Goal: Information Seeking & Learning: Learn about a topic

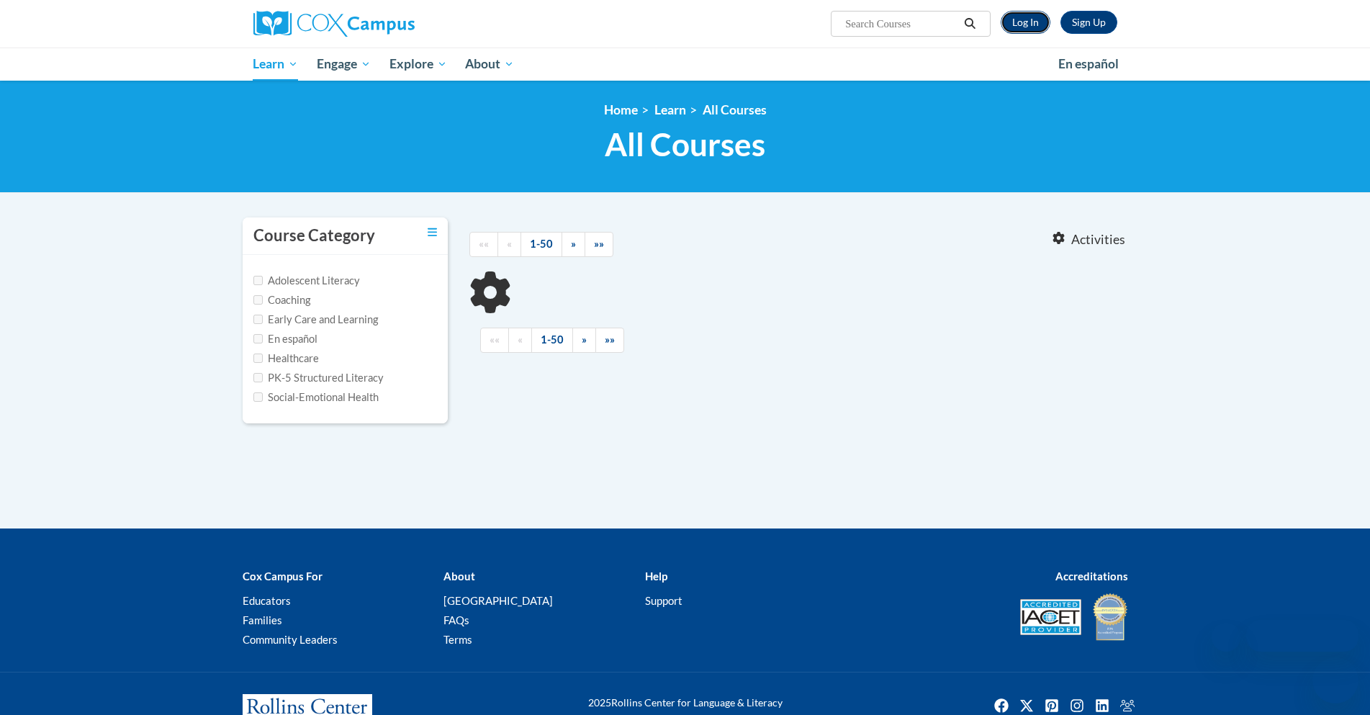
click at [1022, 23] on link "Log In" at bounding box center [1026, 22] width 50 height 23
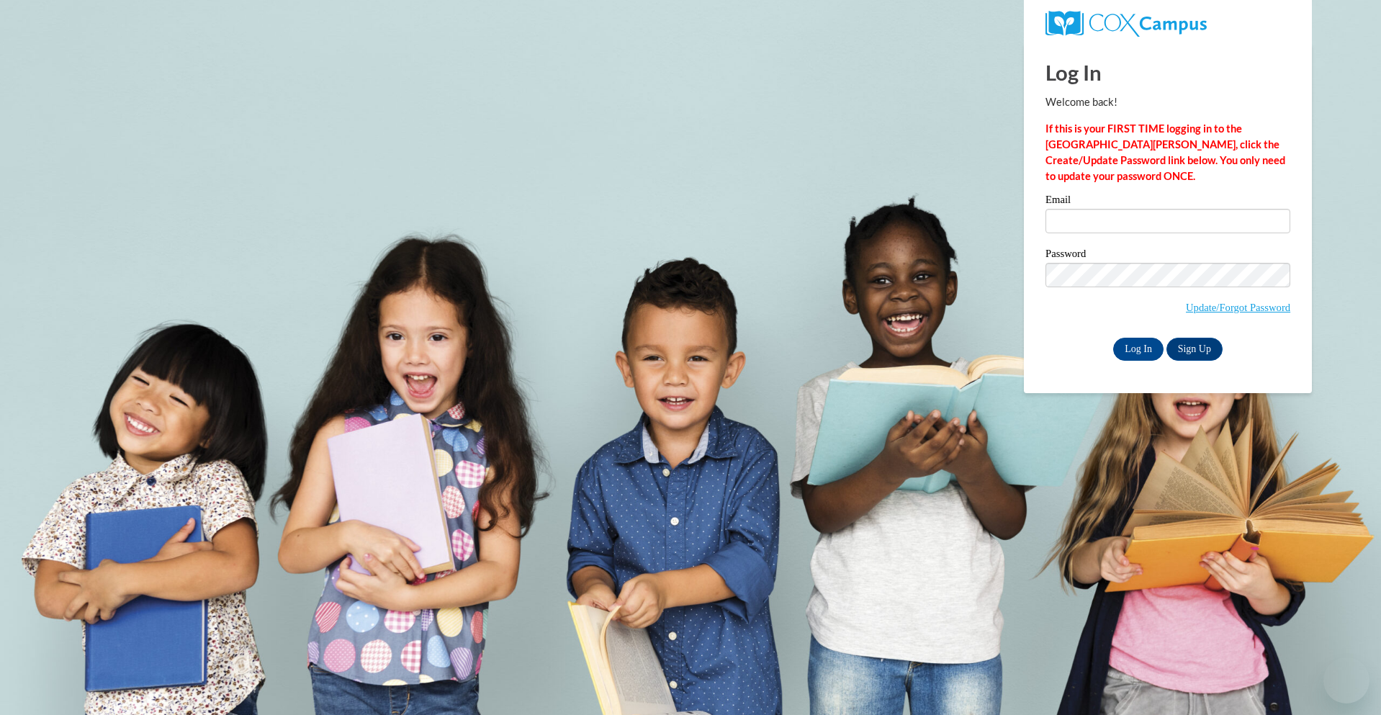
click at [1061, 220] on input "Email" at bounding box center [1168, 221] width 245 height 24
type input "lnieter@gmail.com"
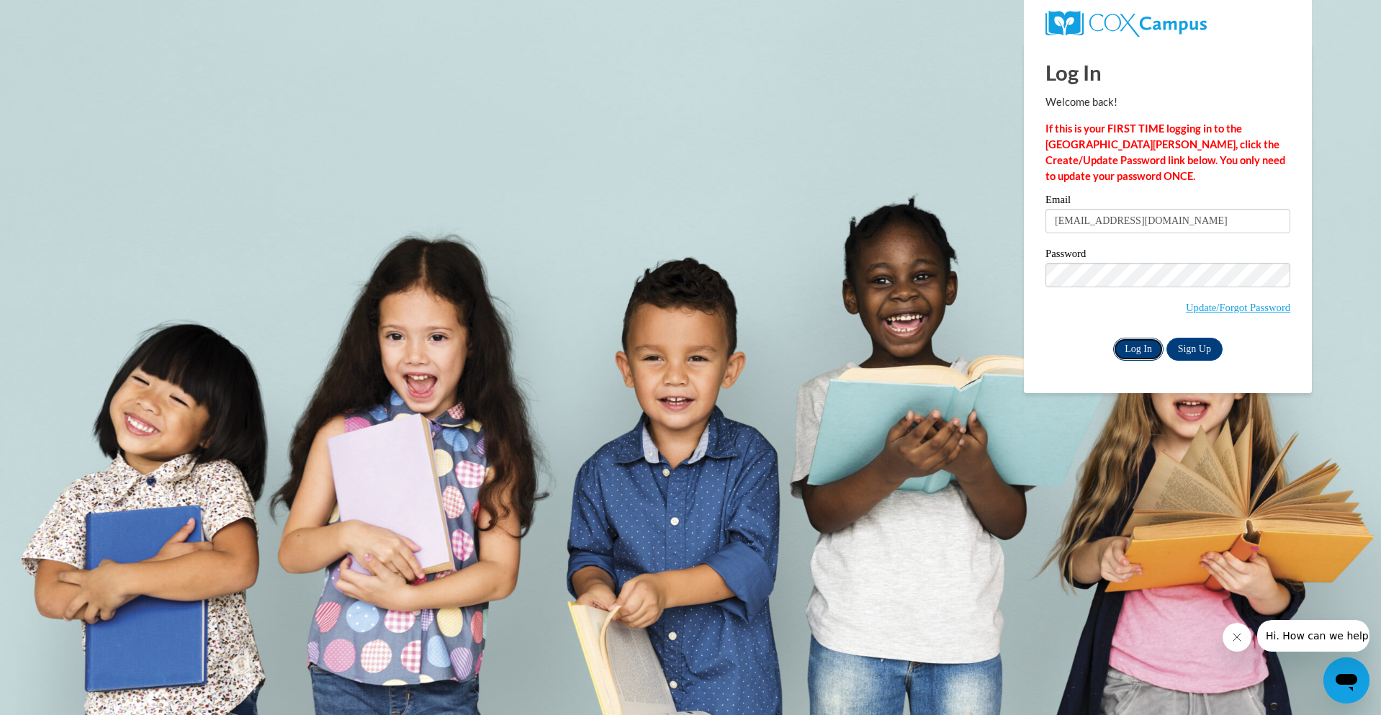
click at [1135, 349] on input "Log In" at bounding box center [1138, 349] width 50 height 23
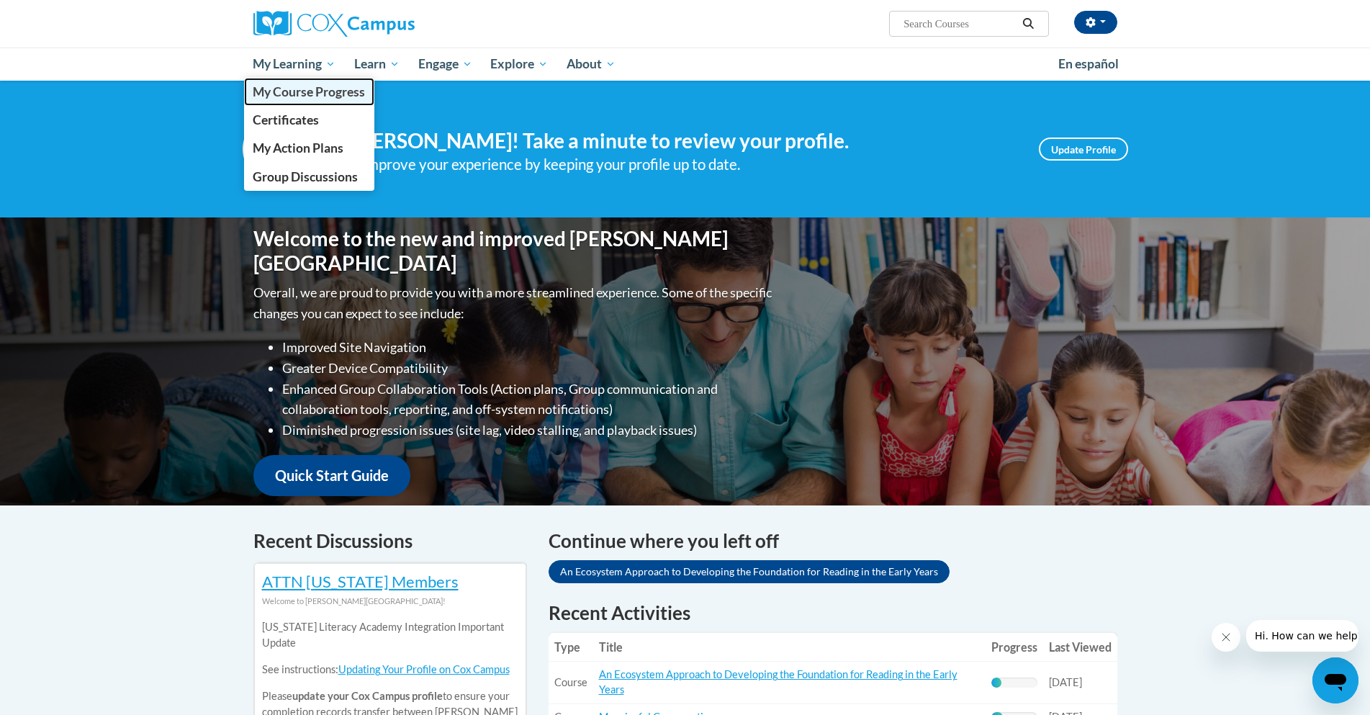
click at [313, 91] on span "My Course Progress" at bounding box center [309, 91] width 112 height 15
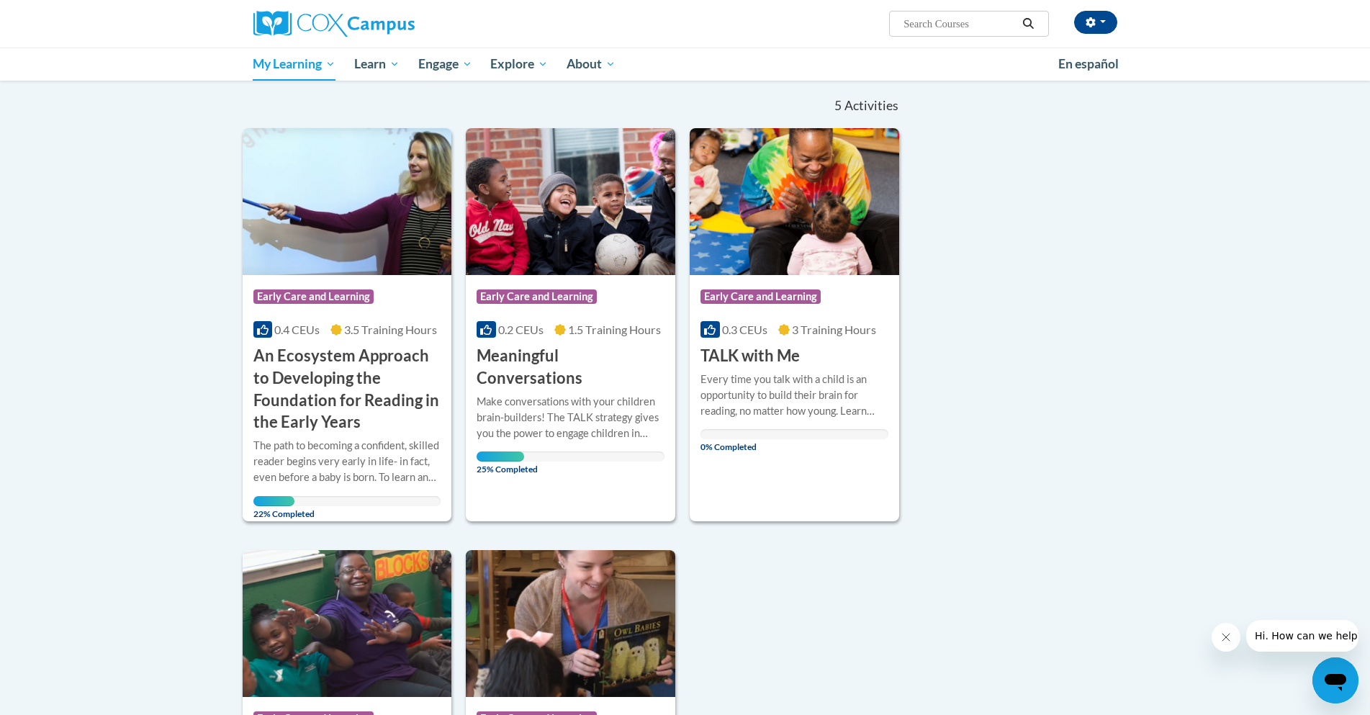
scroll to position [144, 0]
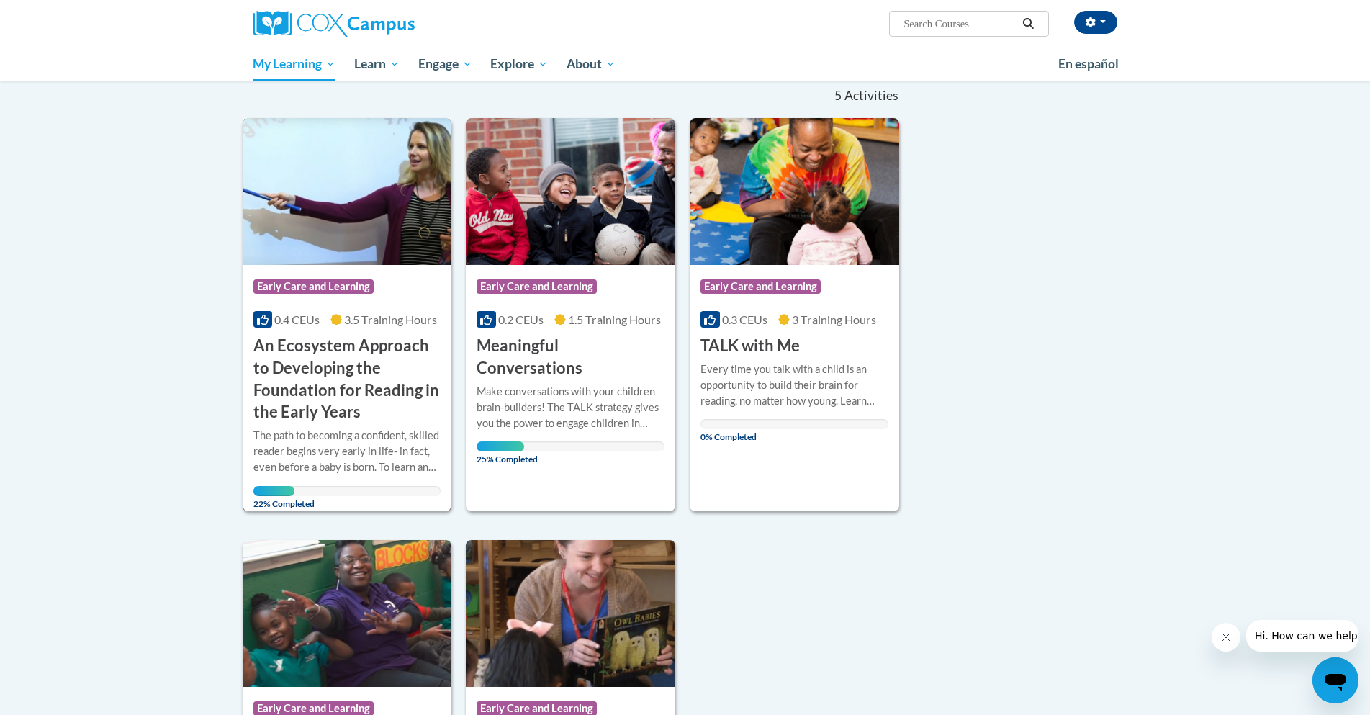
click at [338, 367] on h3 "An Ecosystem Approach to Developing the Foundation for Reading in the Early Yea…" at bounding box center [347, 379] width 188 height 89
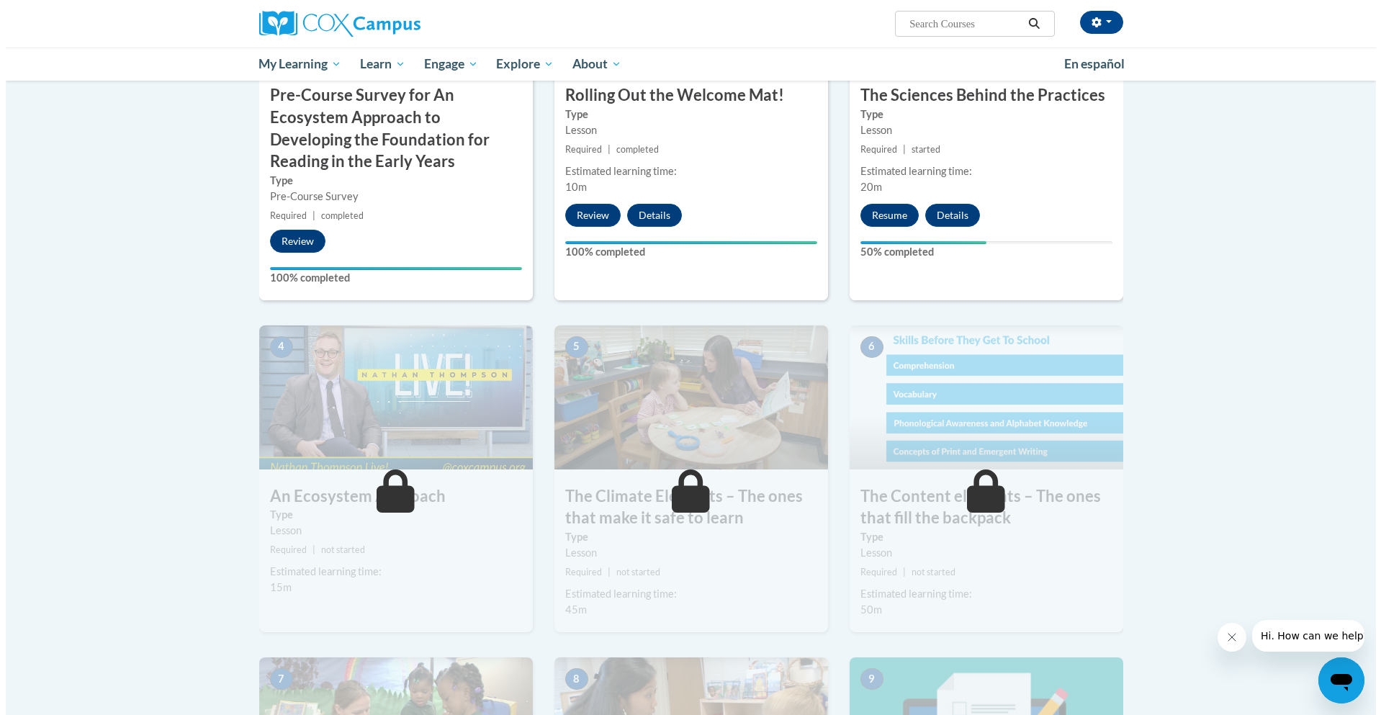
scroll to position [432, 0]
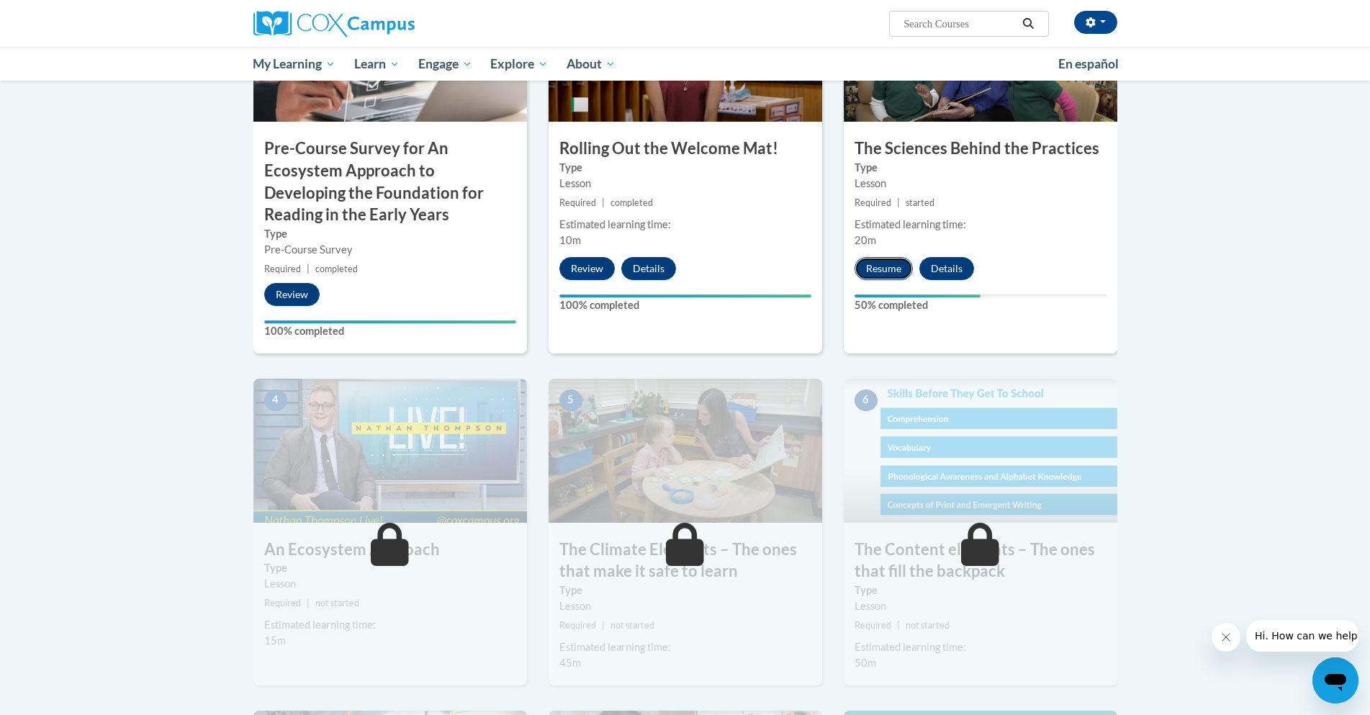
click at [882, 267] on button "Resume" at bounding box center [884, 268] width 58 height 23
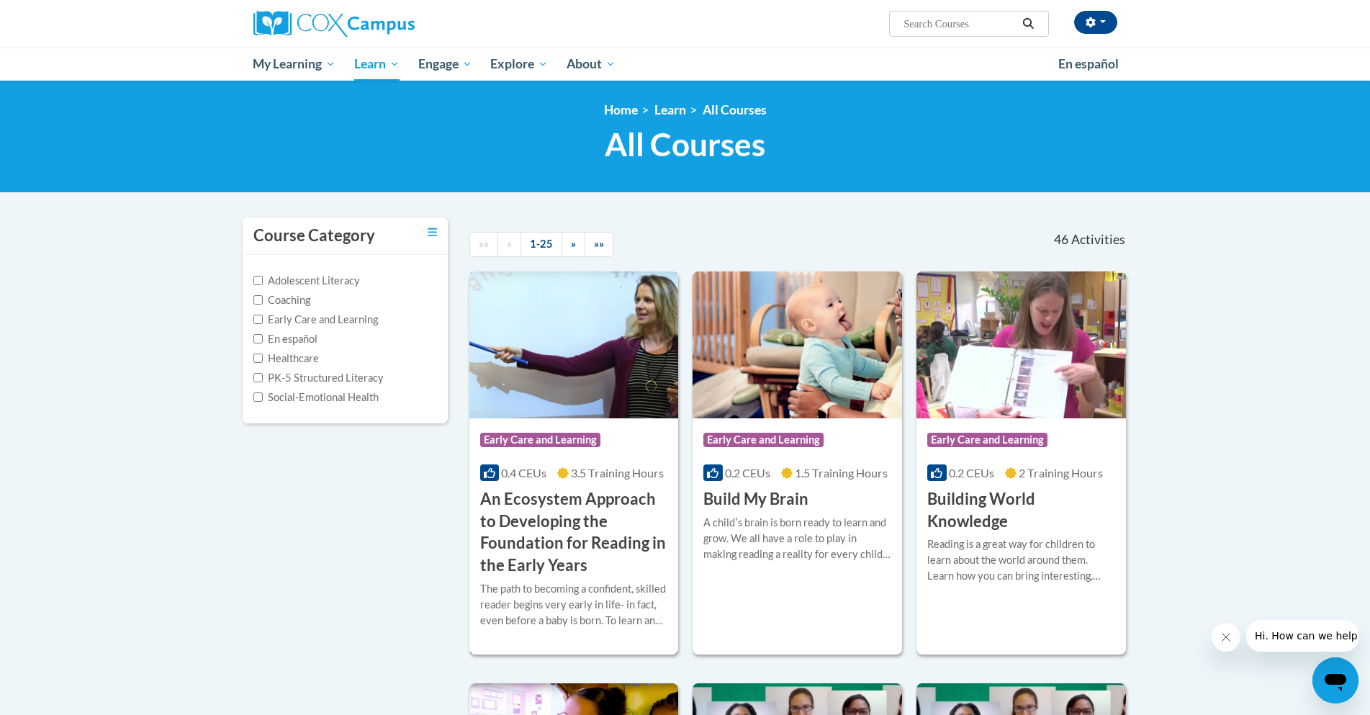
click at [593, 456] on div "Course Category: Early Care and Learning" at bounding box center [574, 442] width 188 height 32
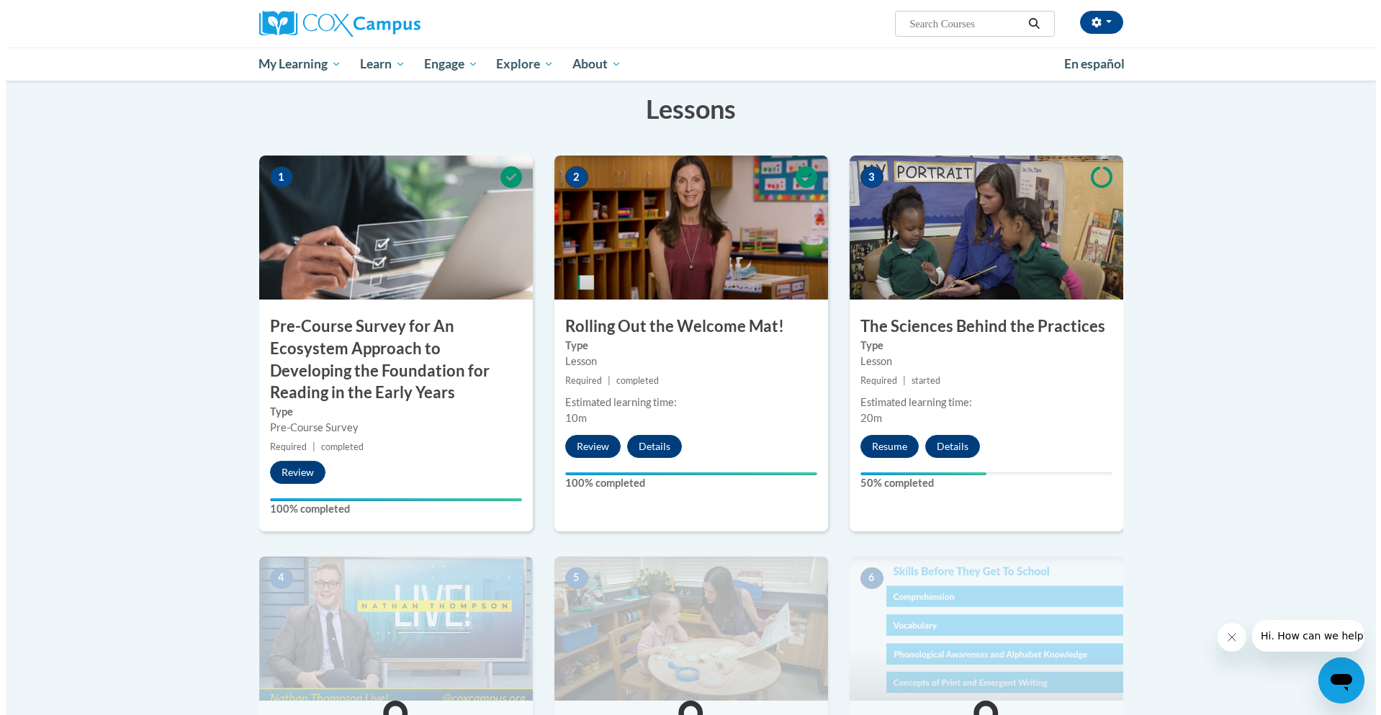
scroll to position [288, 0]
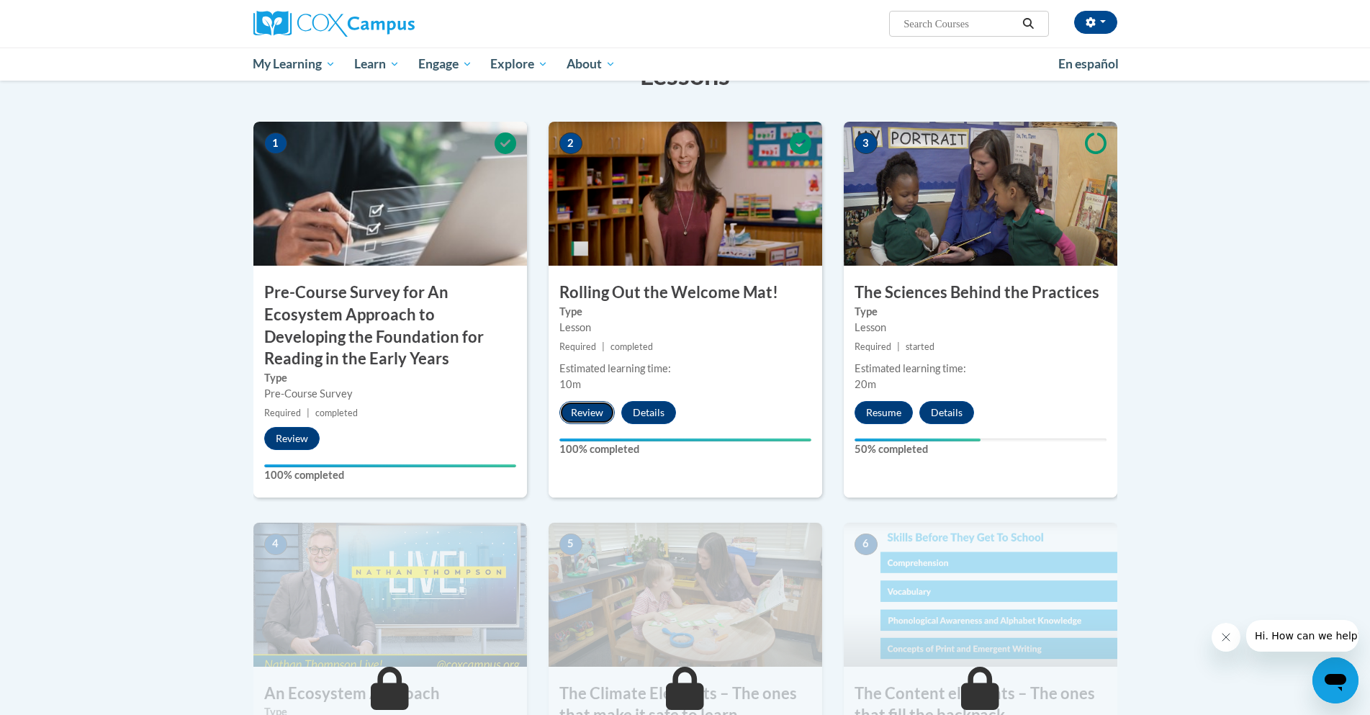
click at [588, 409] on button "Review" at bounding box center [586, 412] width 55 height 23
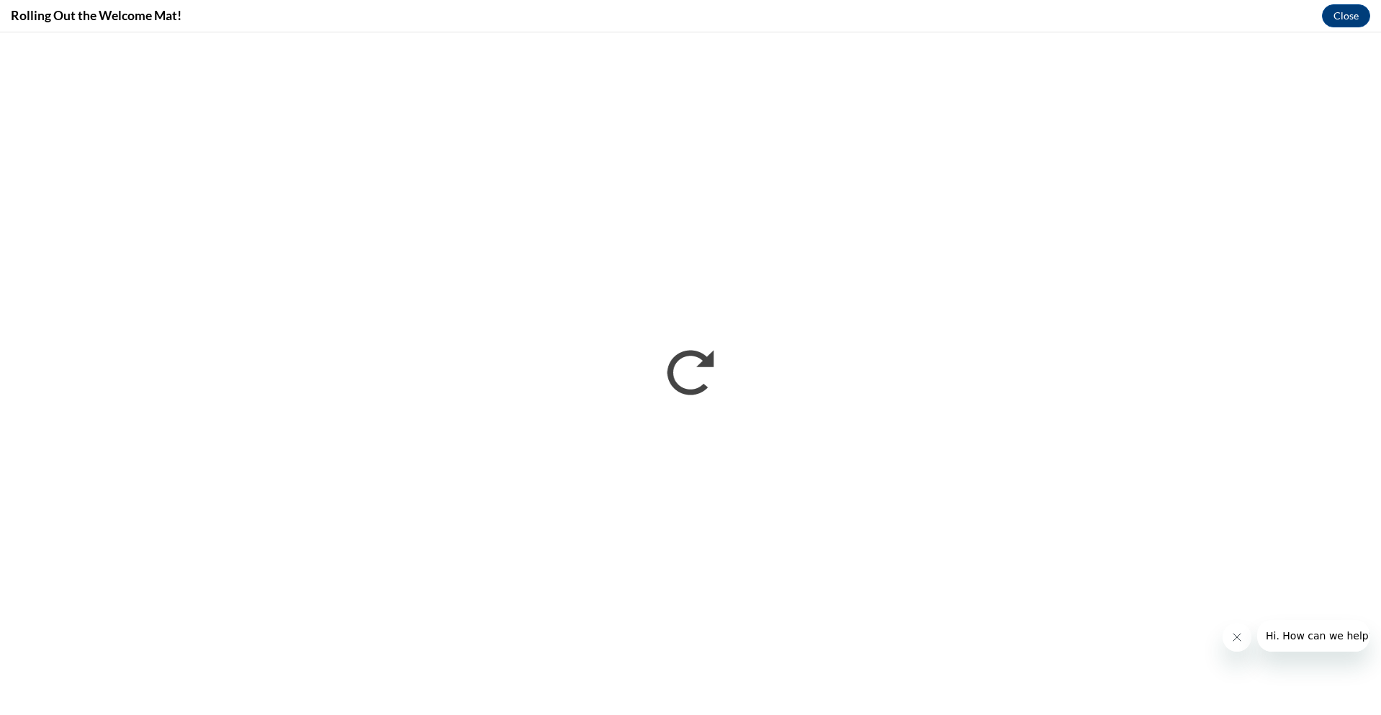
scroll to position [0, 0]
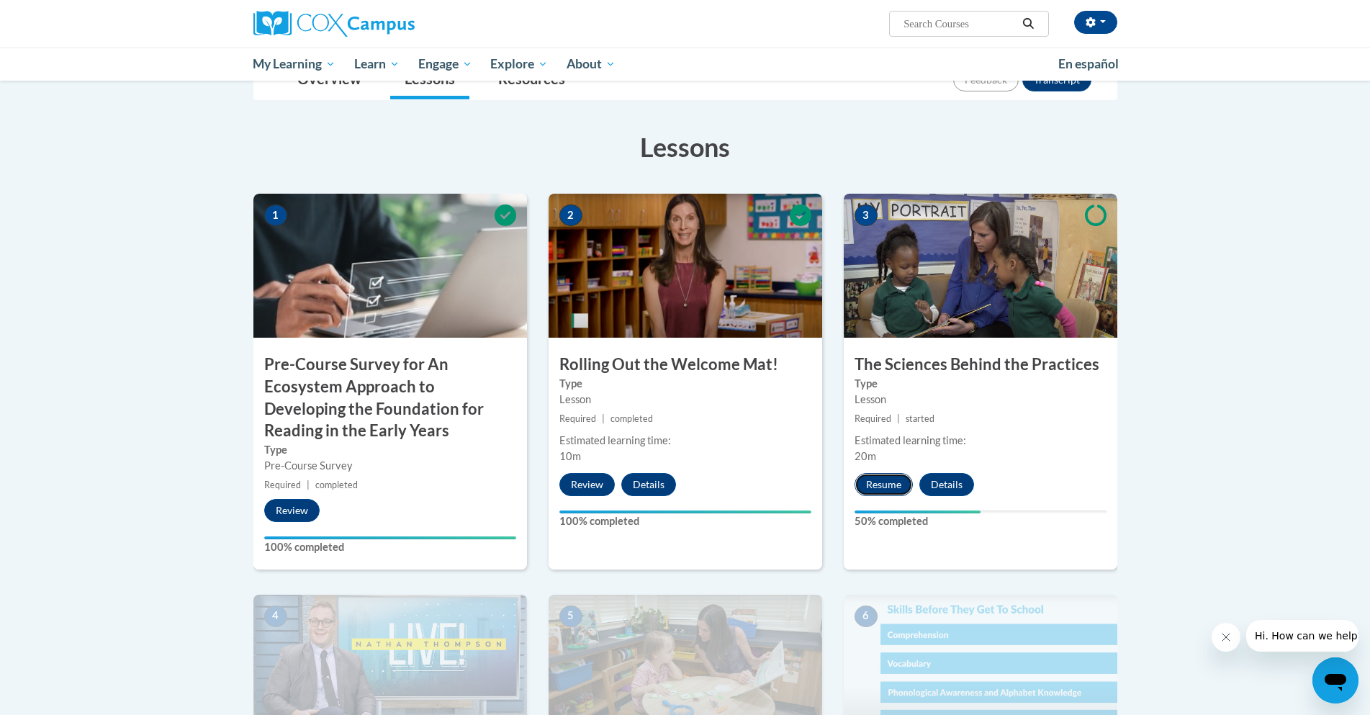
click at [890, 485] on button "Resume" at bounding box center [884, 484] width 58 height 23
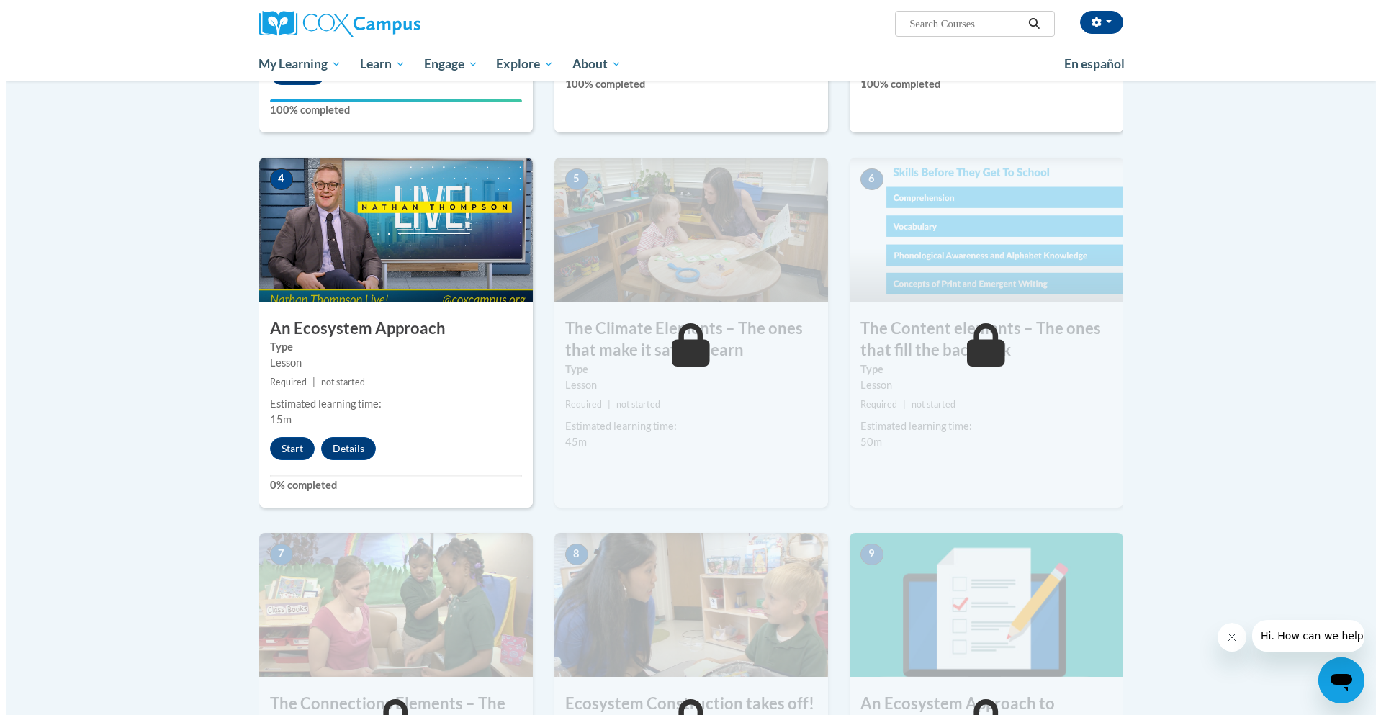
scroll to position [648, 0]
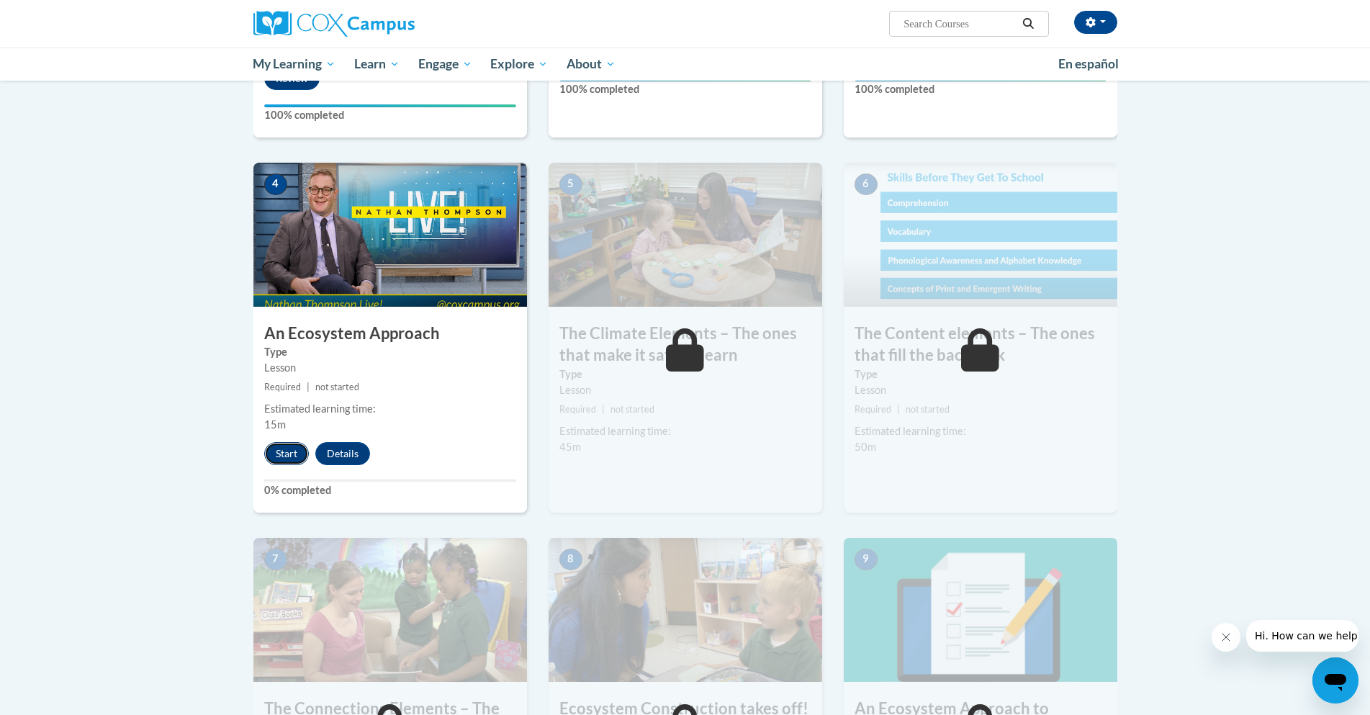
click at [282, 454] on button "Start" at bounding box center [286, 453] width 45 height 23
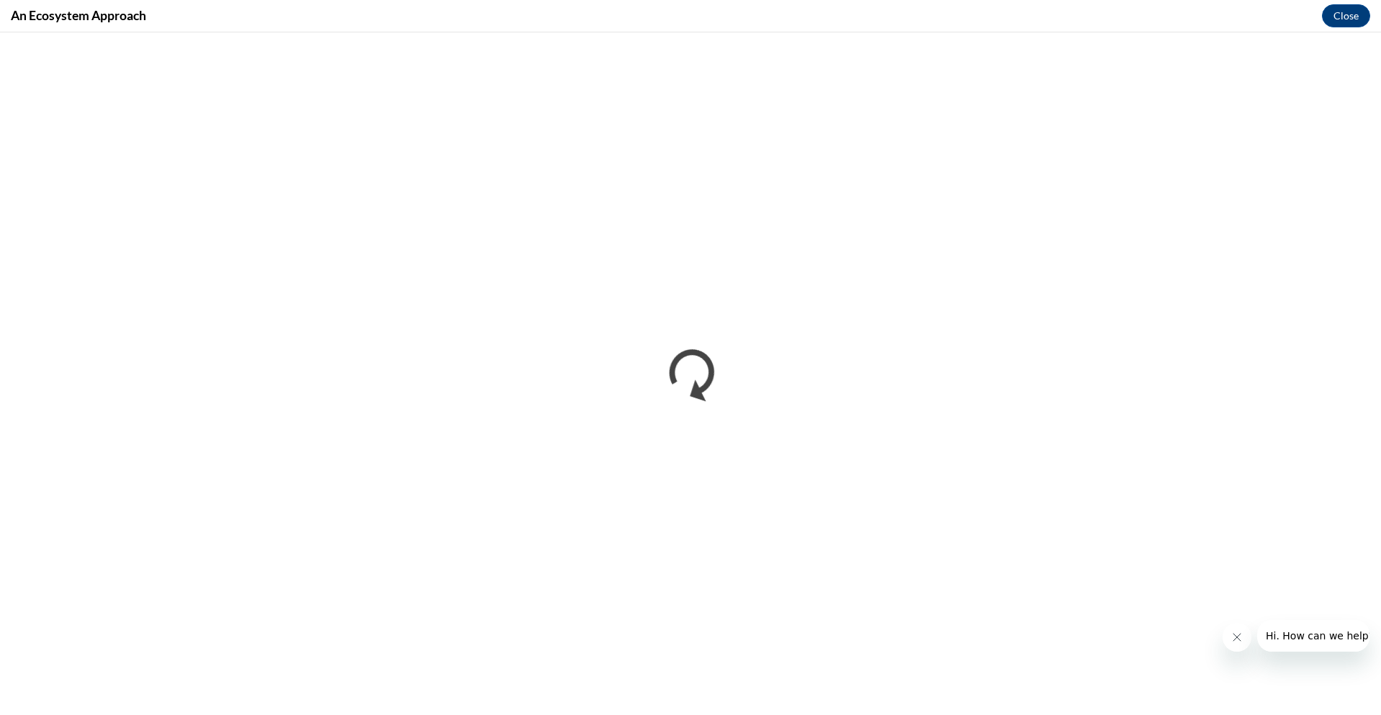
scroll to position [0, 0]
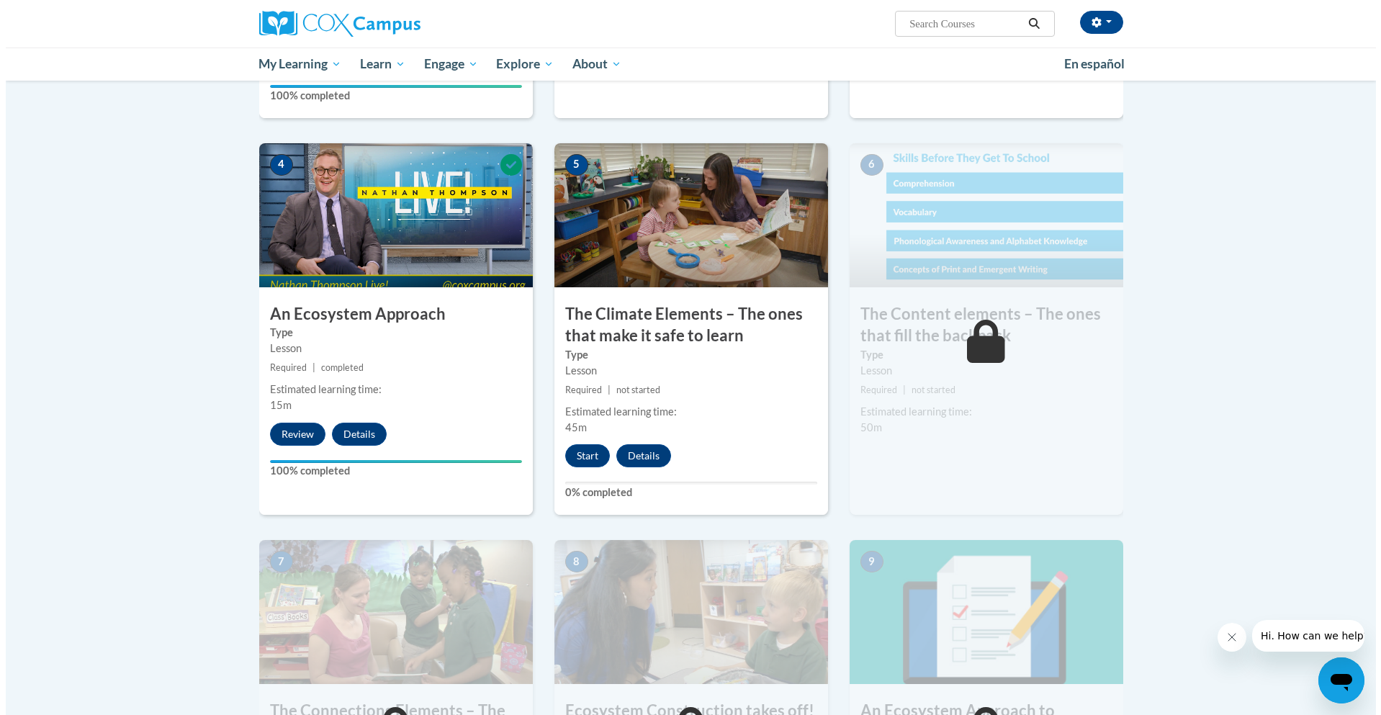
scroll to position [648, 0]
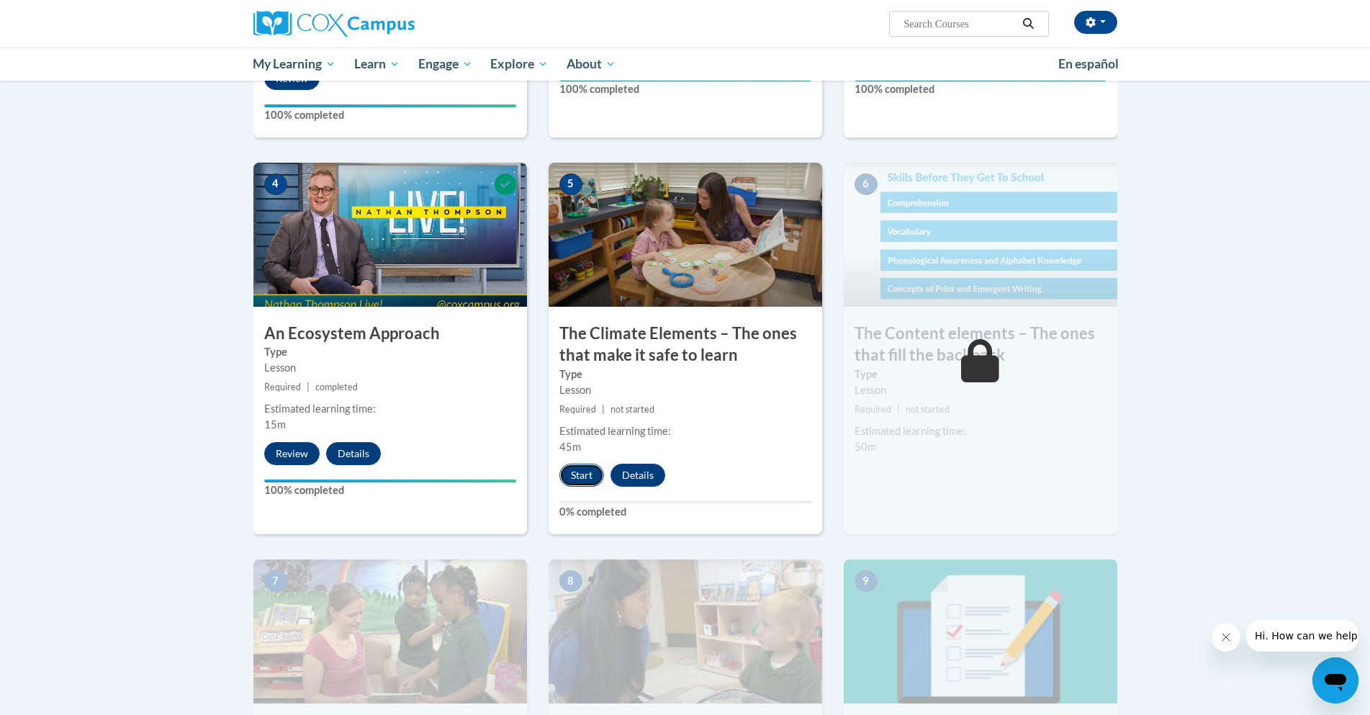
click at [585, 480] on button "Start" at bounding box center [581, 475] width 45 height 23
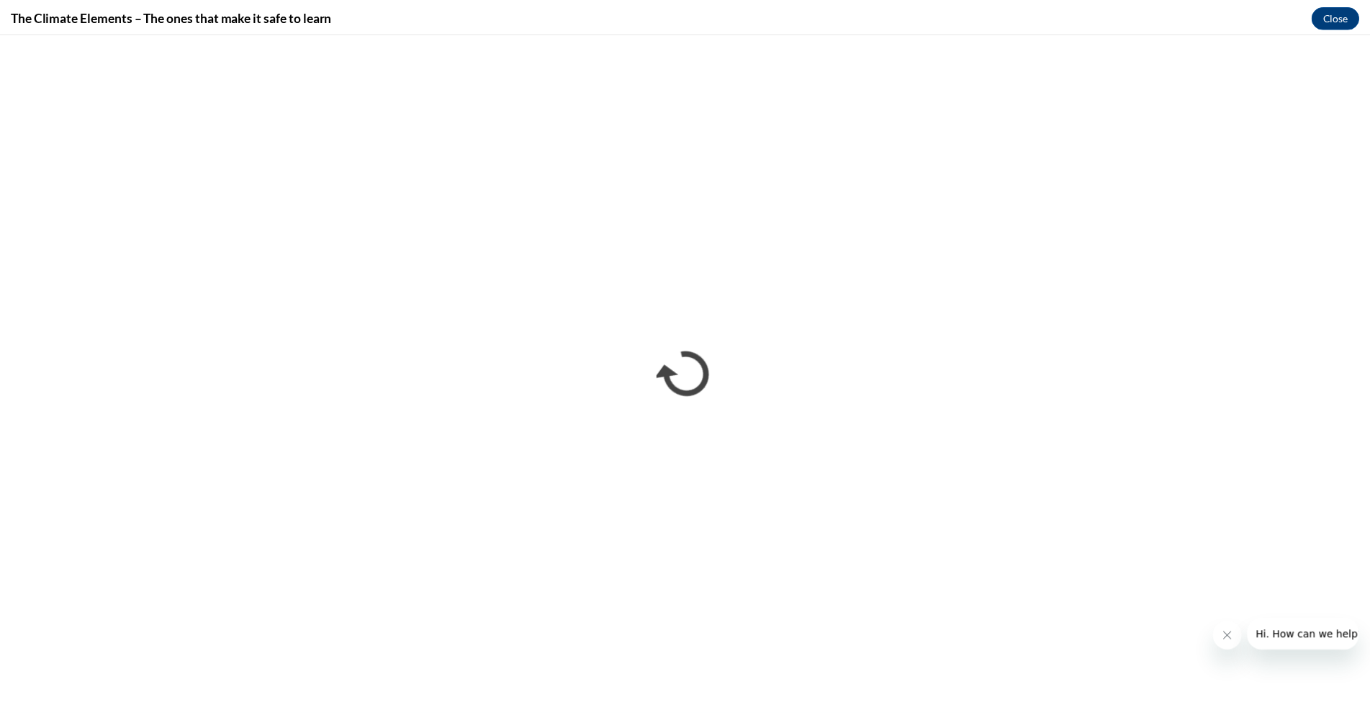
scroll to position [0, 0]
click at [1232, 642] on icon "Close message from company" at bounding box center [1237, 638] width 12 height 12
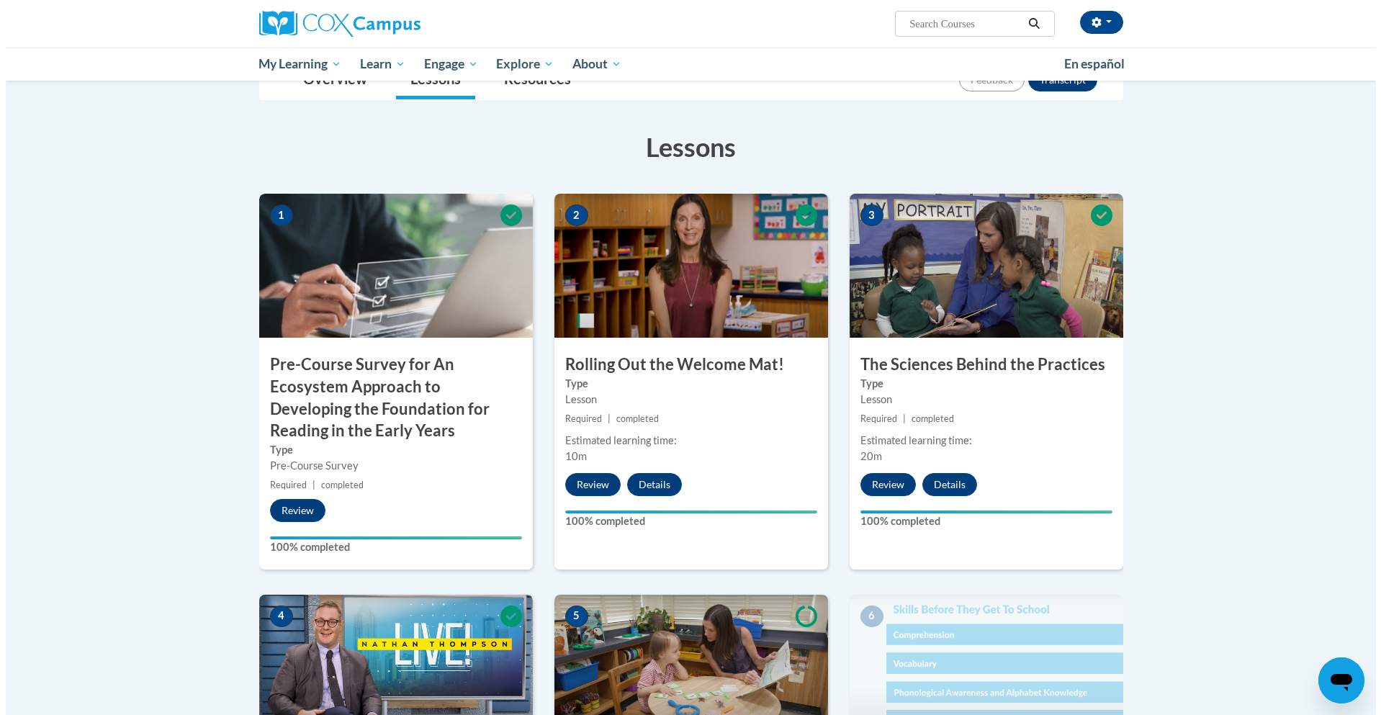
scroll to position [576, 0]
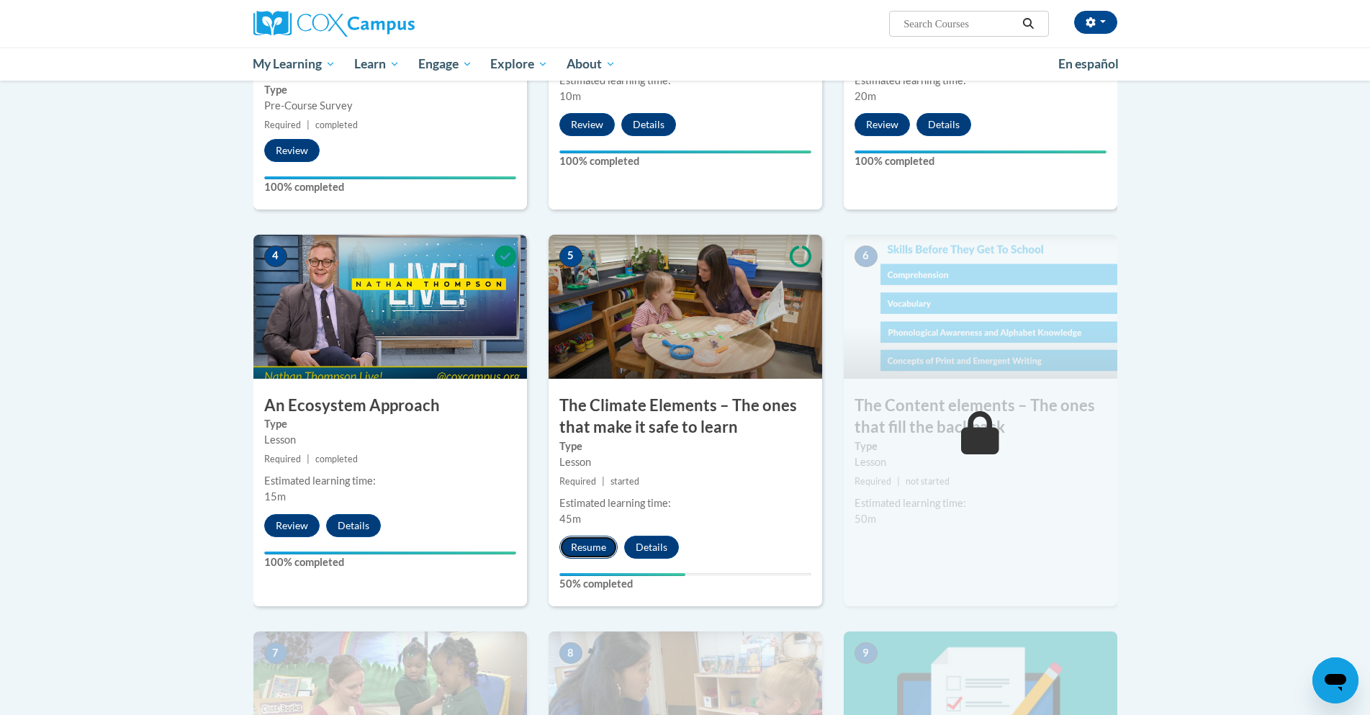
click at [586, 550] on button "Resume" at bounding box center [588, 547] width 58 height 23
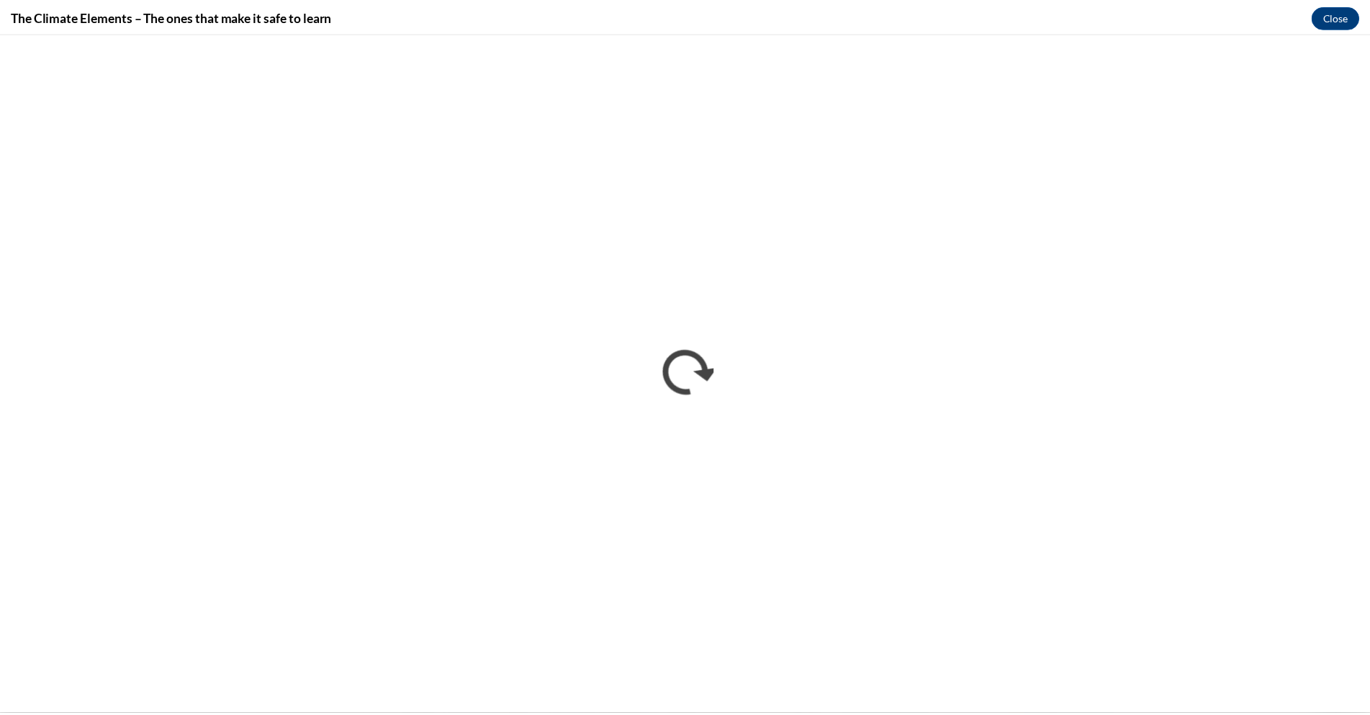
scroll to position [0, 0]
click button "Close" at bounding box center [1346, 15] width 48 height 23
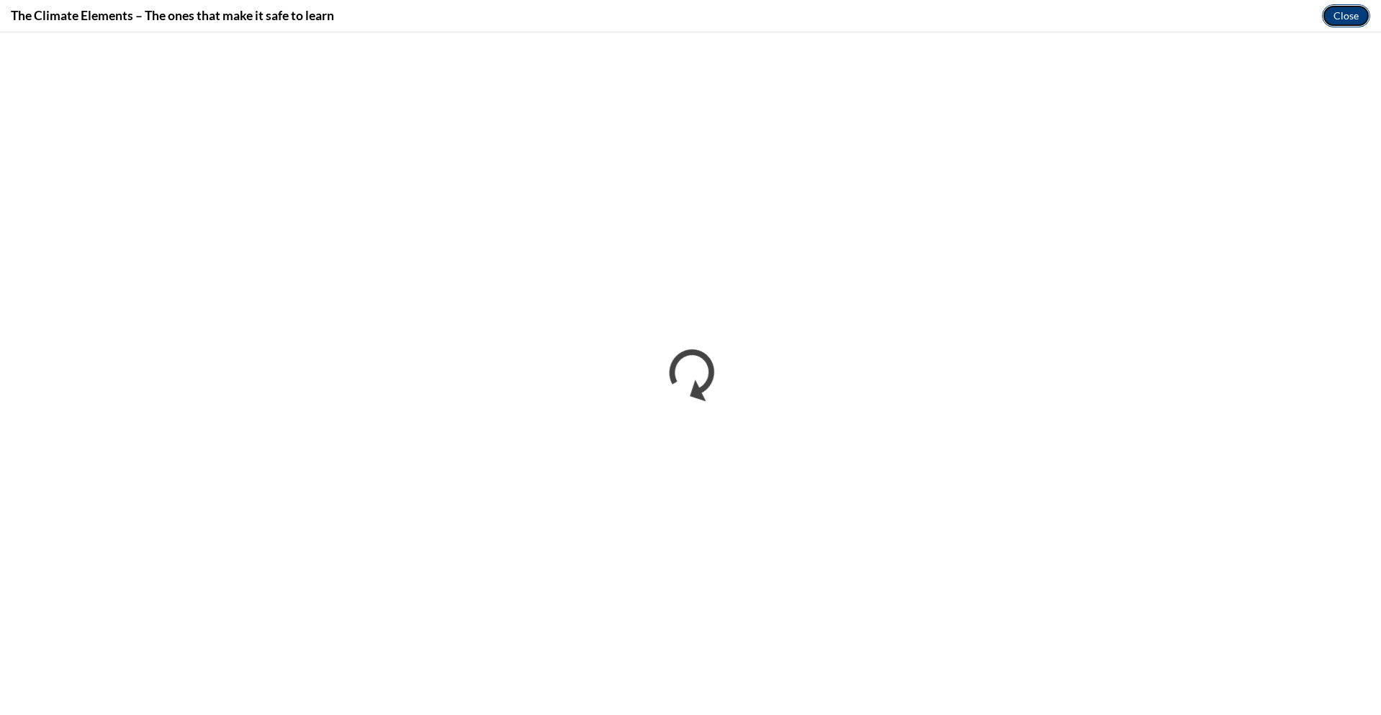
click button "Close" at bounding box center [1346, 15] width 48 height 23
click at [1354, 17] on button "Close" at bounding box center [1346, 15] width 48 height 23
click button "Close" at bounding box center [1346, 15] width 48 height 23
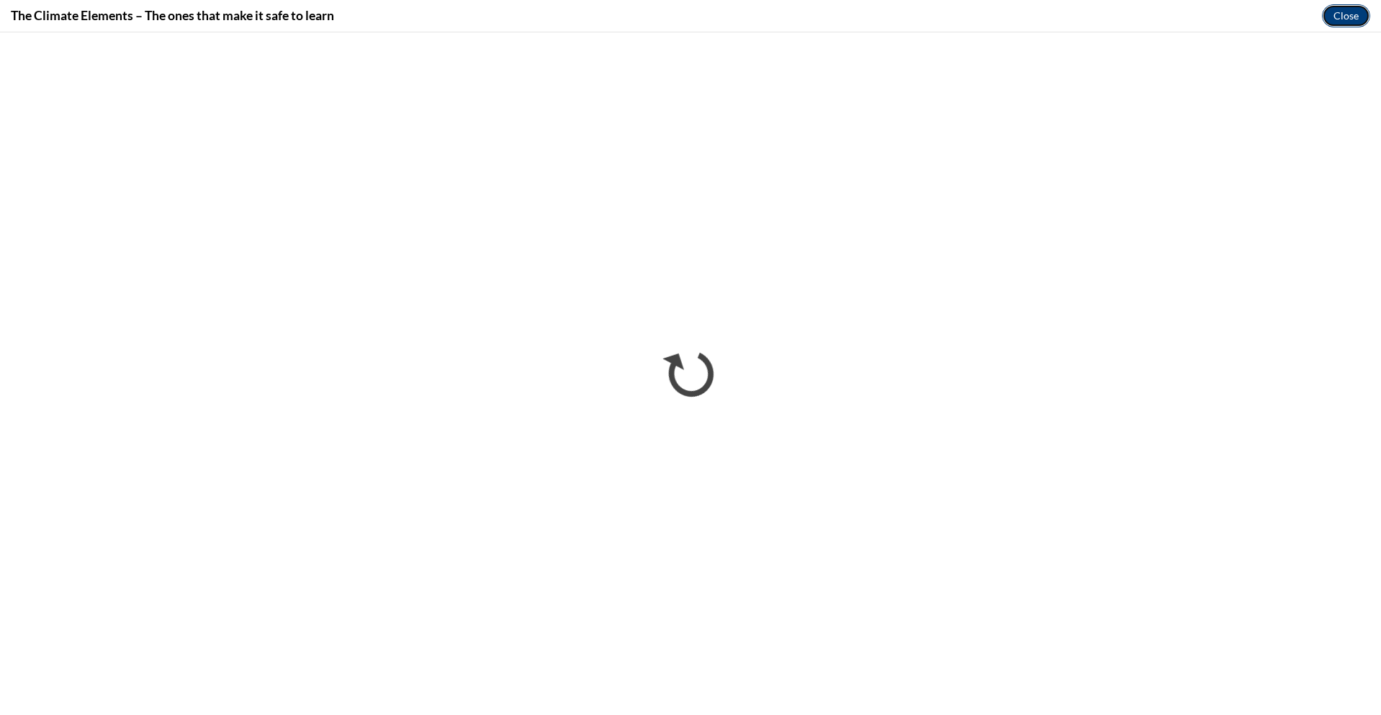
click button "Close" at bounding box center [1346, 15] width 48 height 23
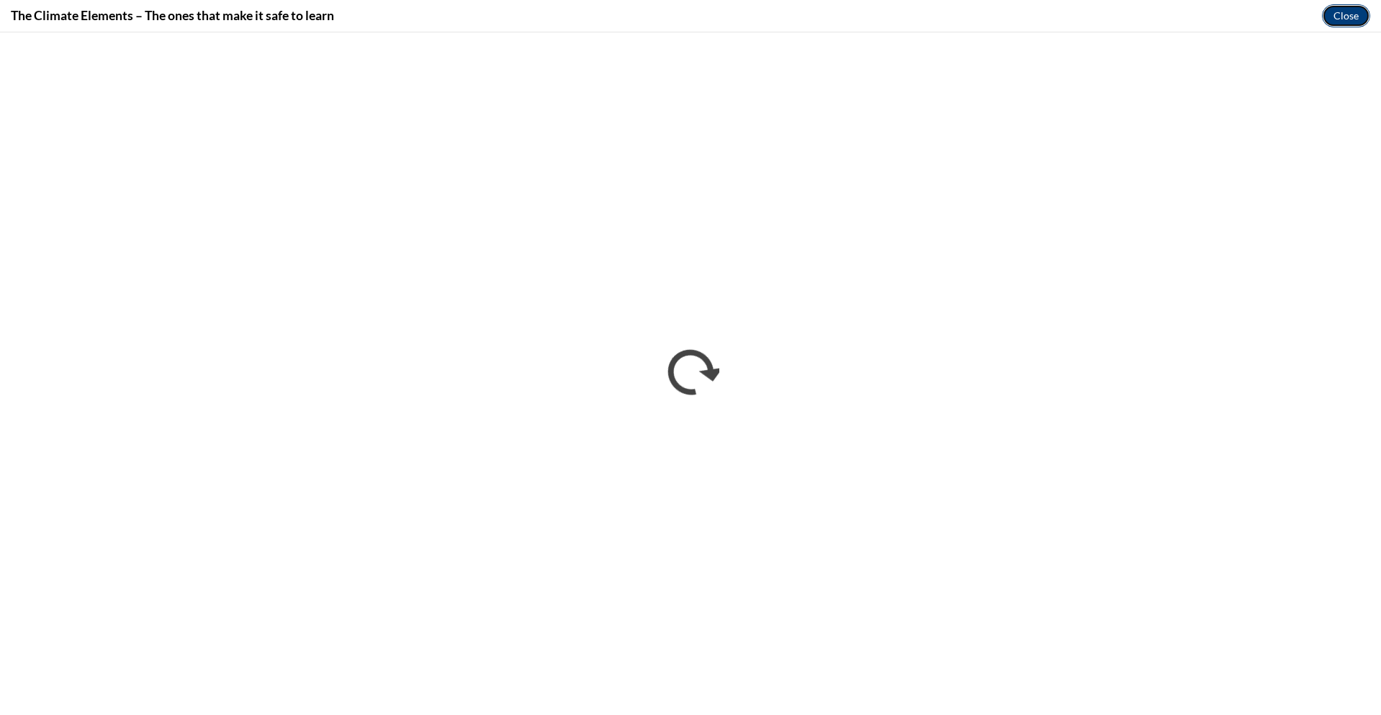
click button "Close" at bounding box center [1346, 15] width 48 height 23
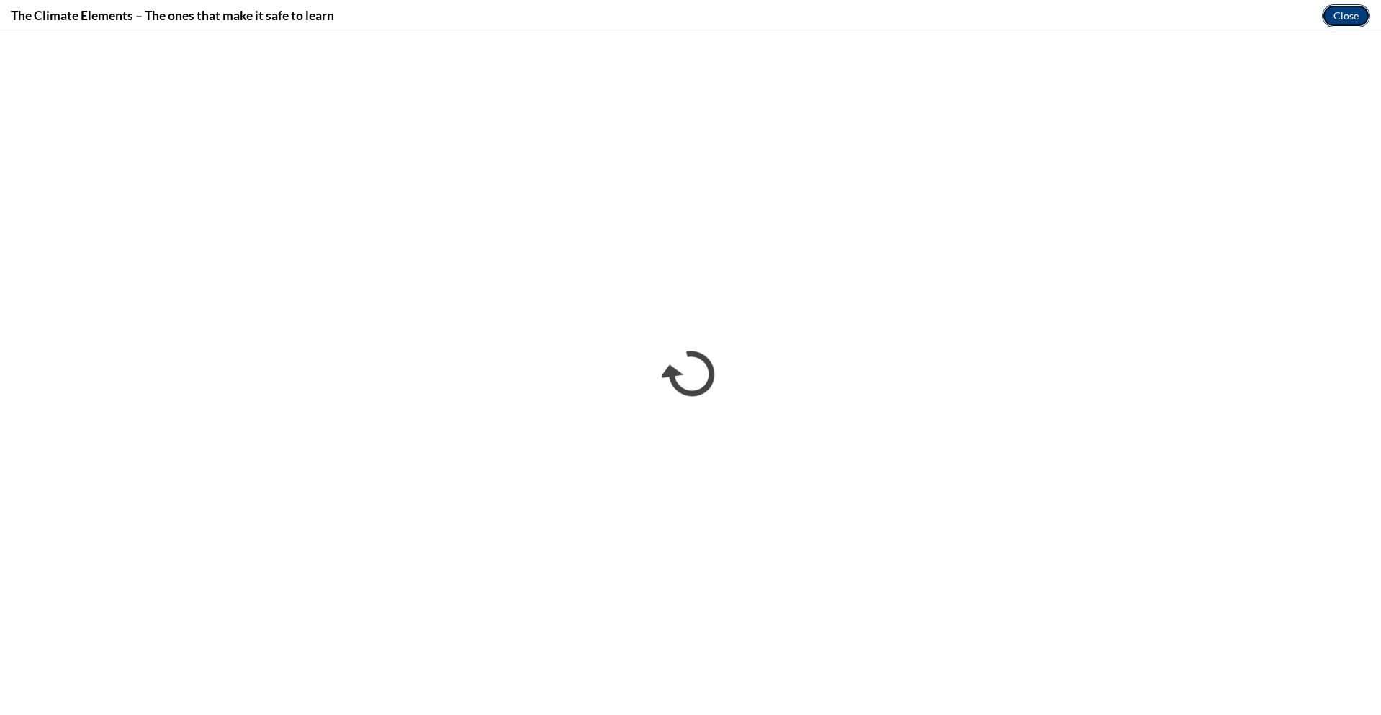
click button "Close" at bounding box center [1346, 15] width 48 height 23
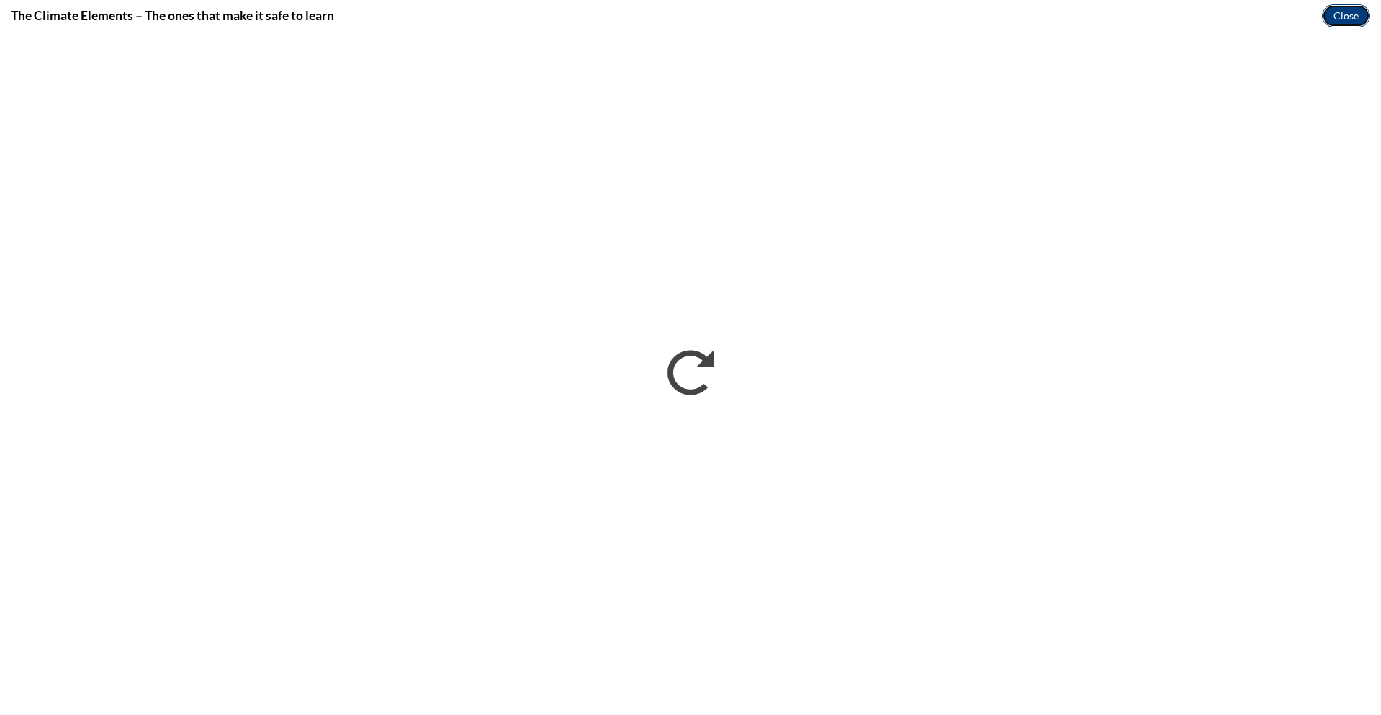
click button "Close" at bounding box center [1346, 15] width 48 height 23
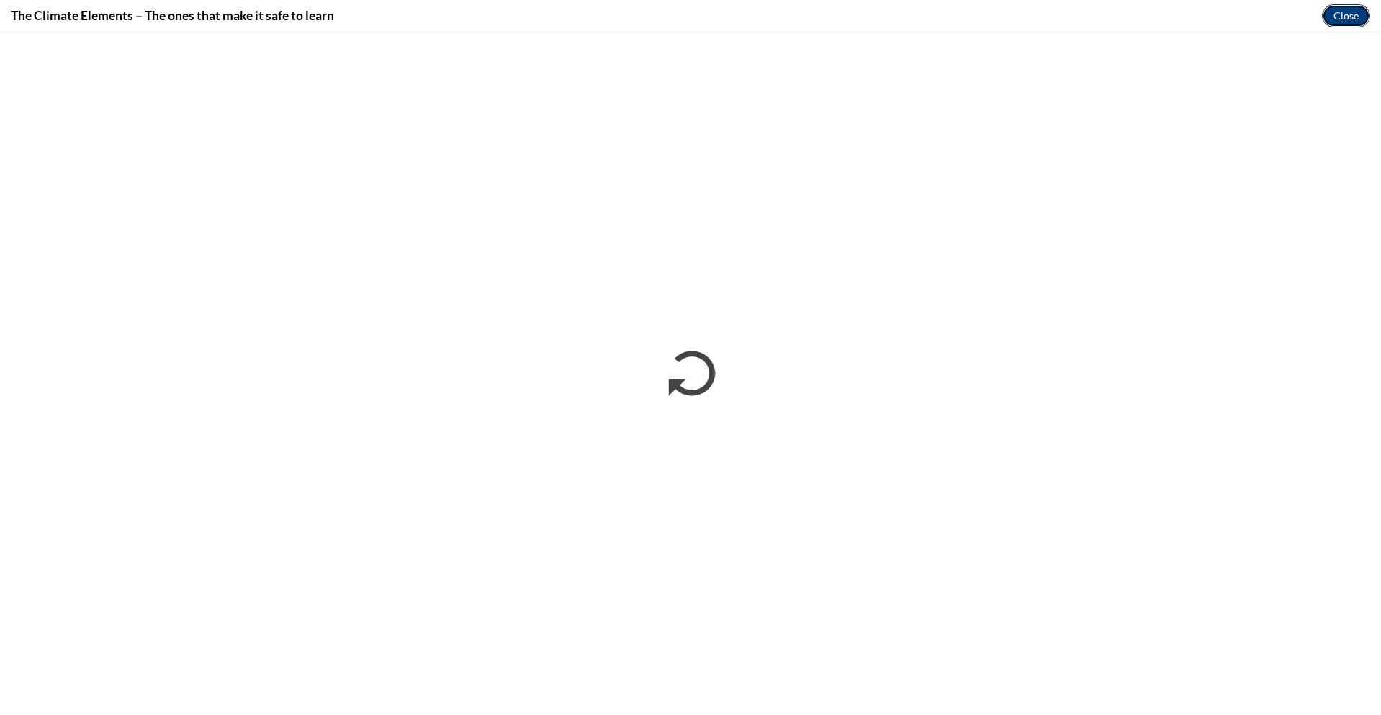
click button "Close" at bounding box center [1346, 15] width 48 height 23
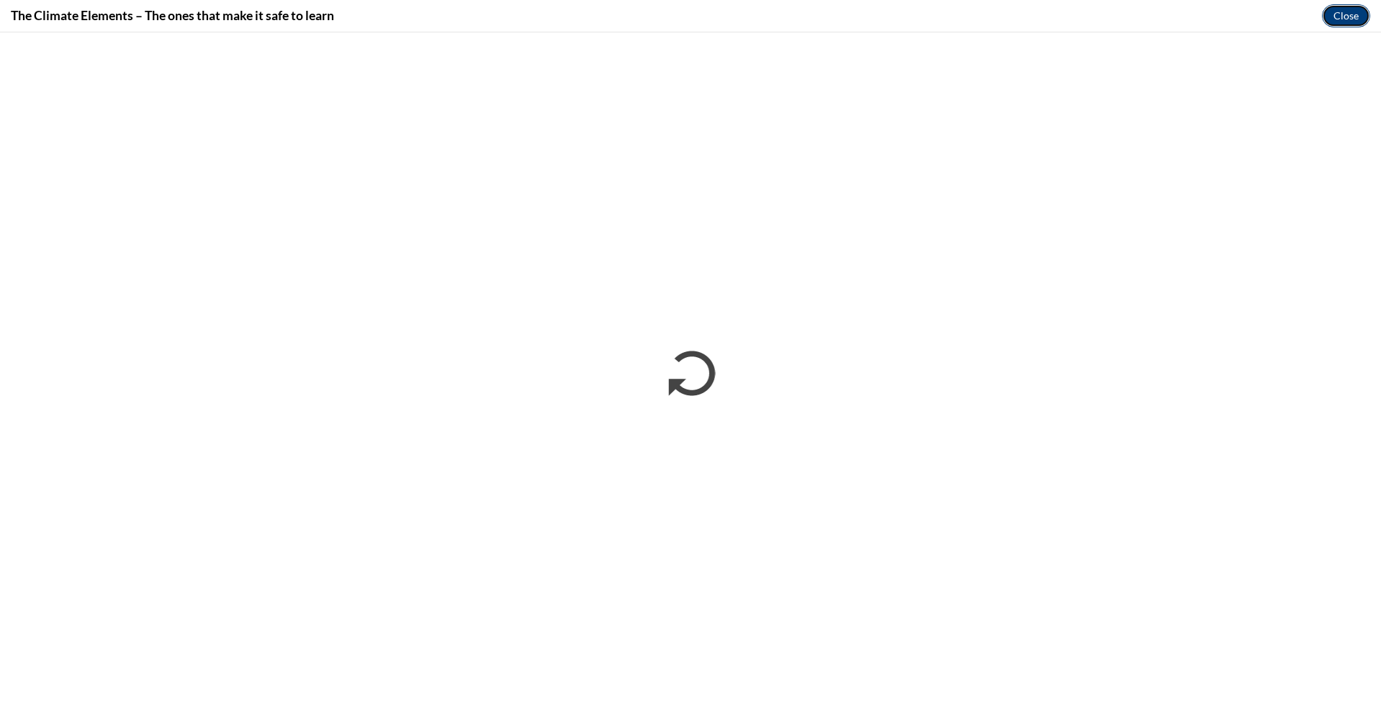
click button "Close" at bounding box center [1346, 15] width 48 height 23
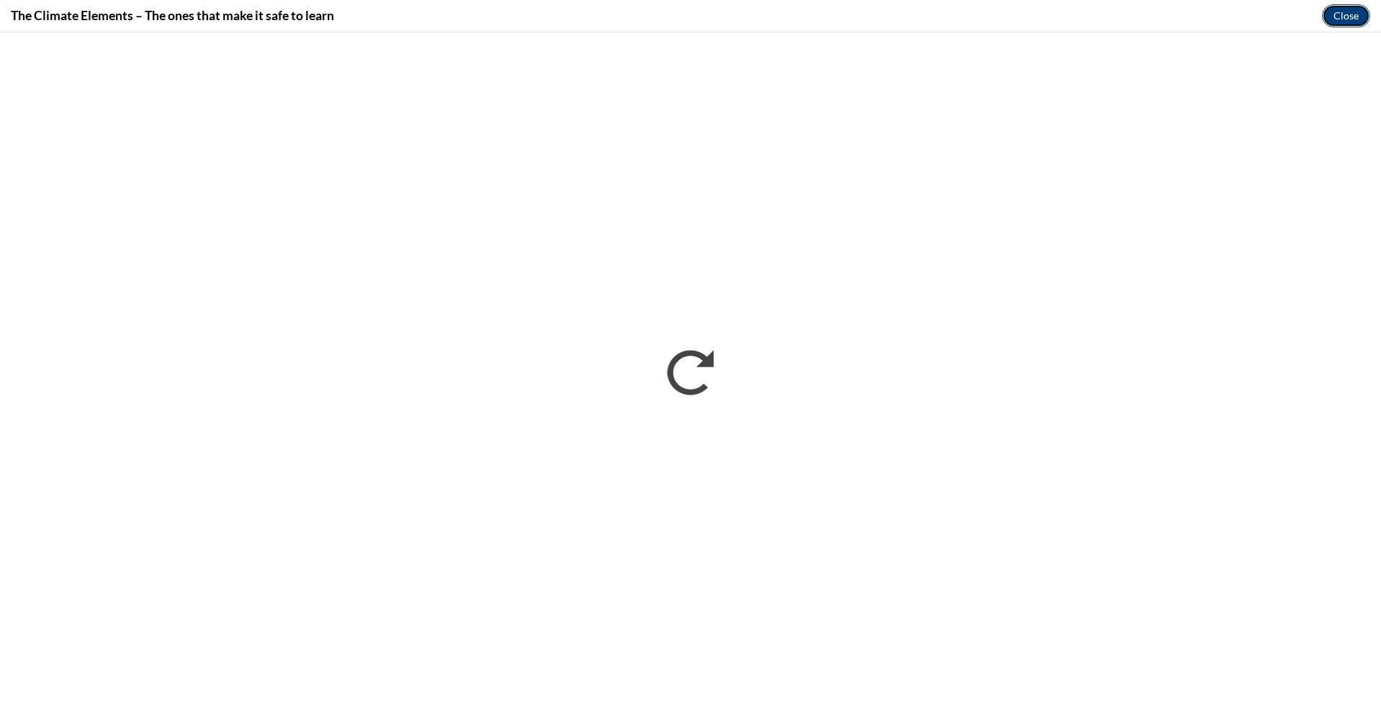
click button "Close" at bounding box center [1346, 15] width 48 height 23
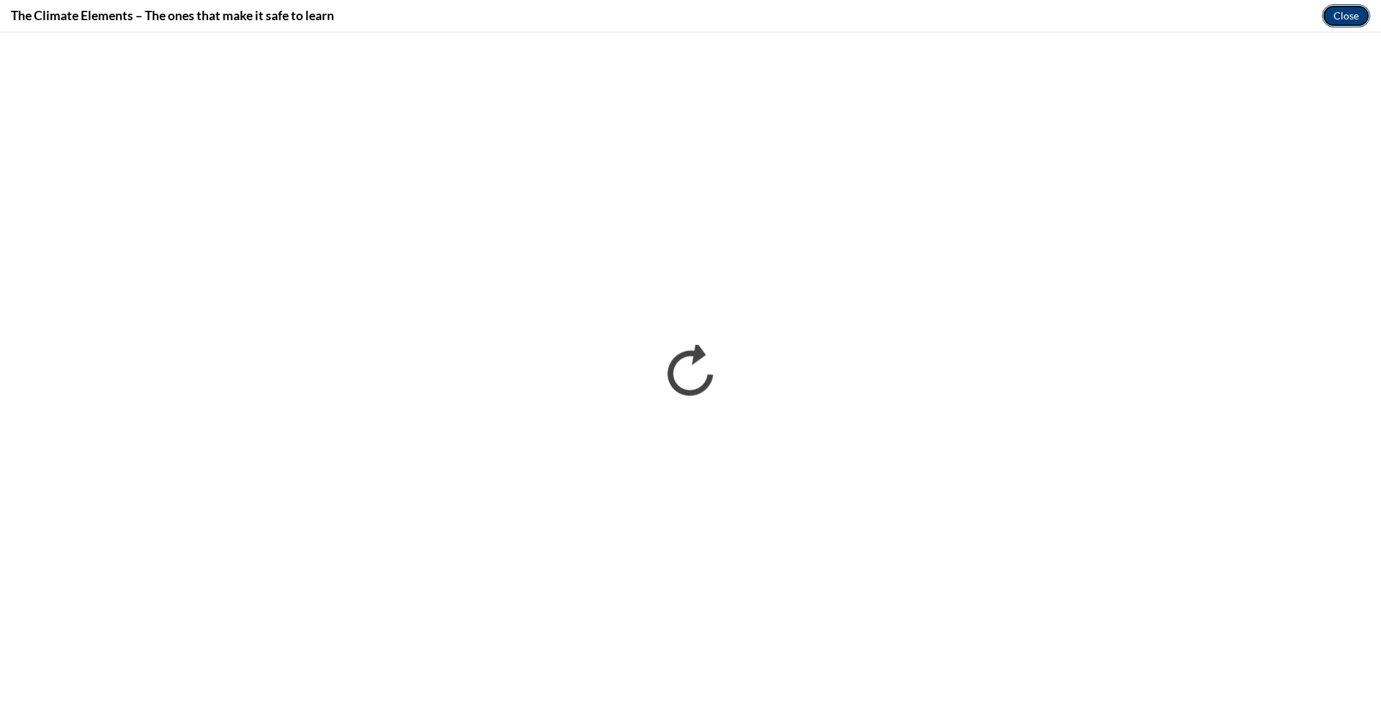
click button "Close" at bounding box center [1346, 15] width 48 height 23
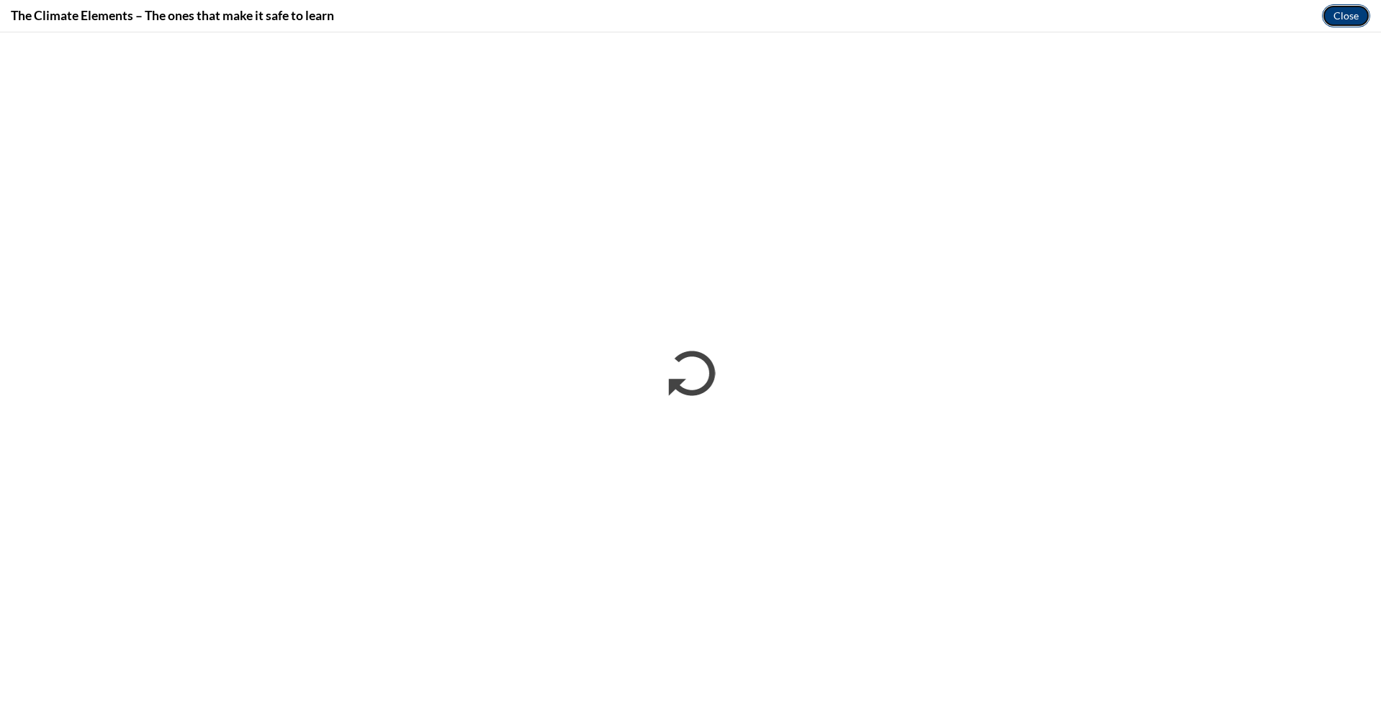
click button "Close" at bounding box center [1346, 15] width 48 height 23
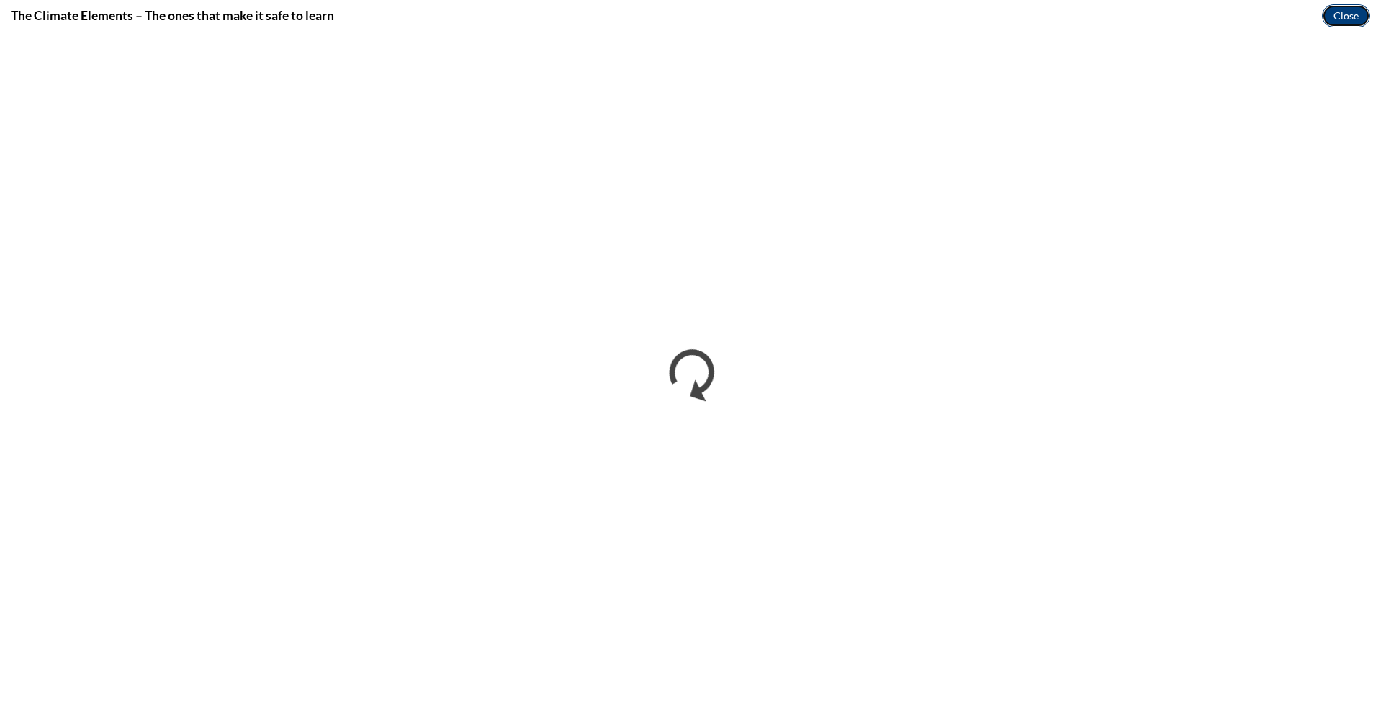
click button "Close" at bounding box center [1346, 15] width 48 height 23
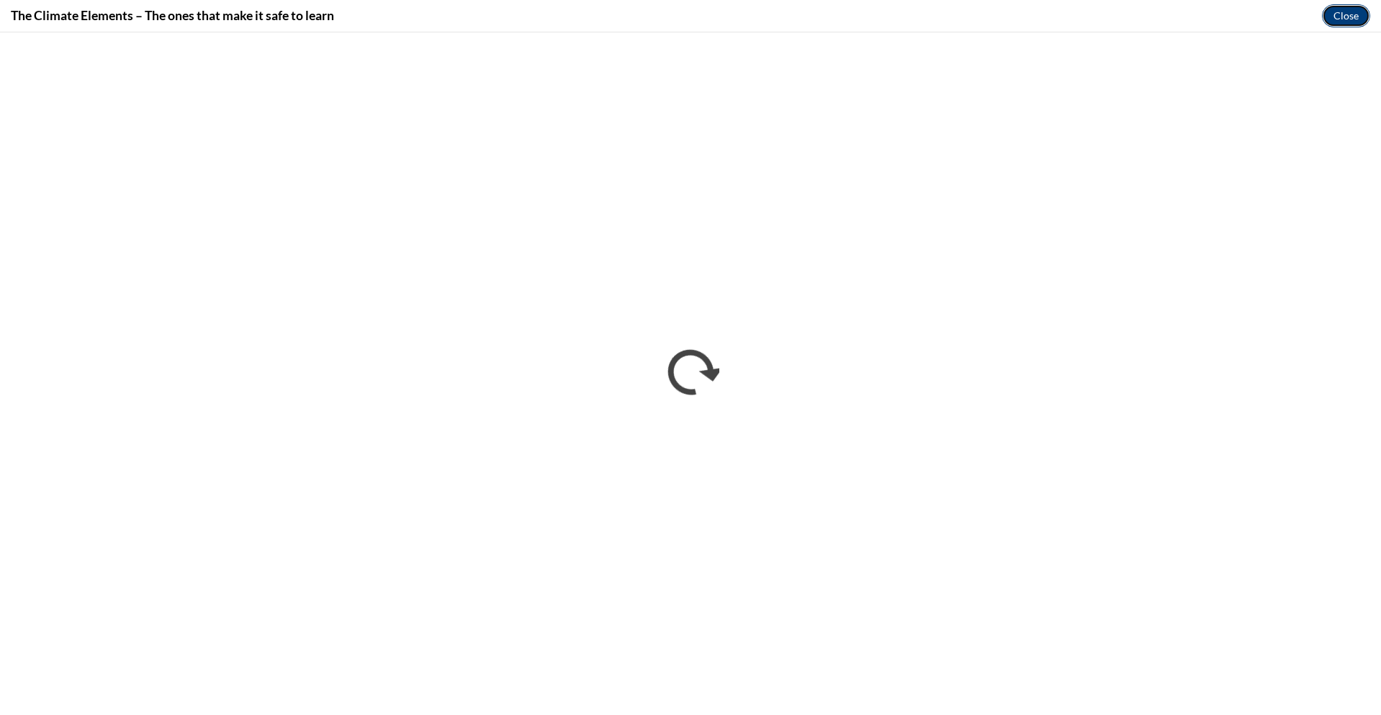
click button "Close" at bounding box center [1346, 15] width 48 height 23
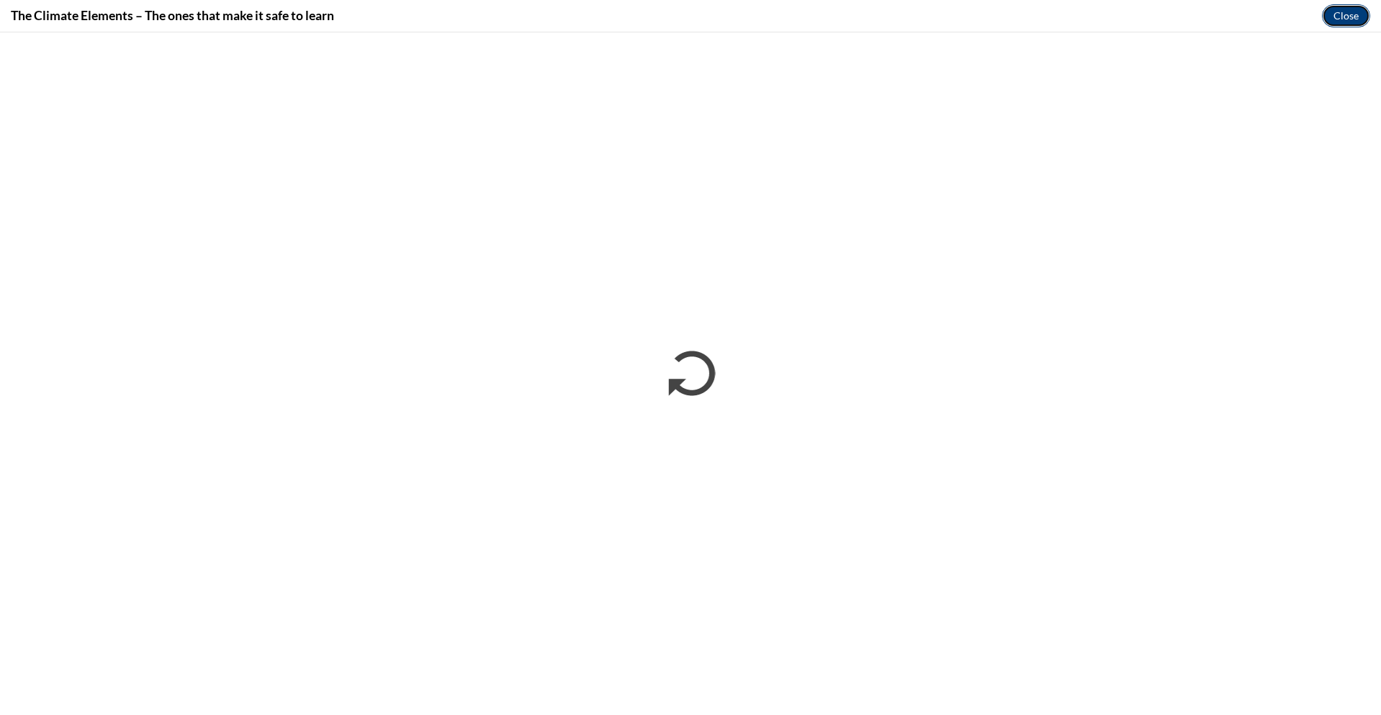
click button "Close" at bounding box center [1346, 15] width 48 height 23
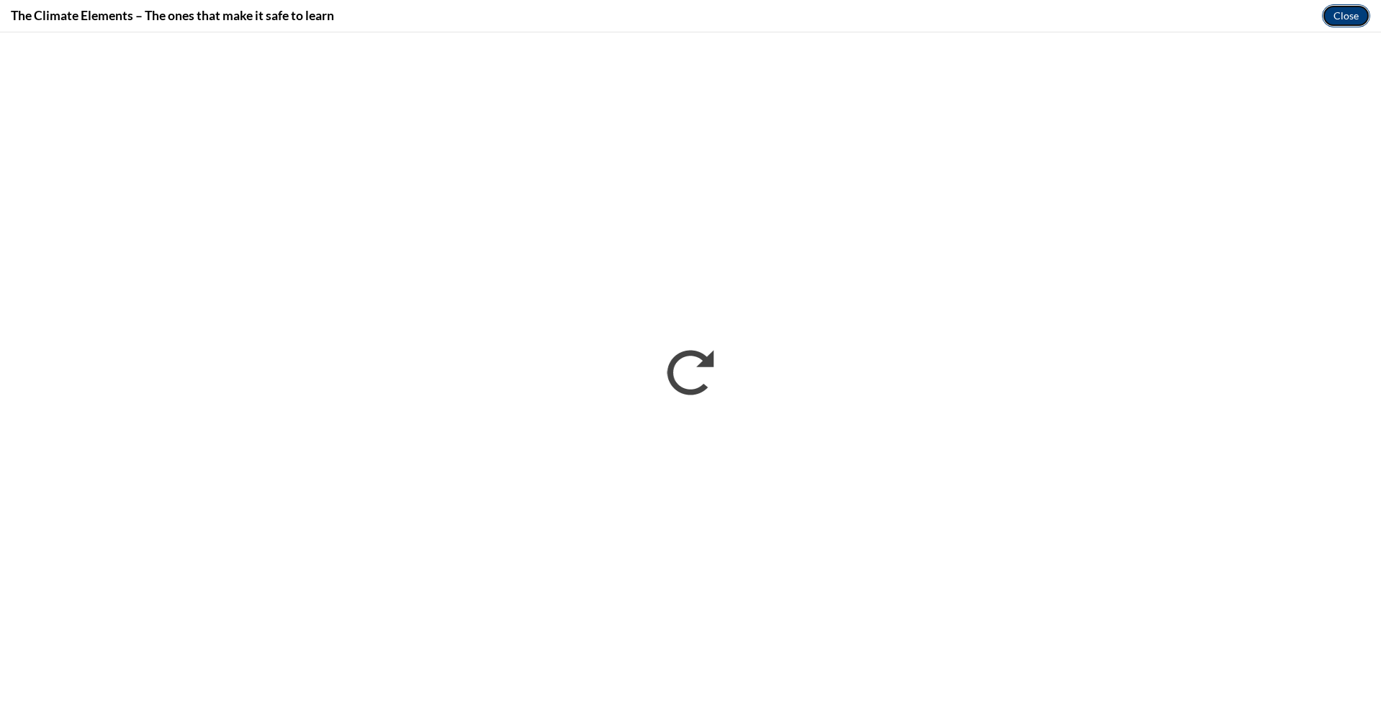
click button "Close" at bounding box center [1346, 15] width 48 height 23
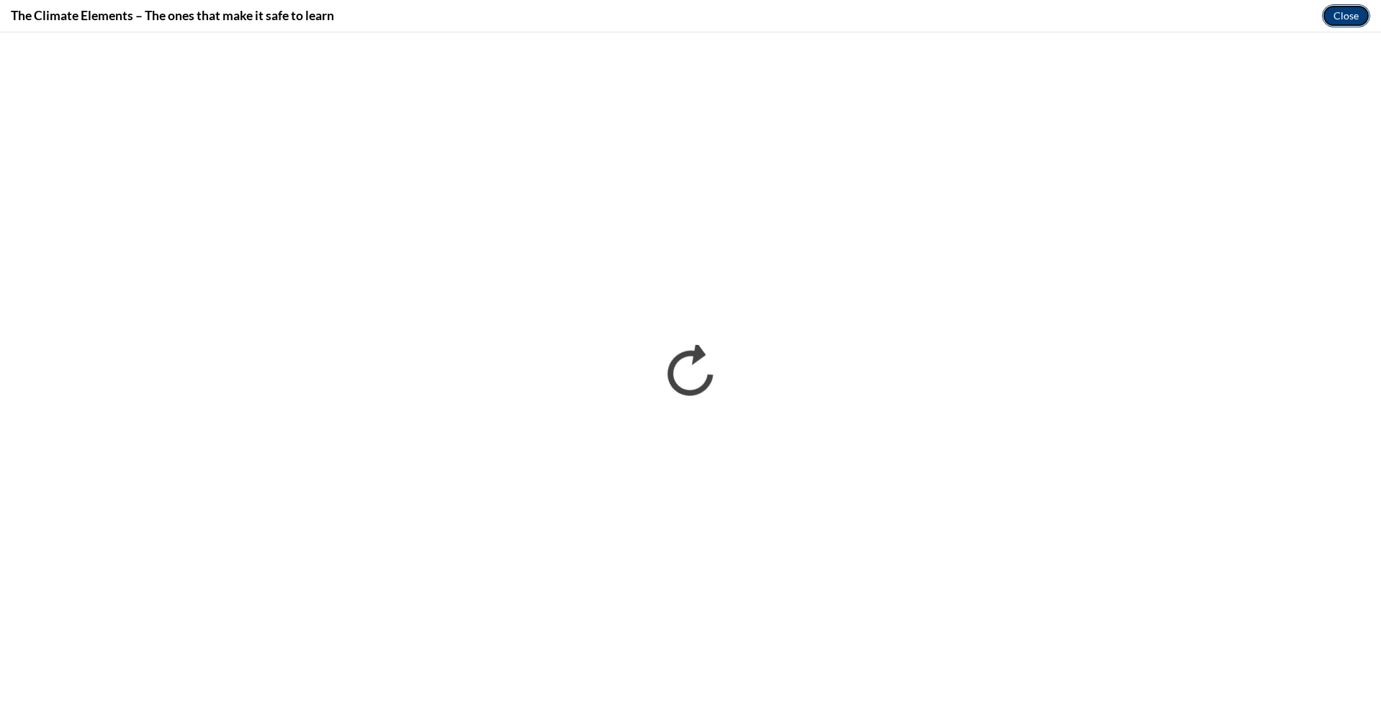
click button "Close" at bounding box center [1346, 15] width 48 height 23
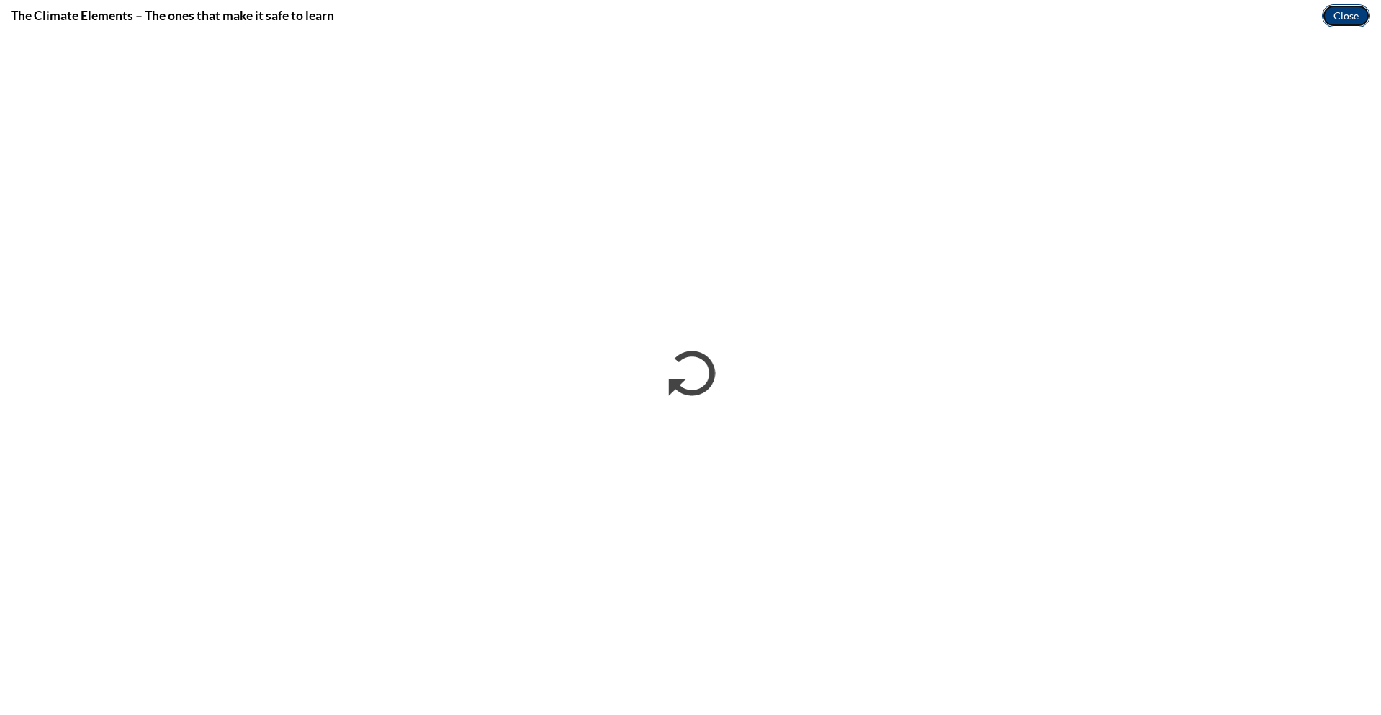
click button "Close" at bounding box center [1346, 15] width 48 height 23
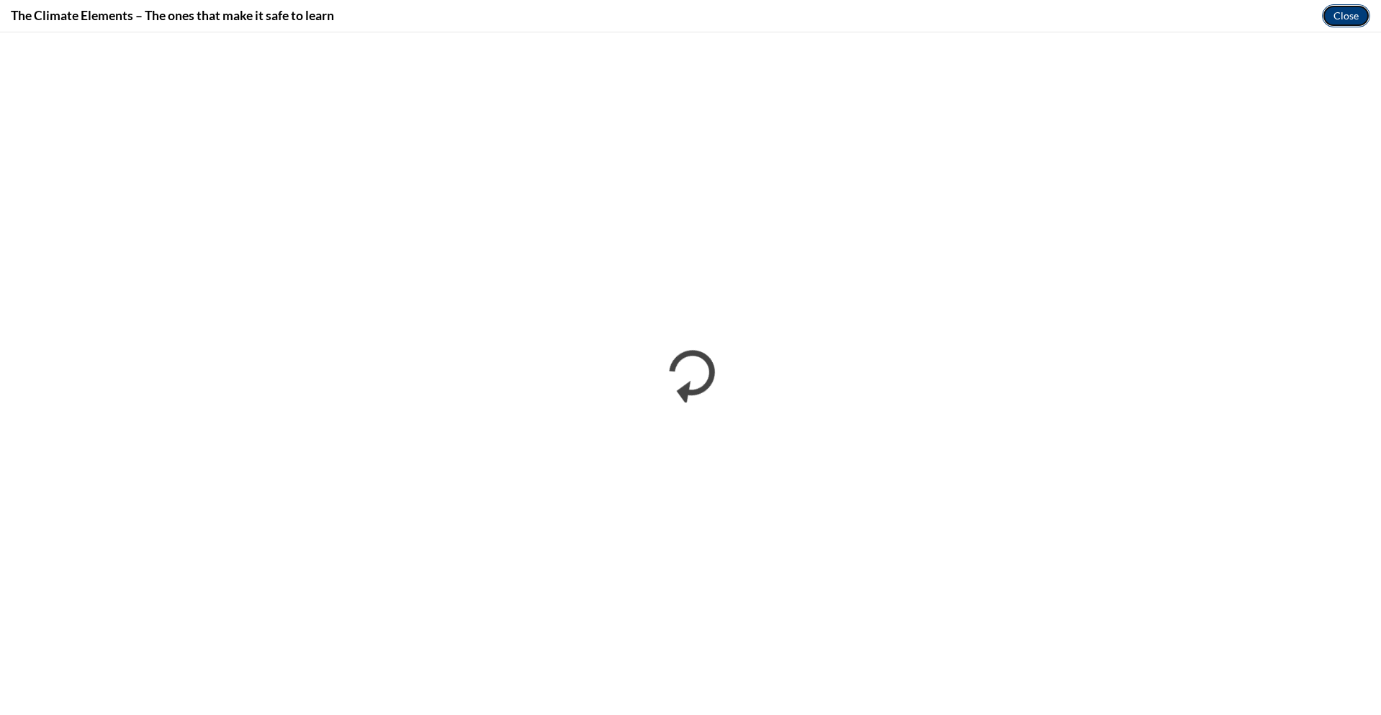
click button "Close" at bounding box center [1346, 15] width 48 height 23
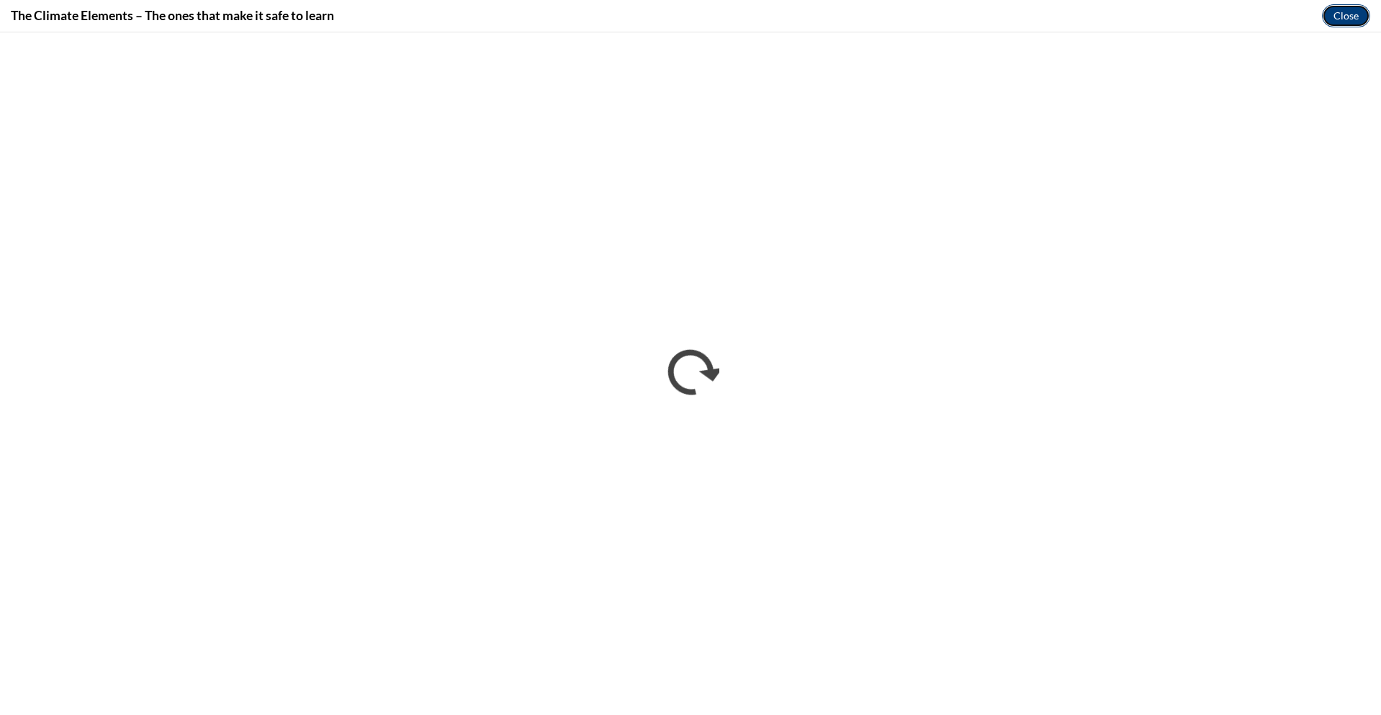
click button "Close" at bounding box center [1346, 15] width 48 height 23
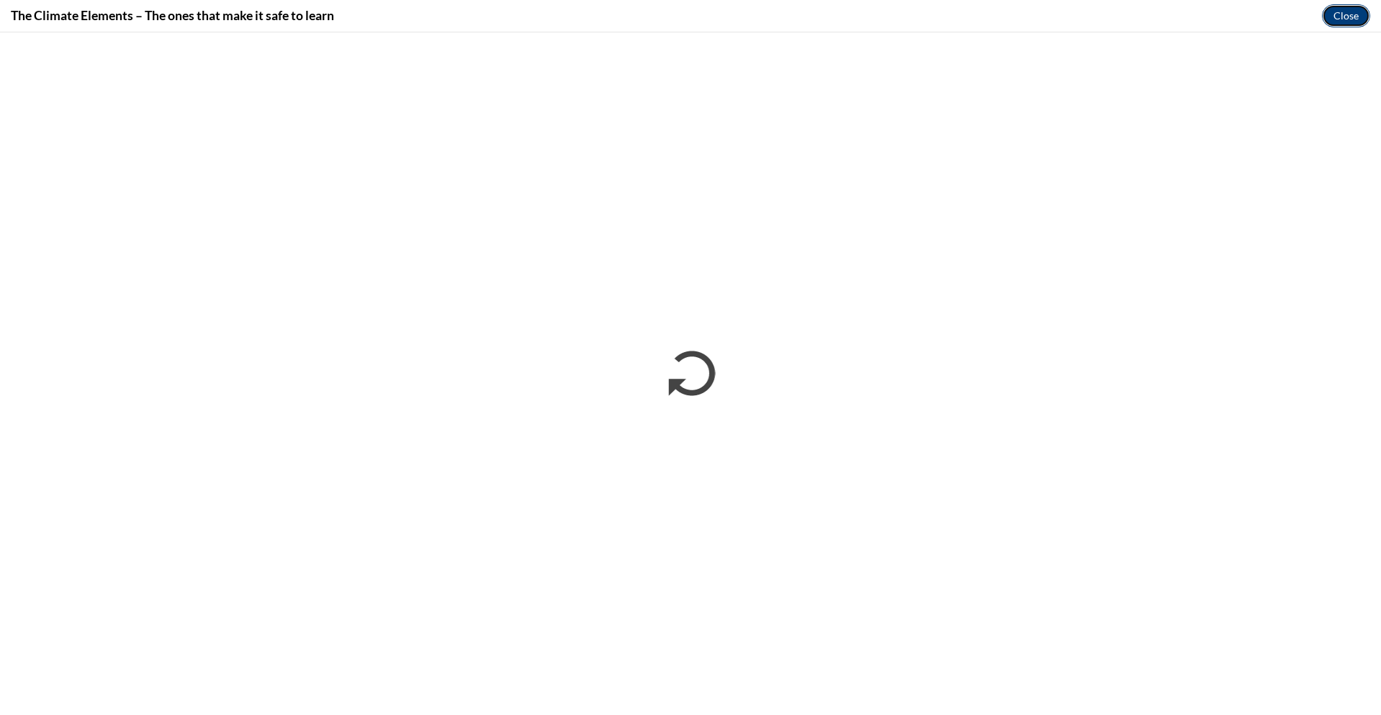
click button "Close" at bounding box center [1346, 15] width 48 height 23
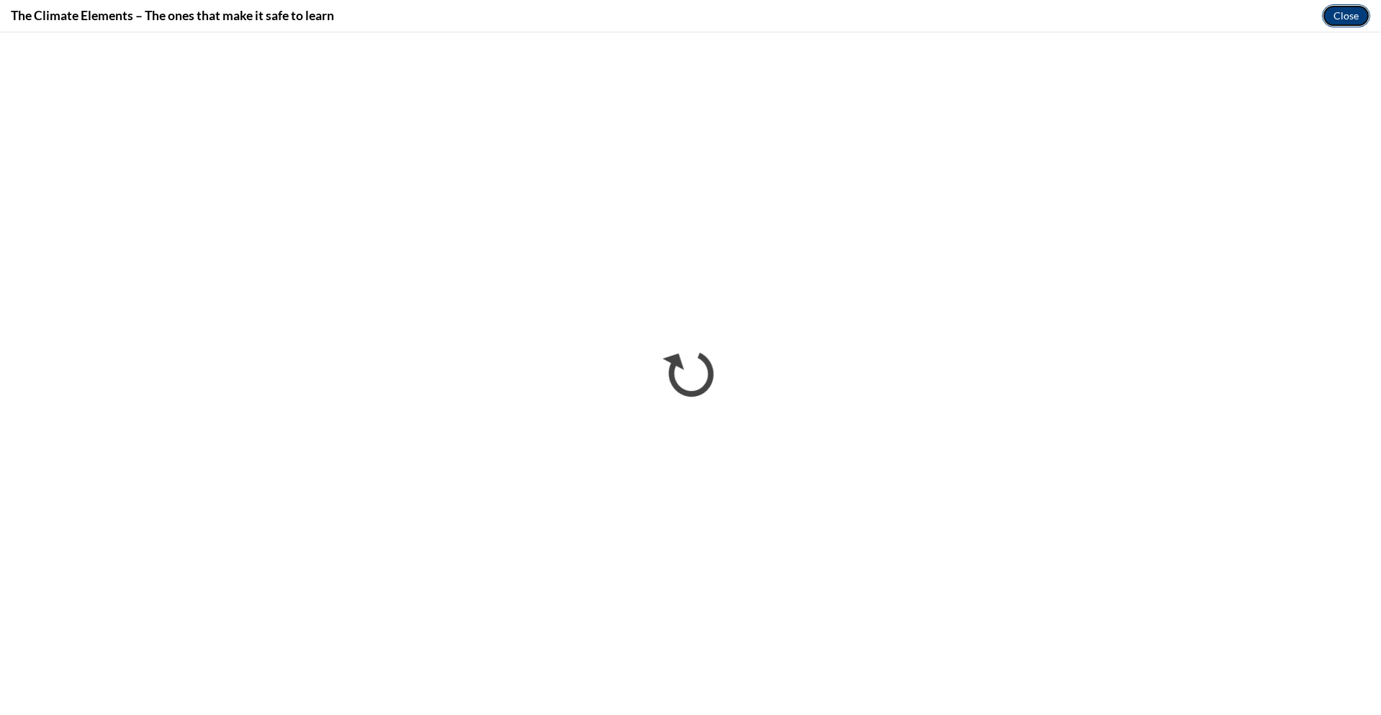
click button "Close" at bounding box center [1346, 15] width 48 height 23
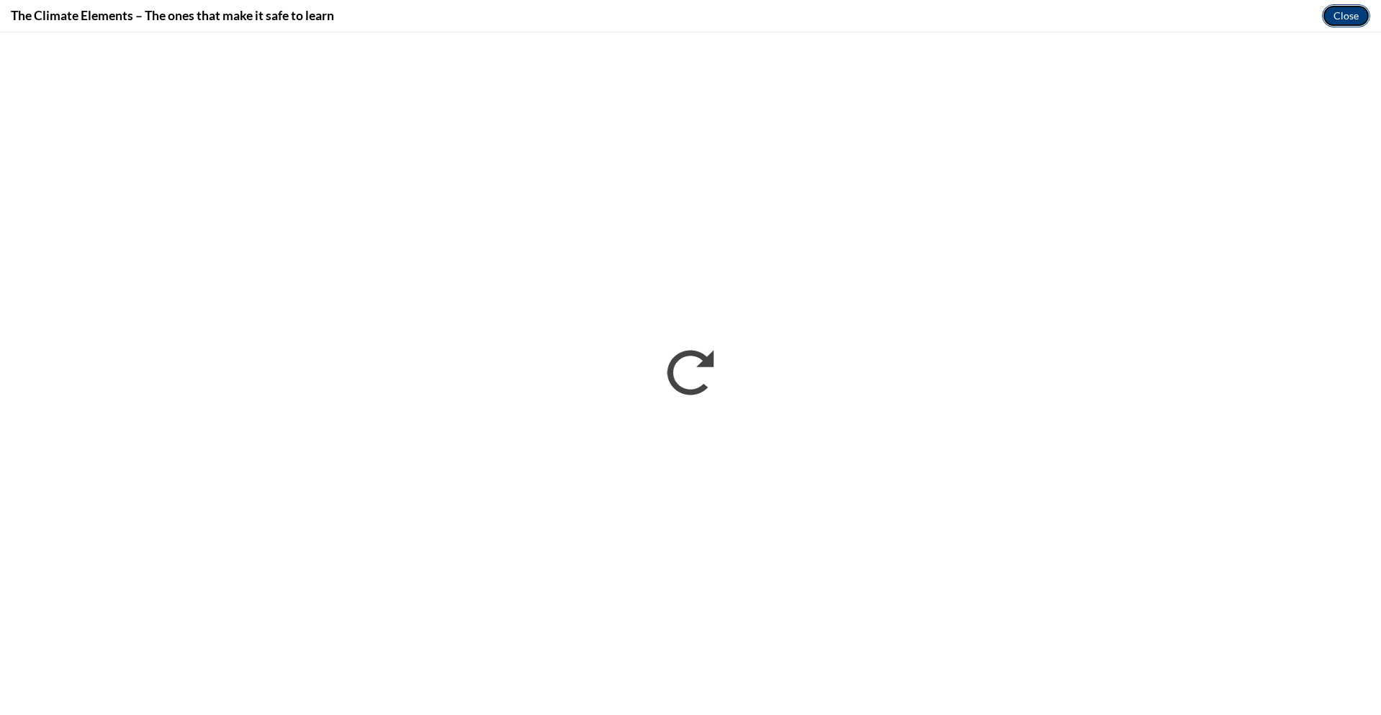
click button "Close" at bounding box center [1346, 15] width 48 height 23
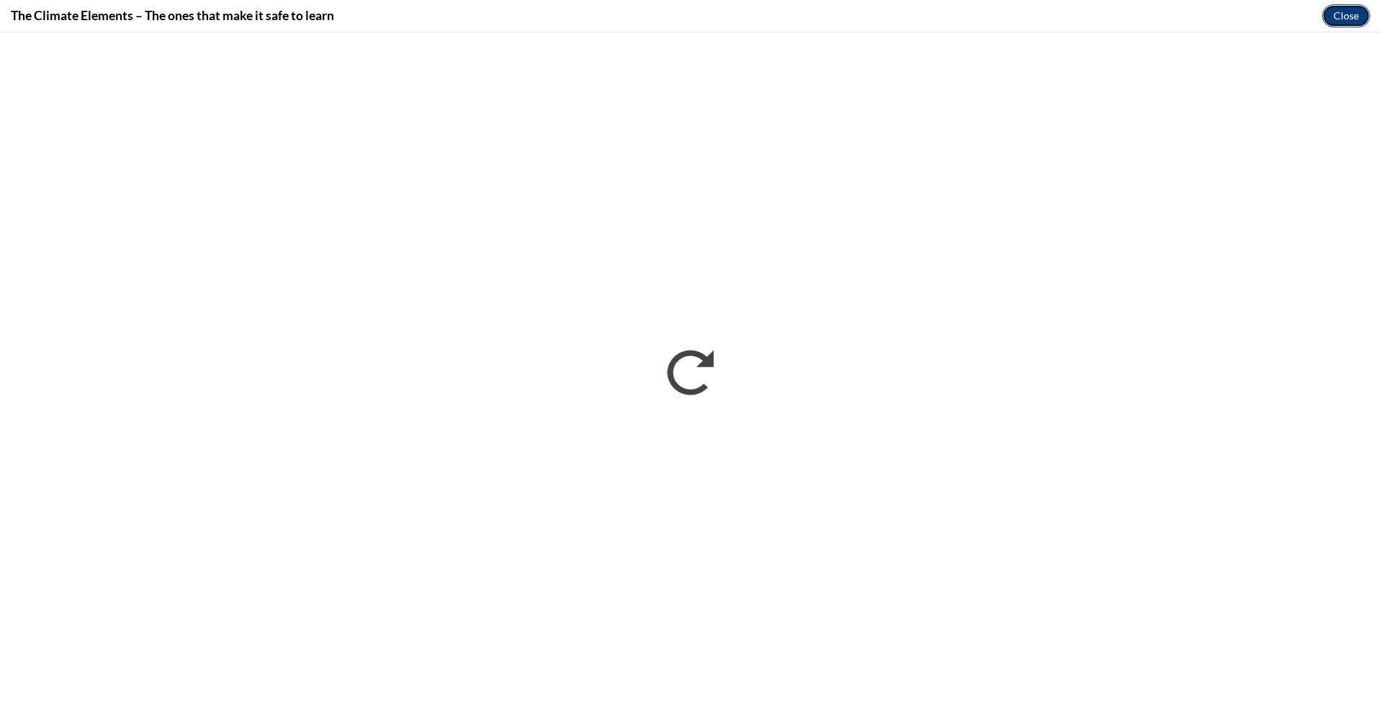
click button "Close" at bounding box center [1346, 15] width 48 height 23
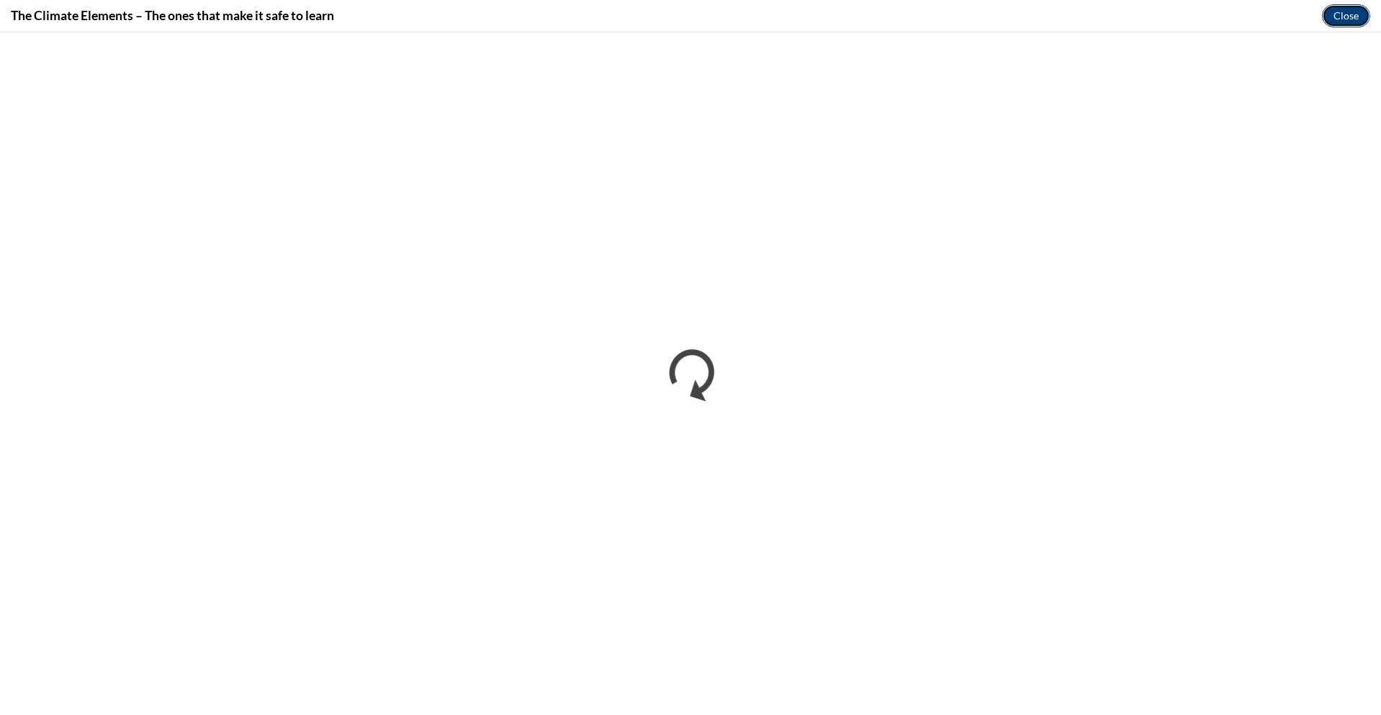
click button "Close" at bounding box center [1346, 15] width 48 height 23
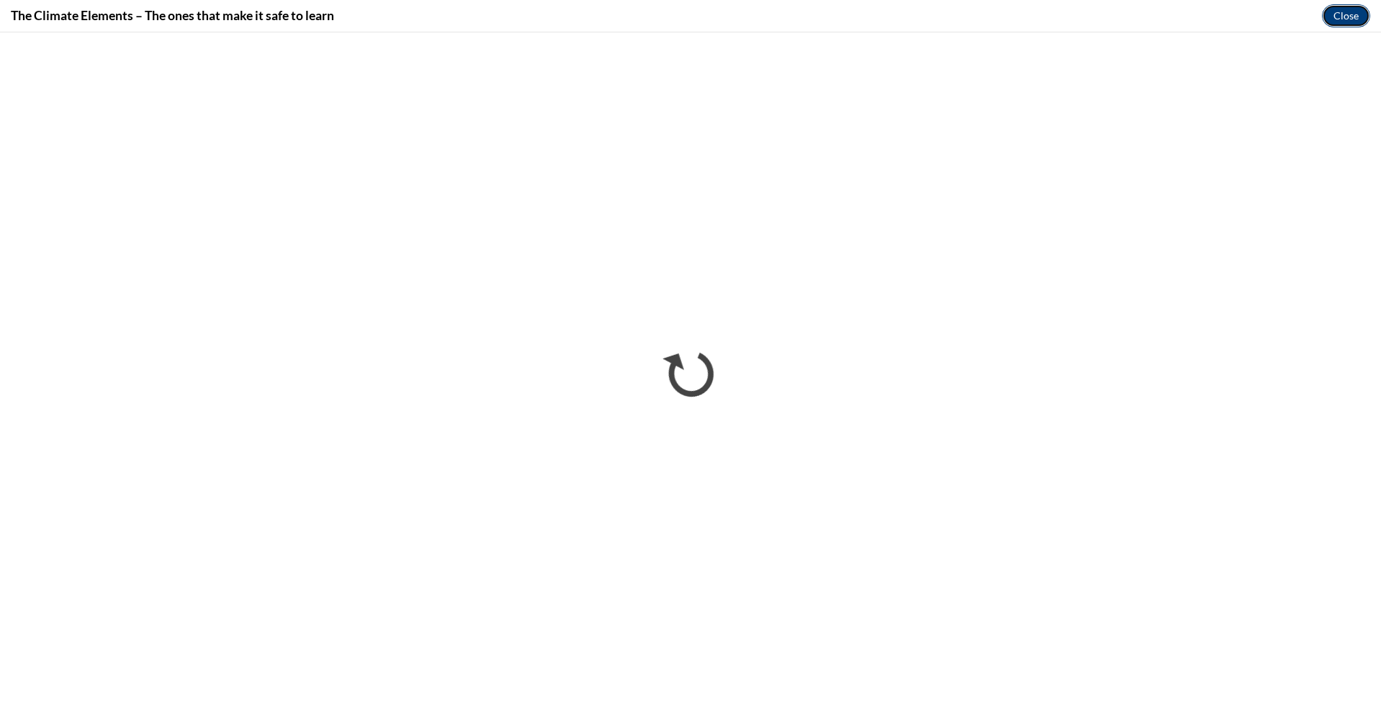
click button "Close" at bounding box center [1346, 15] width 48 height 23
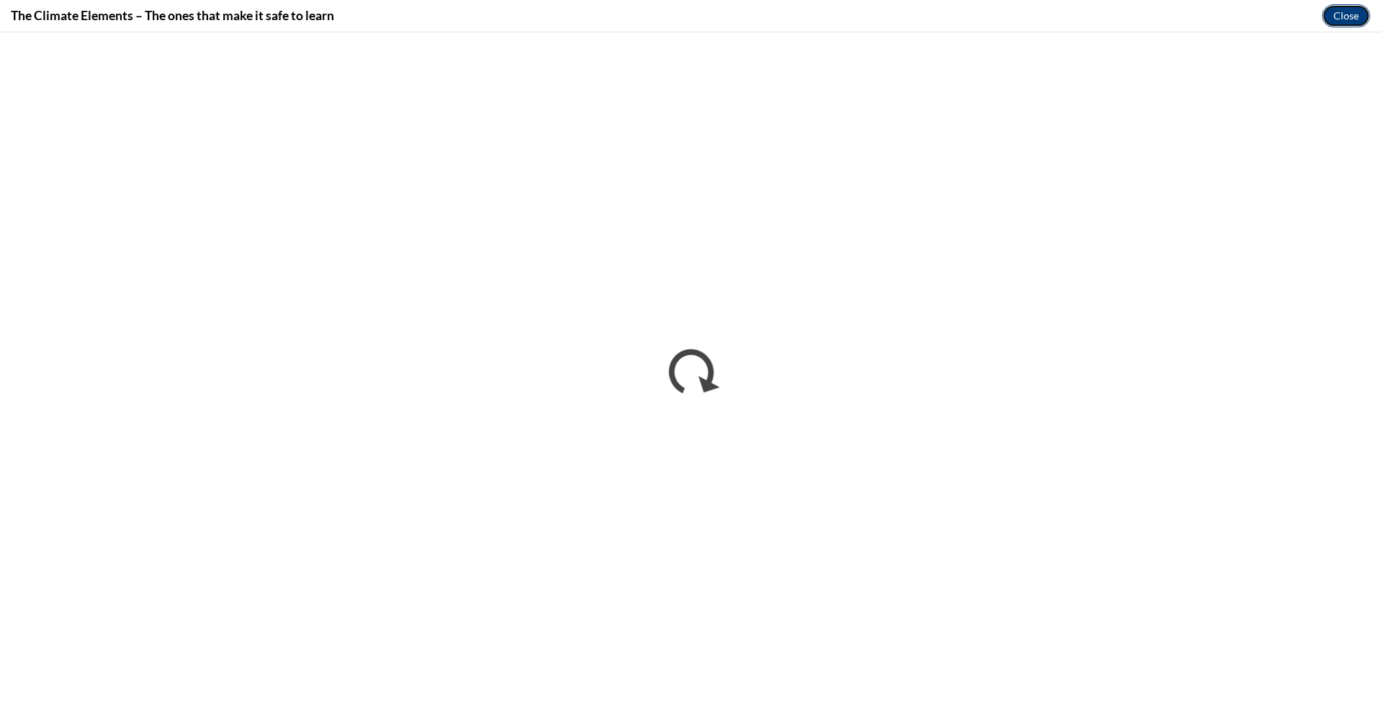
click button "Close" at bounding box center [1346, 15] width 48 height 23
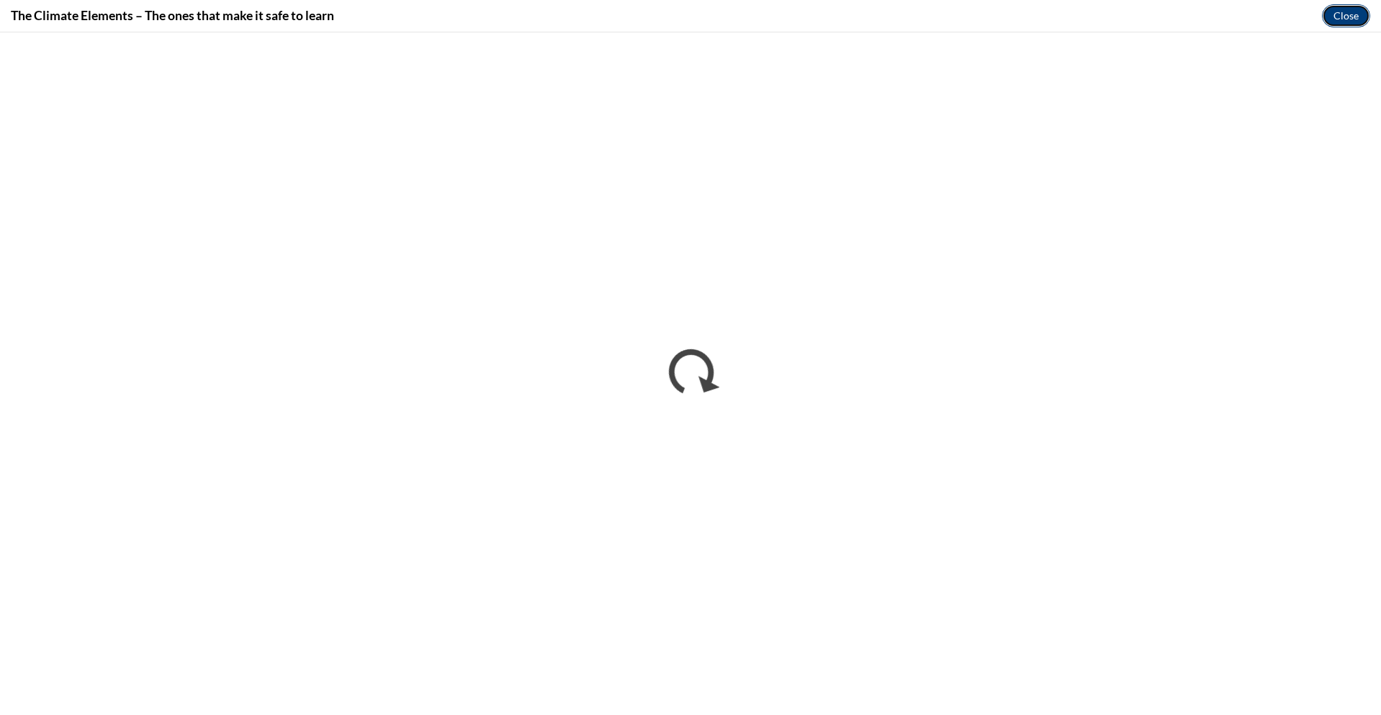
click button "Close" at bounding box center [1346, 15] width 48 height 23
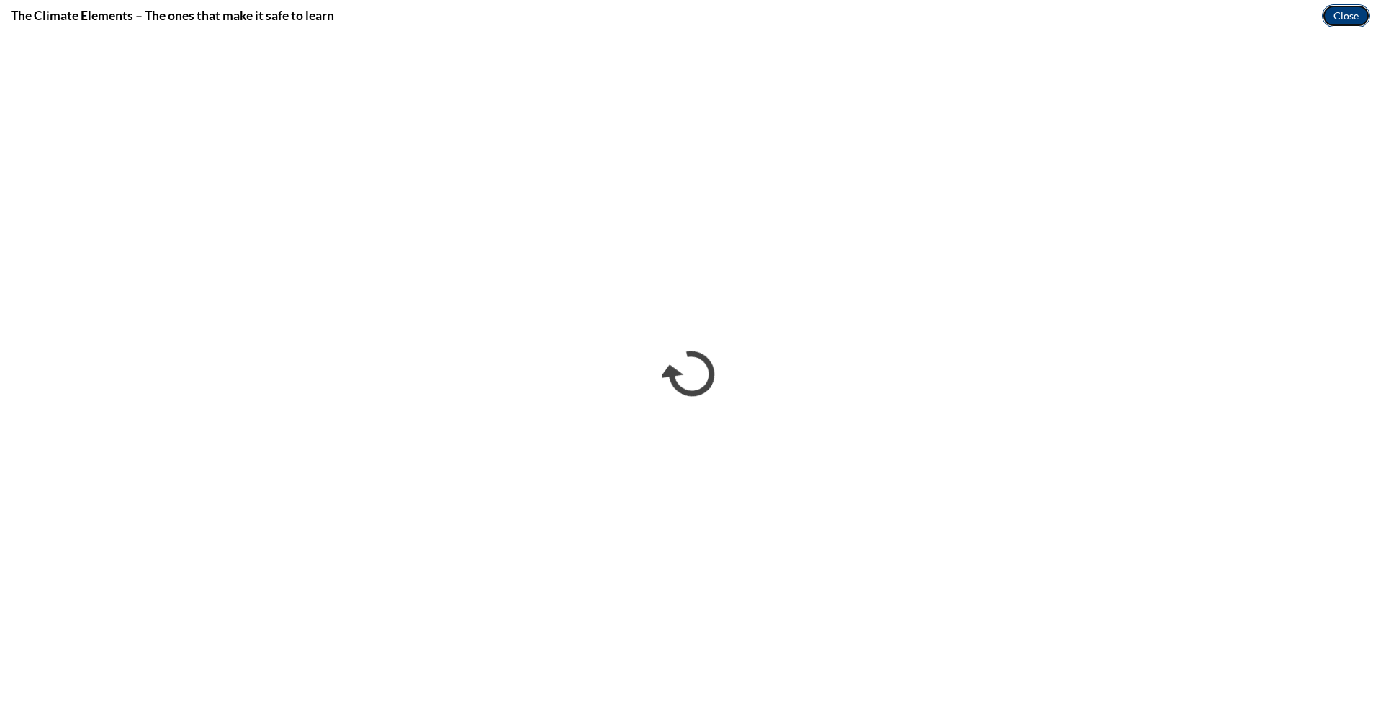
click button "Close" at bounding box center [1346, 15] width 48 height 23
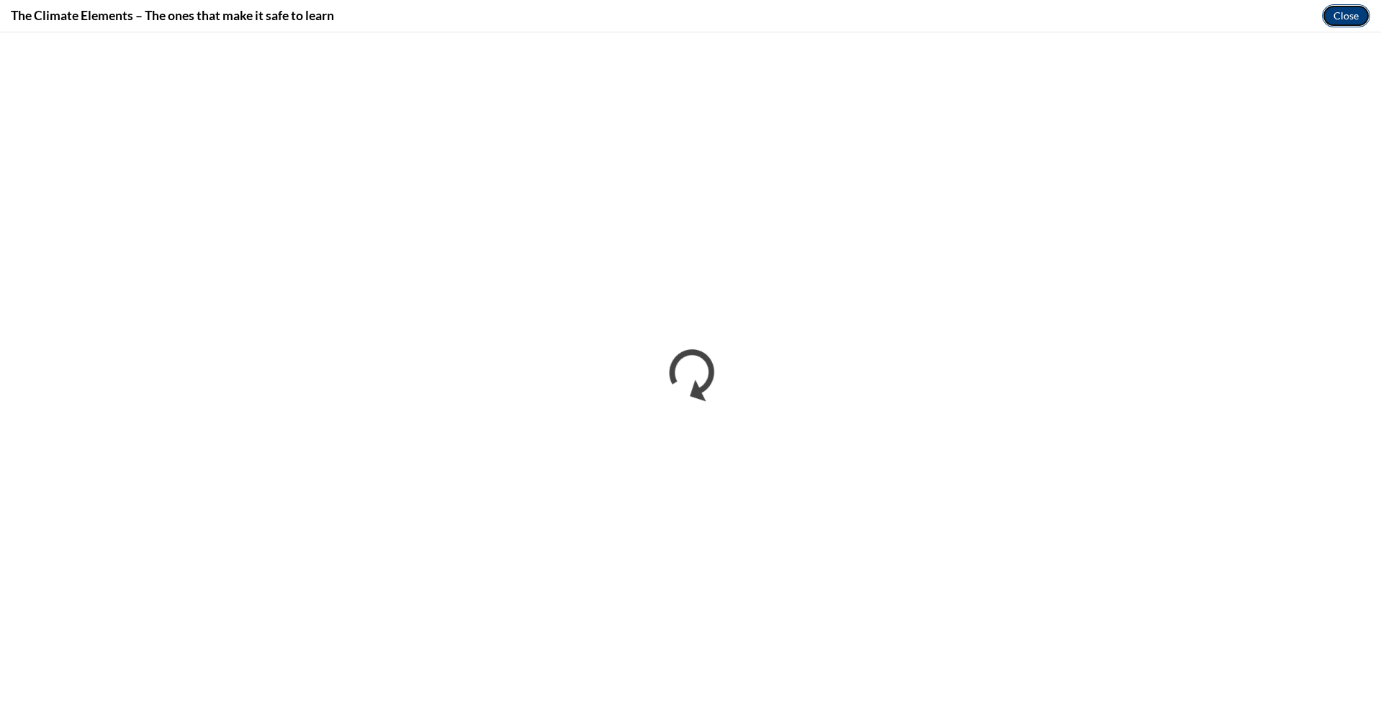
click button "Close" at bounding box center [1346, 15] width 48 height 23
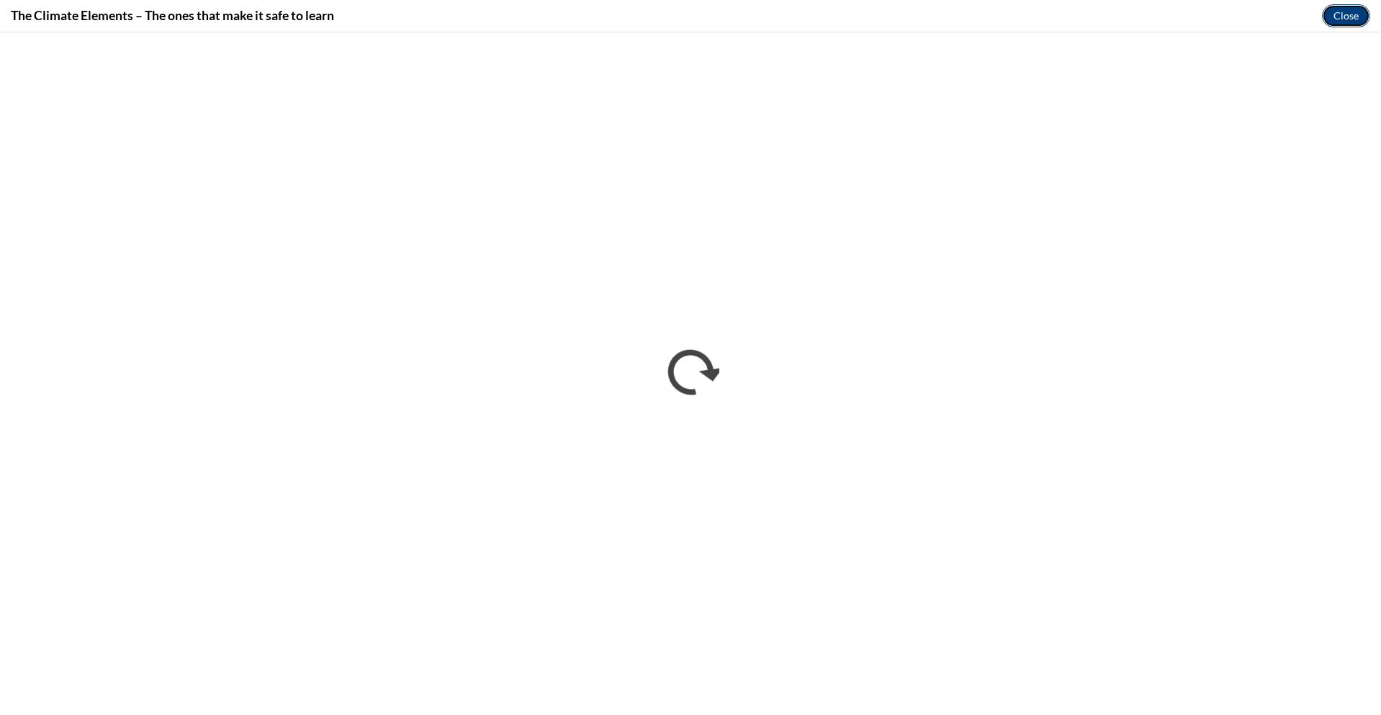
click button "Close" at bounding box center [1346, 15] width 48 height 23
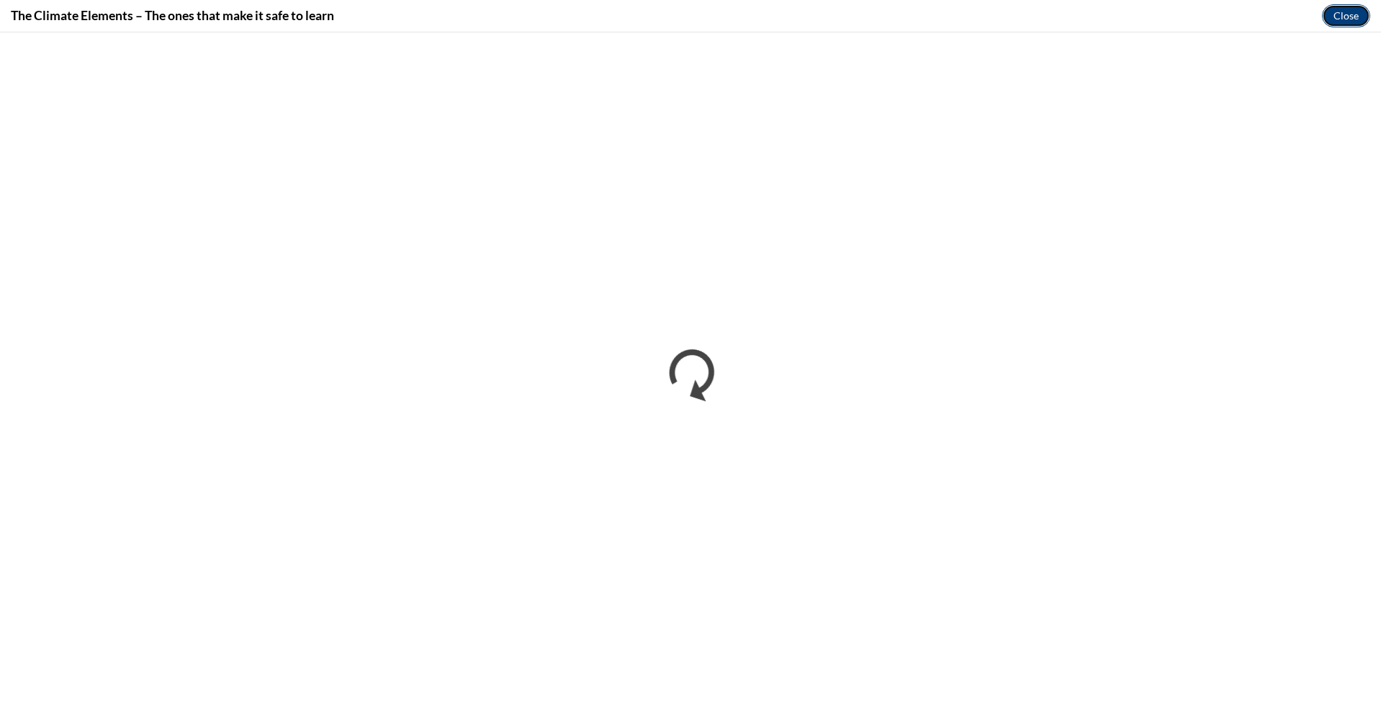
click button "Close" at bounding box center [1346, 15] width 48 height 23
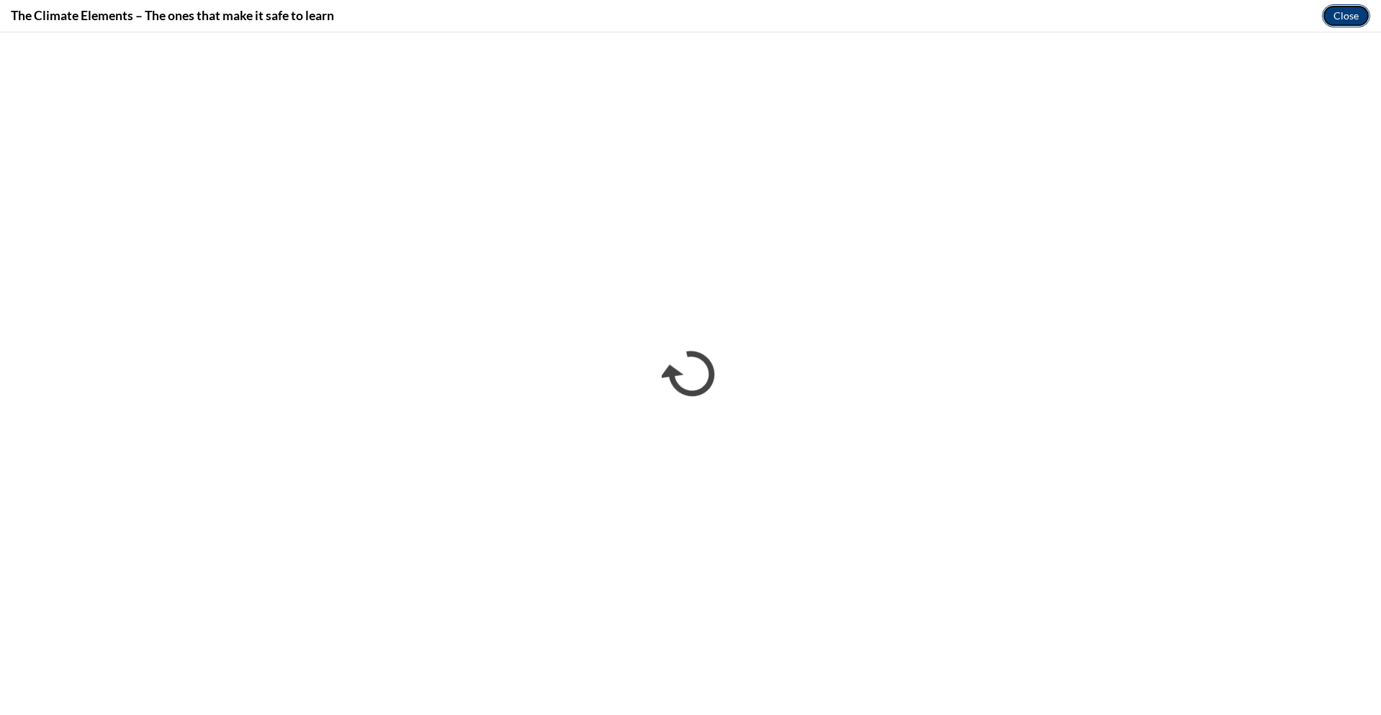
click button "Close" at bounding box center [1346, 15] width 48 height 23
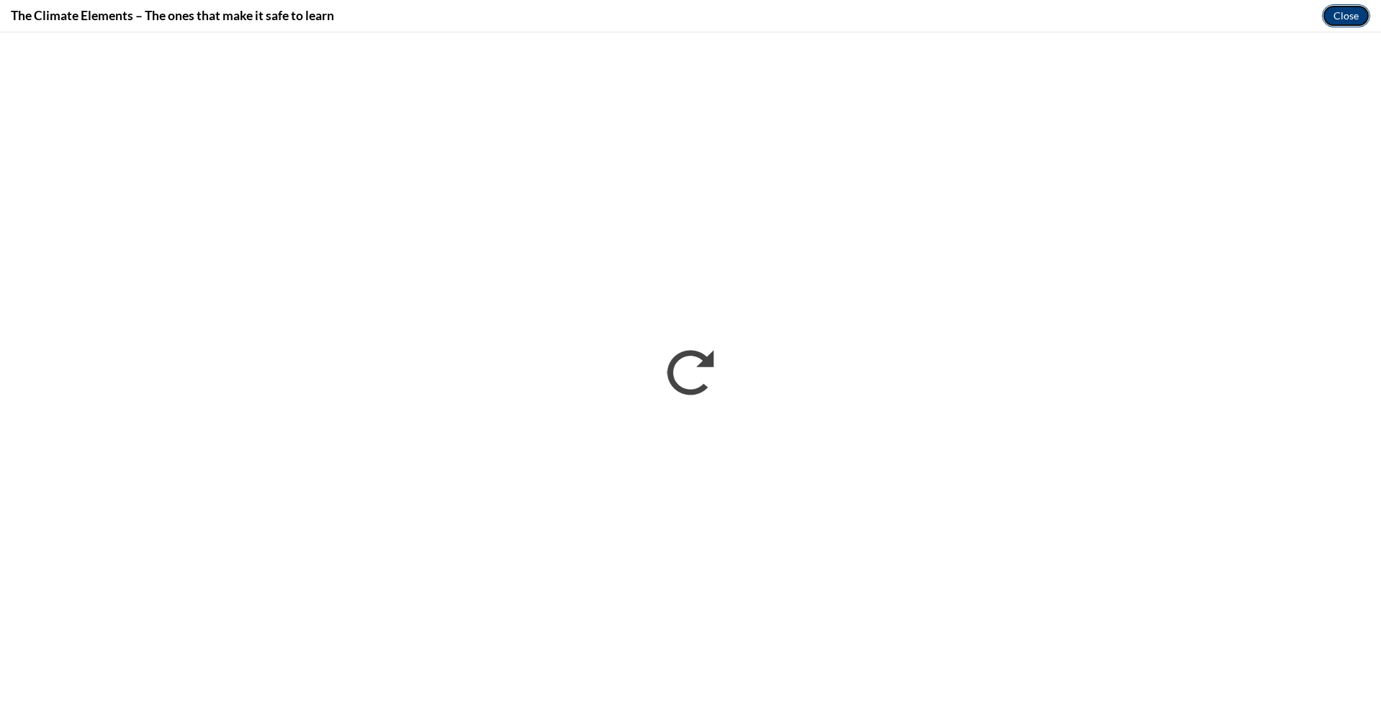
click button "Close" at bounding box center [1346, 15] width 48 height 23
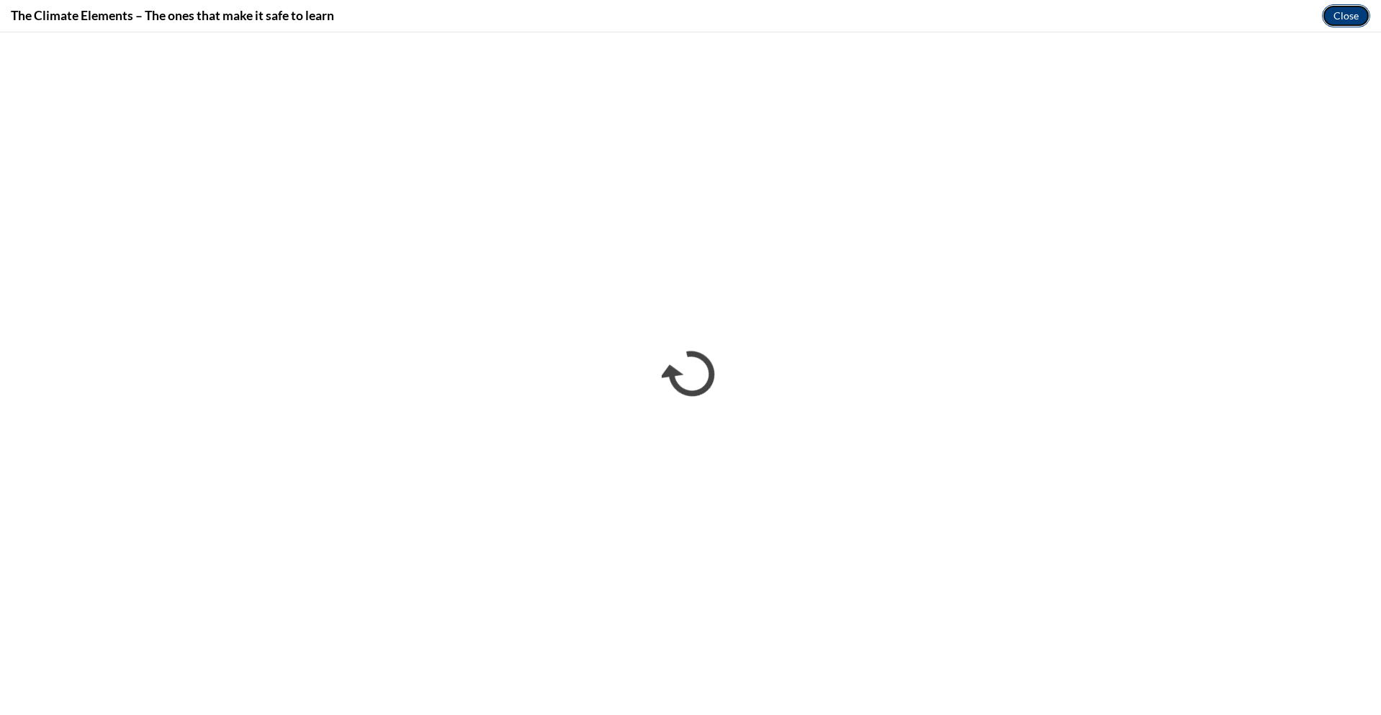
click button "Close" at bounding box center [1346, 15] width 48 height 23
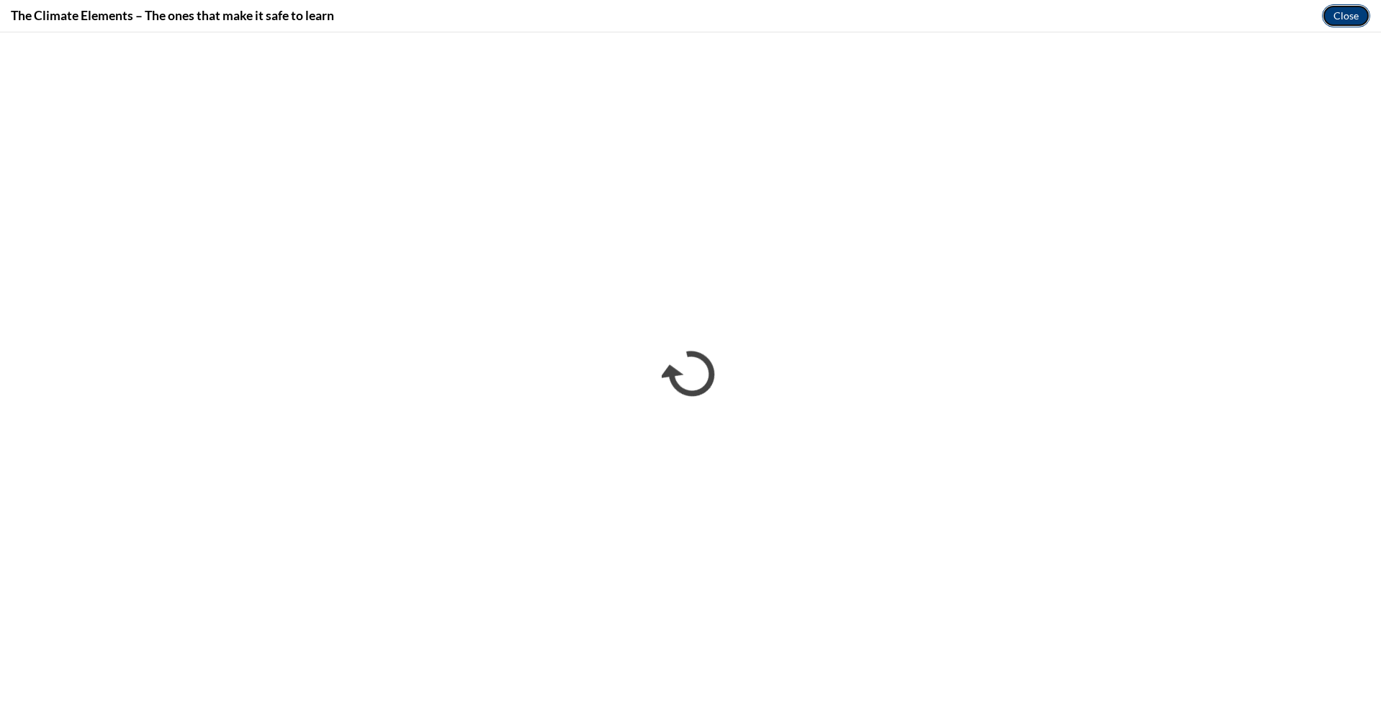
click button "Close" at bounding box center [1346, 15] width 48 height 23
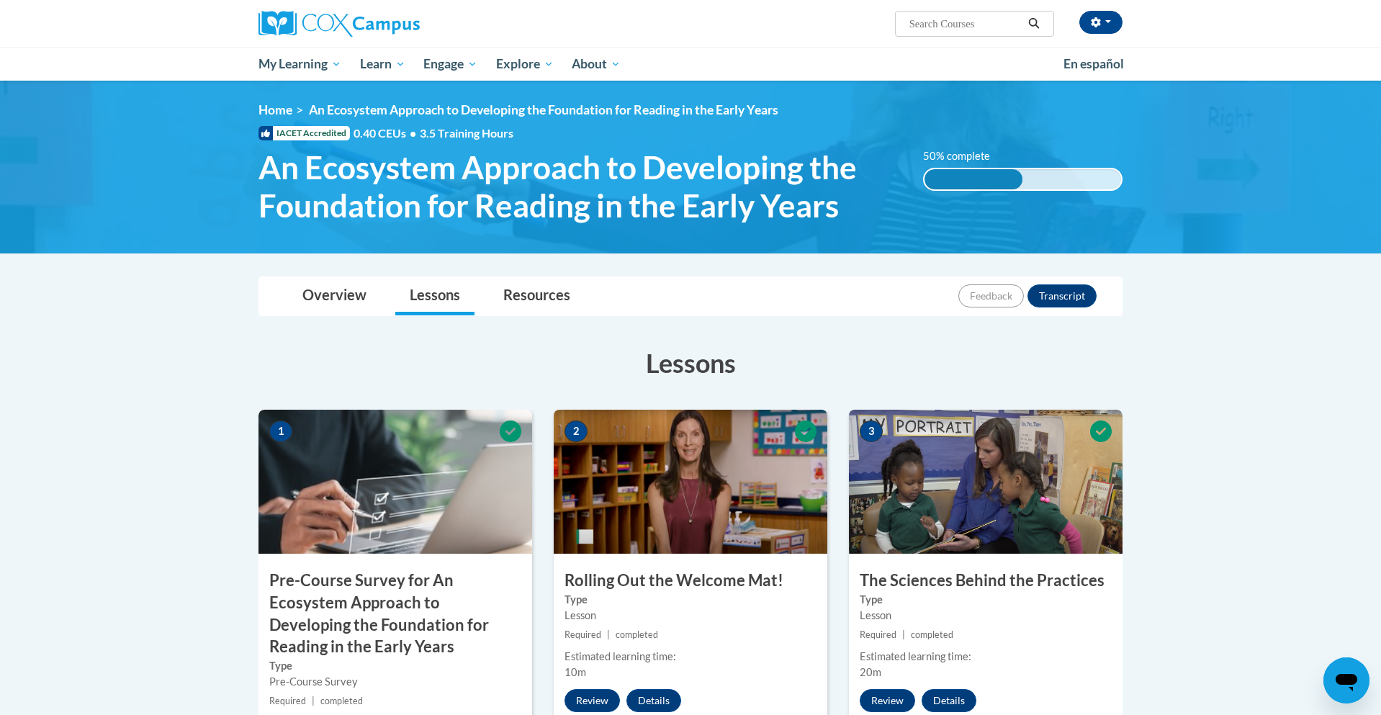
click button "Close" at bounding box center [0, 0] width 0 height 0
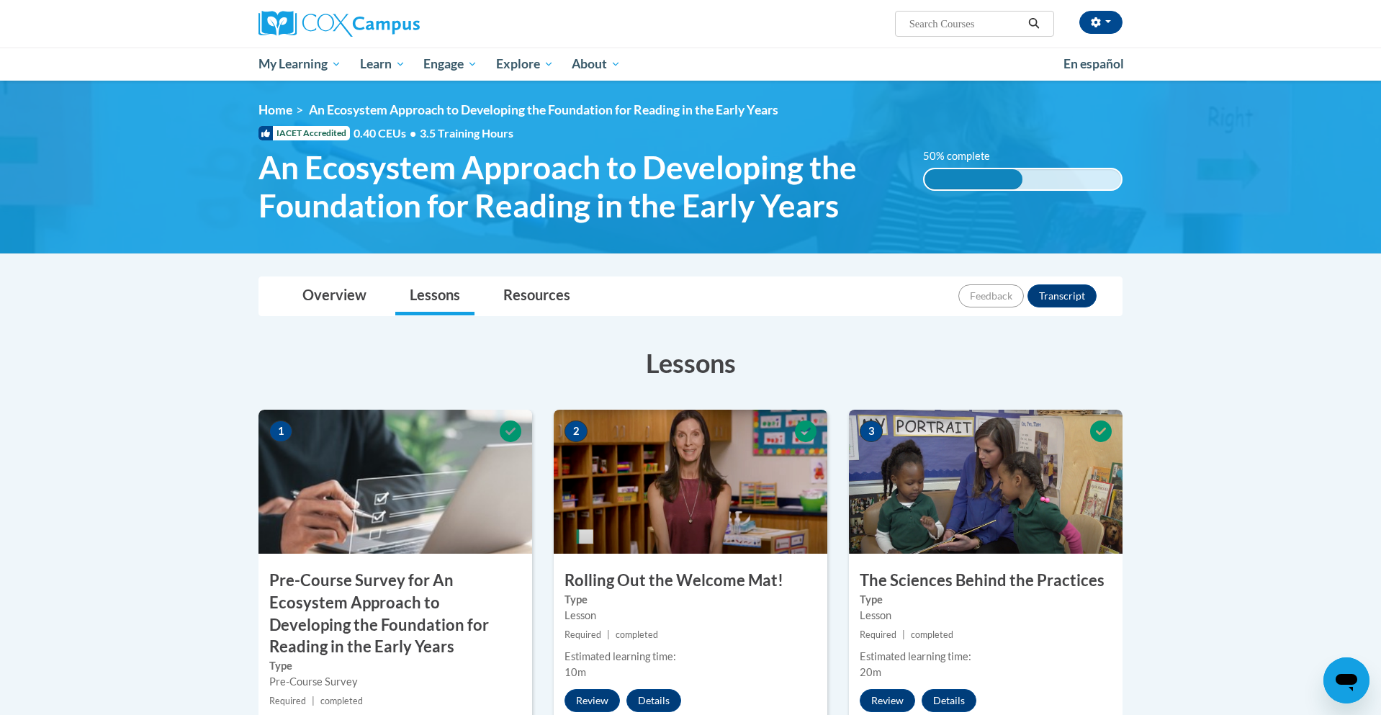
click button "Close" at bounding box center [0, 0] width 0 height 0
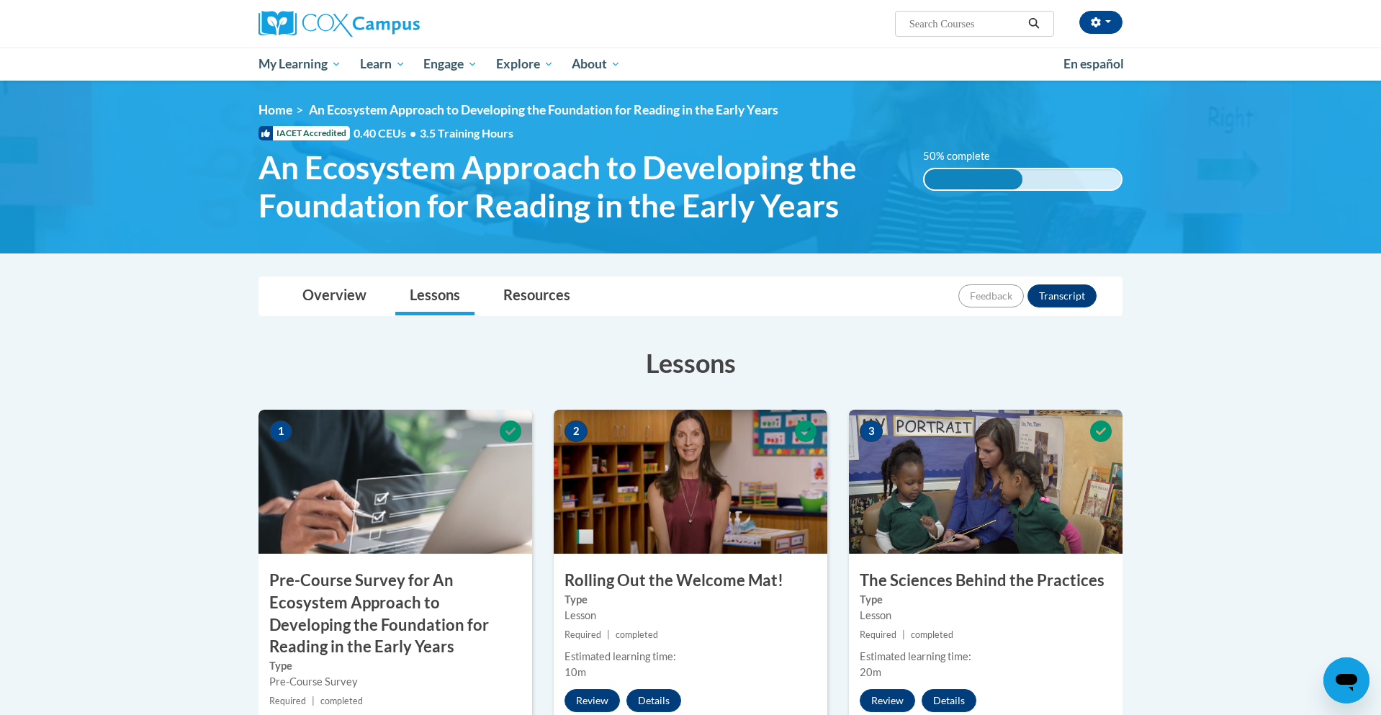
click button "Close" at bounding box center [0, 0] width 0 height 0
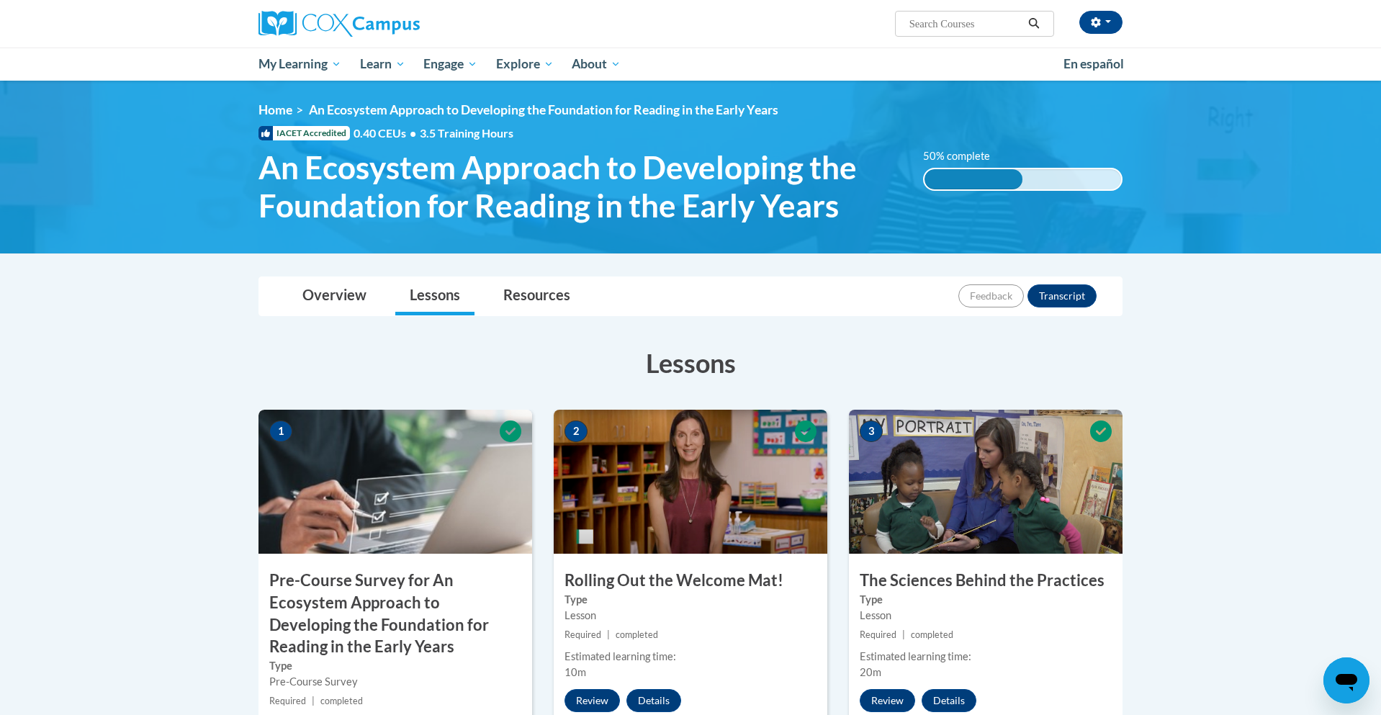
click button "Close" at bounding box center [0, 0] width 0 height 0
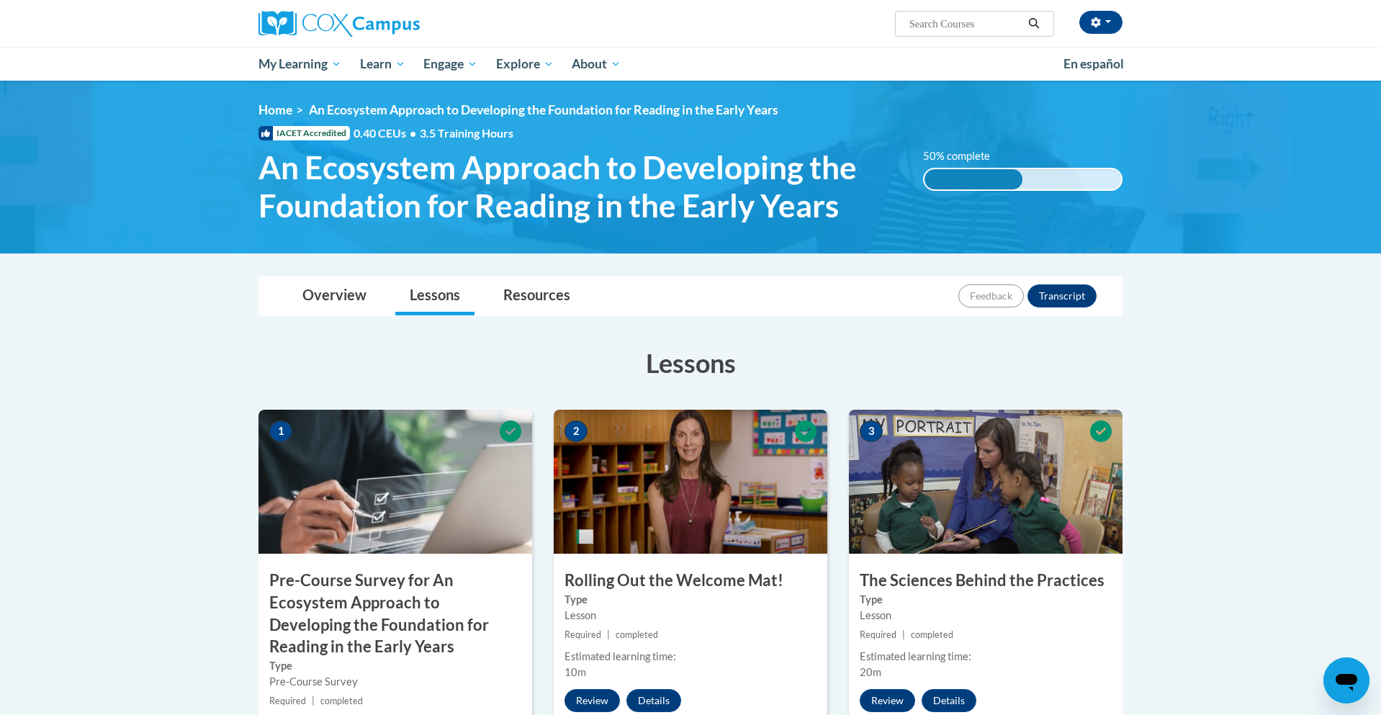
click button "Close" at bounding box center [0, 0] width 0 height 0
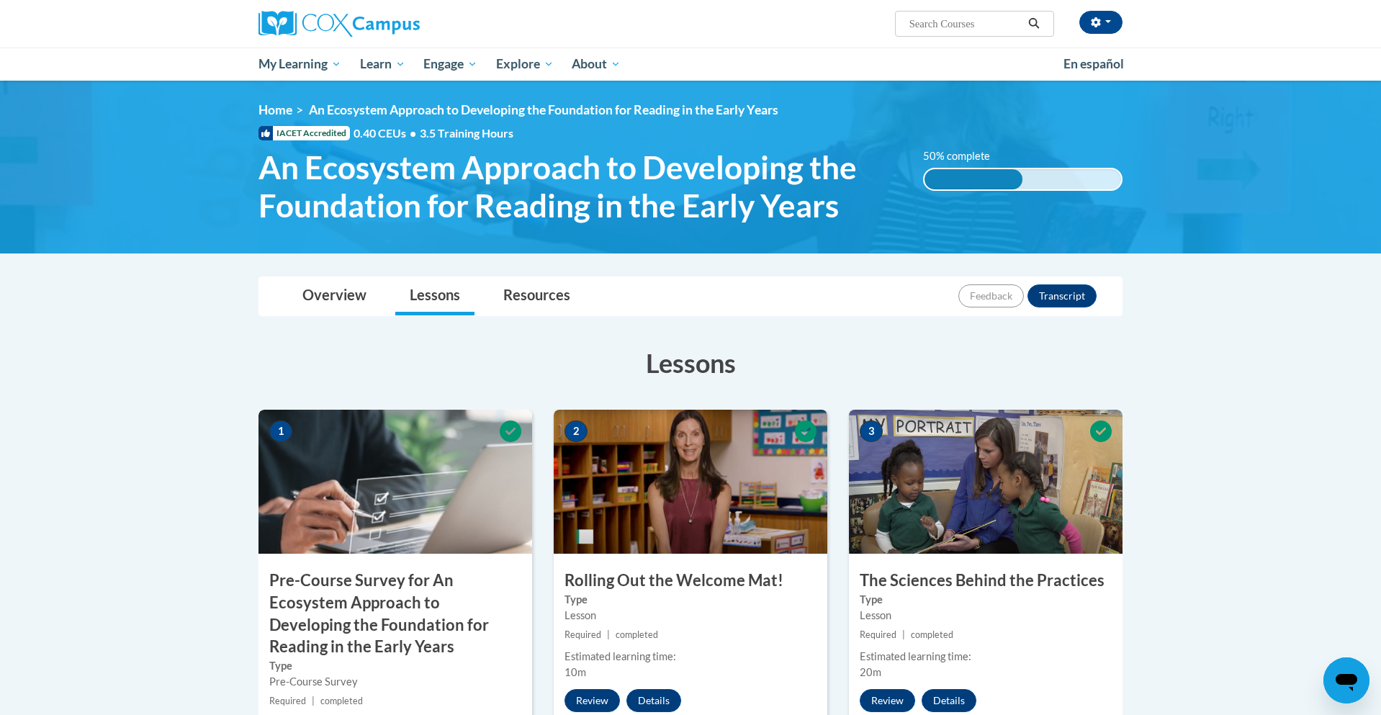
click button "Close" at bounding box center [0, 0] width 0 height 0
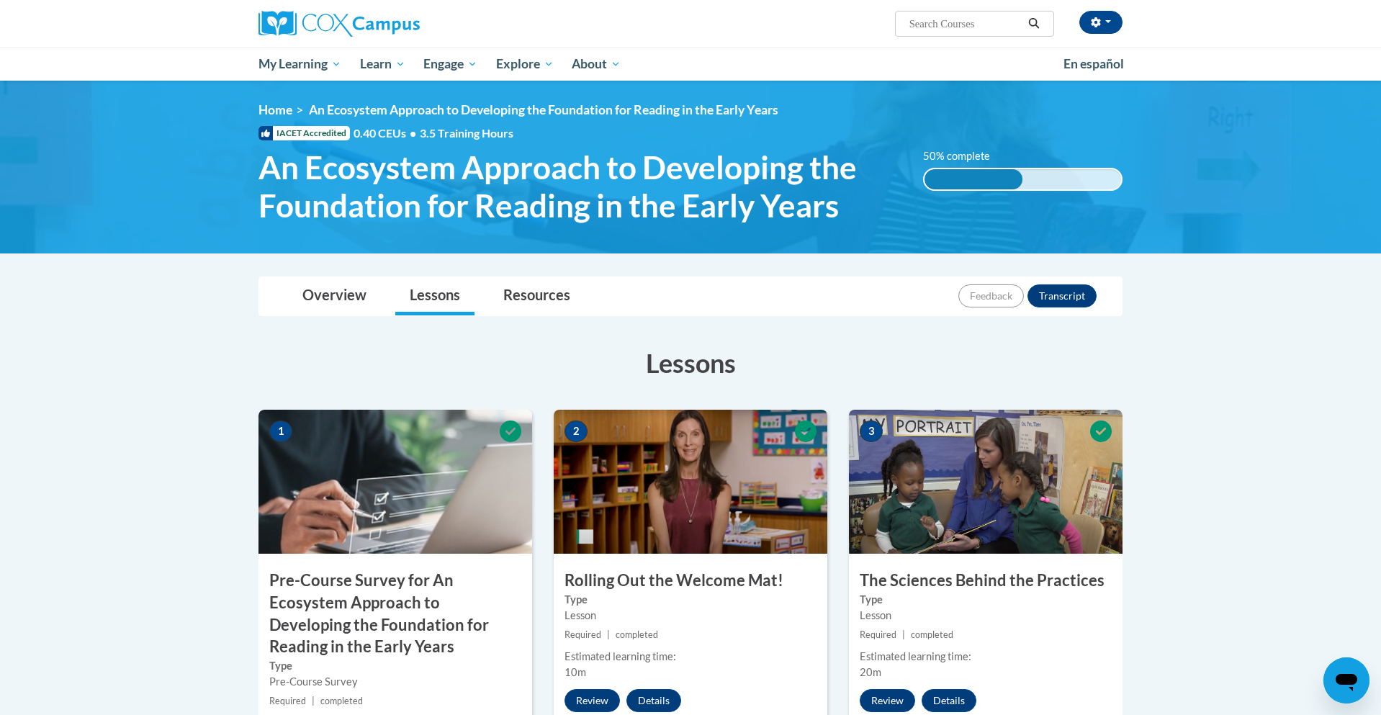
click button "Close" at bounding box center [0, 0] width 0 height 0
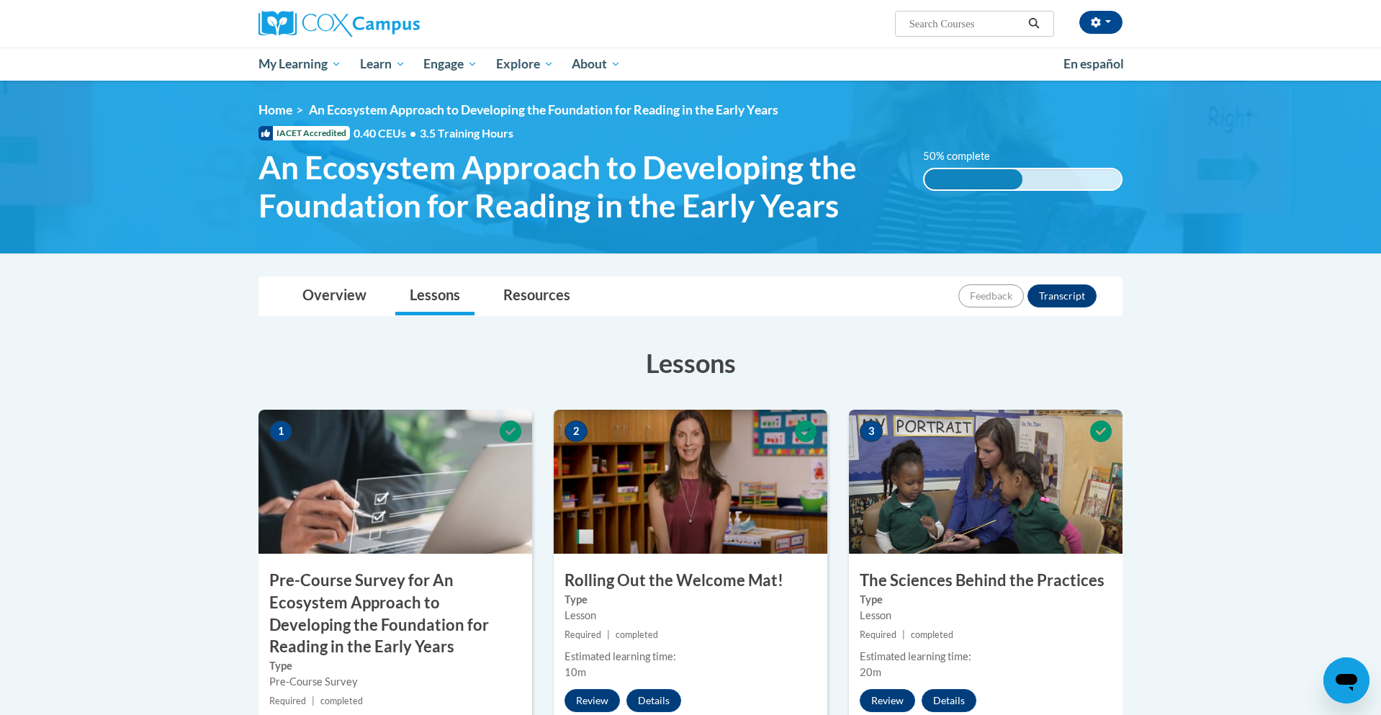
click button "Close" at bounding box center [0, 0] width 0 height 0
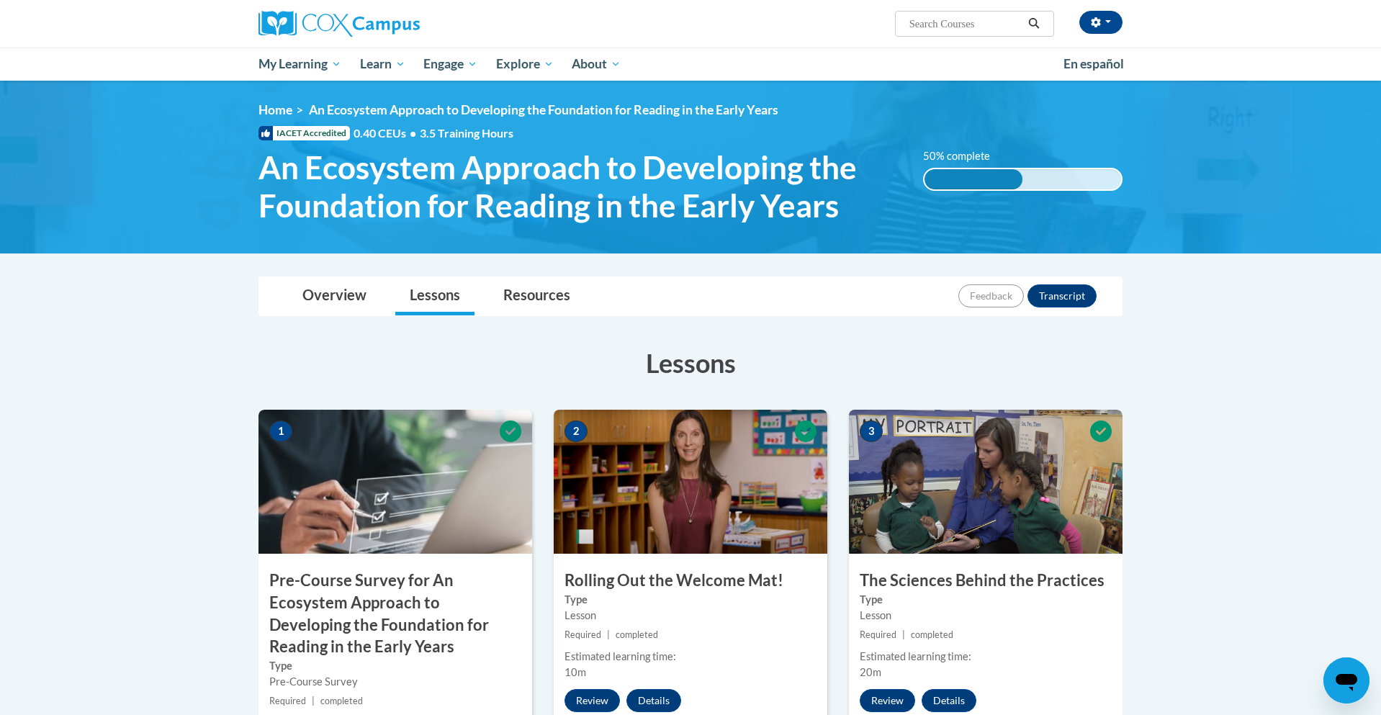
click button "Close" at bounding box center [0, 0] width 0 height 0
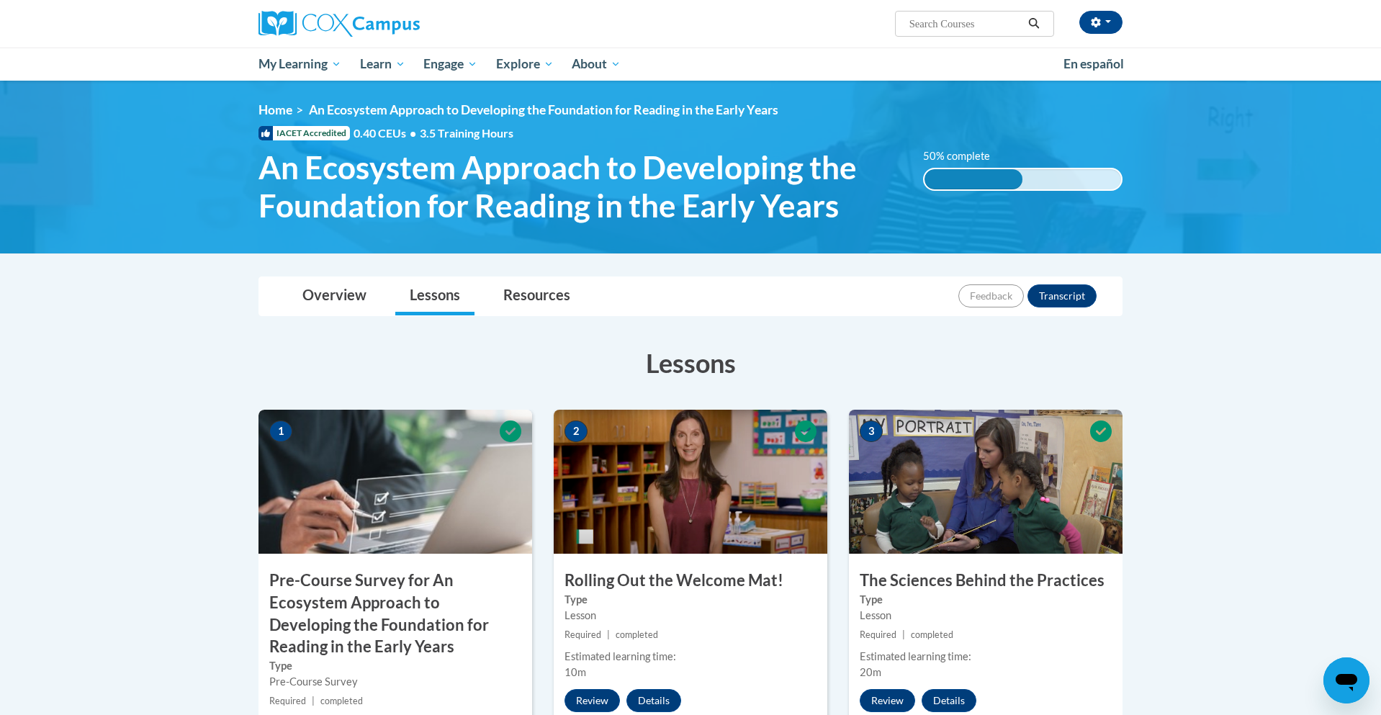
click button "Close" at bounding box center [0, 0] width 0 height 0
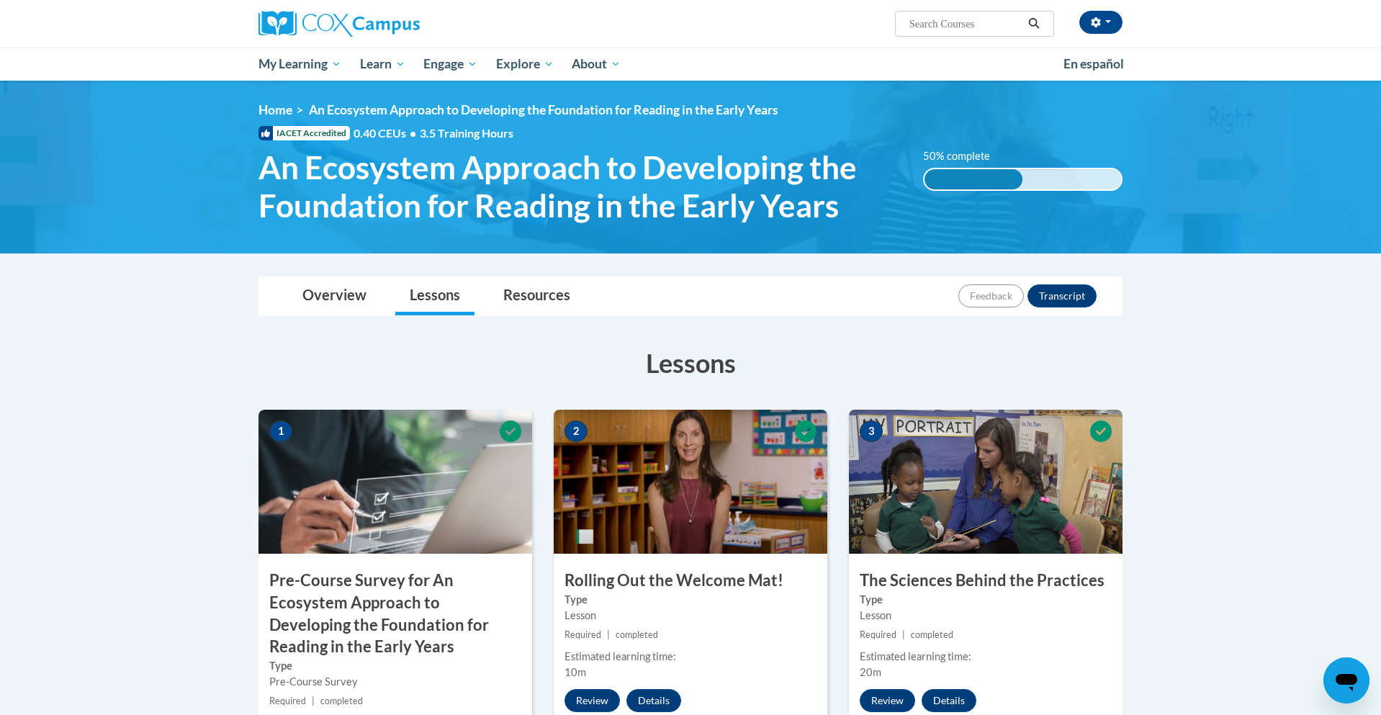
click button "Close" at bounding box center [0, 0] width 0 height 0
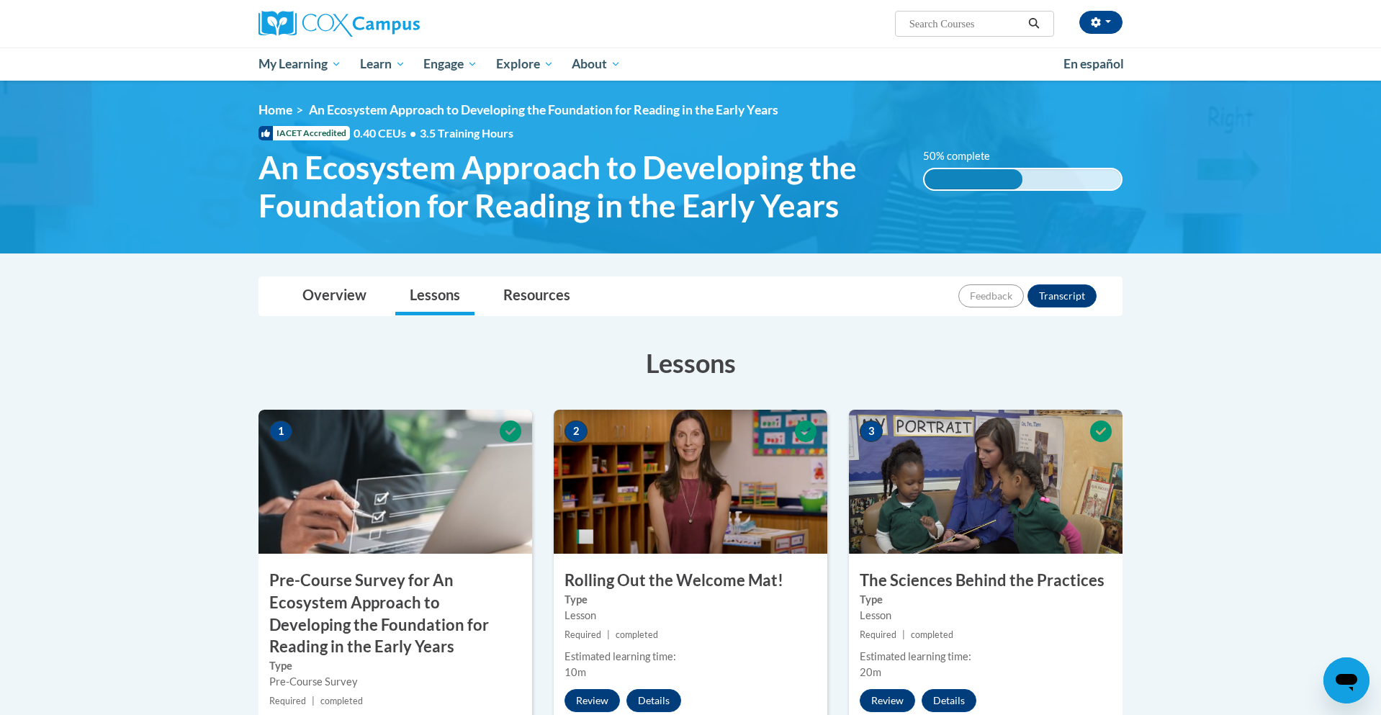
click button "Close" at bounding box center [0, 0] width 0 height 0
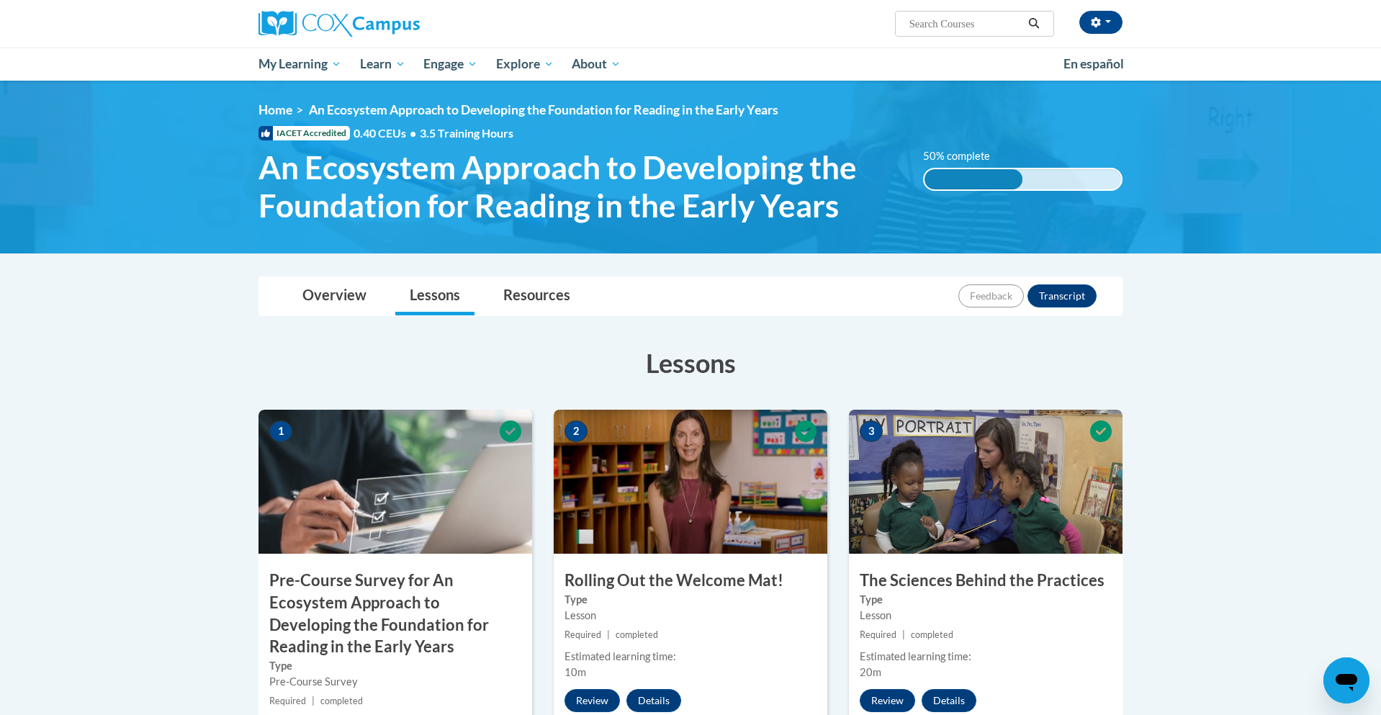
click button "Close" at bounding box center [0, 0] width 0 height 0
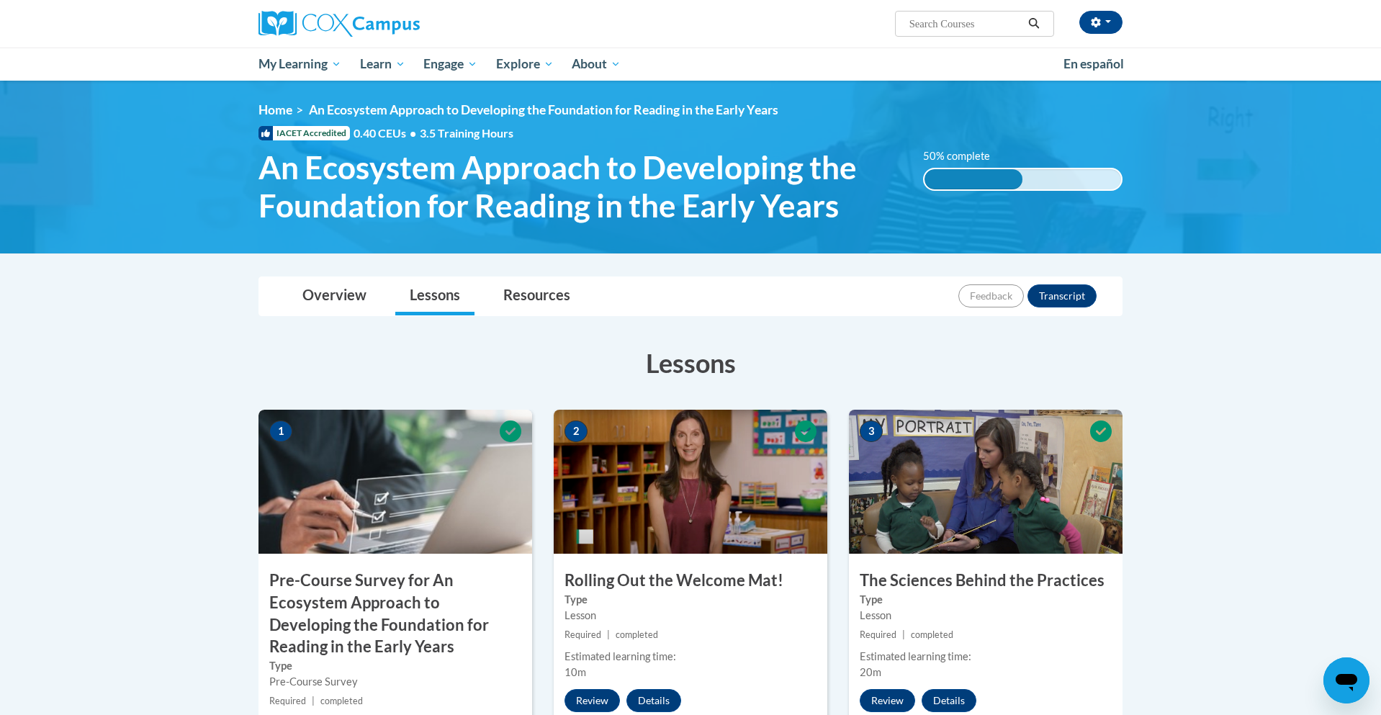
click button "Close" at bounding box center [0, 0] width 0 height 0
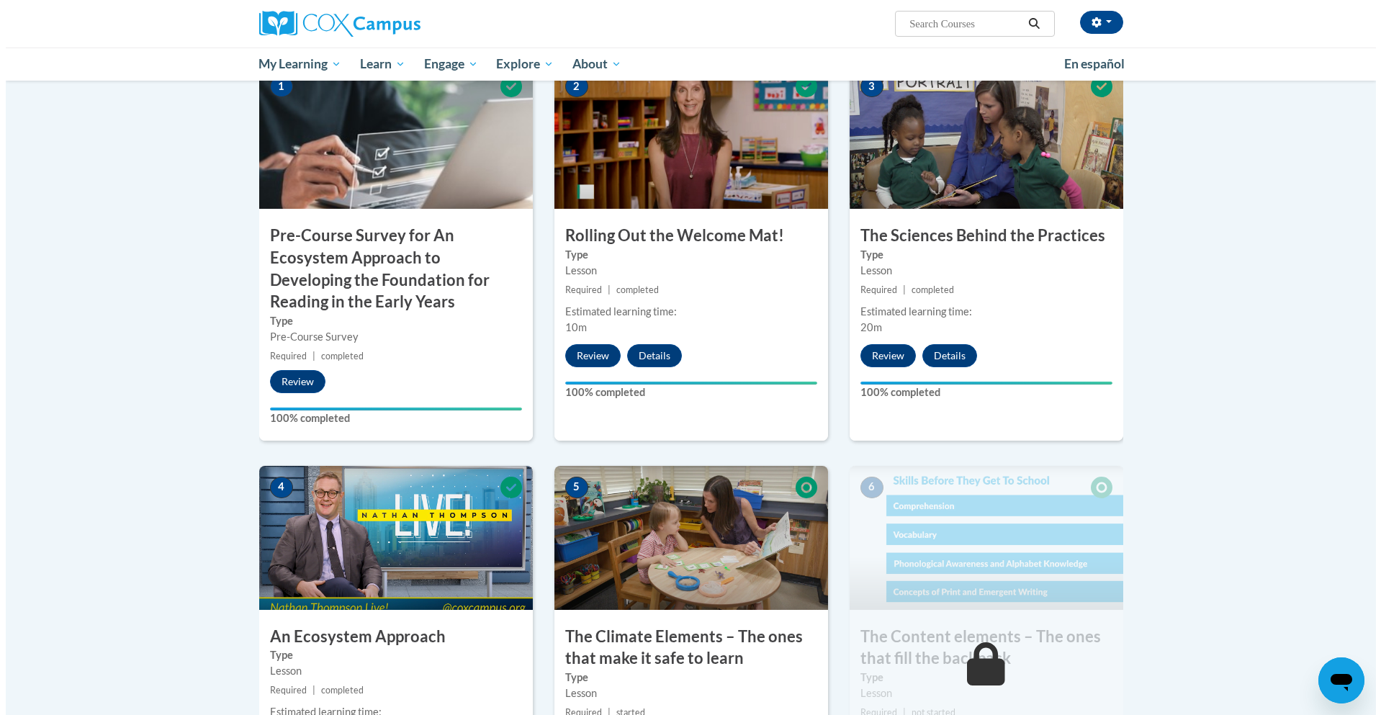
scroll to position [504, 0]
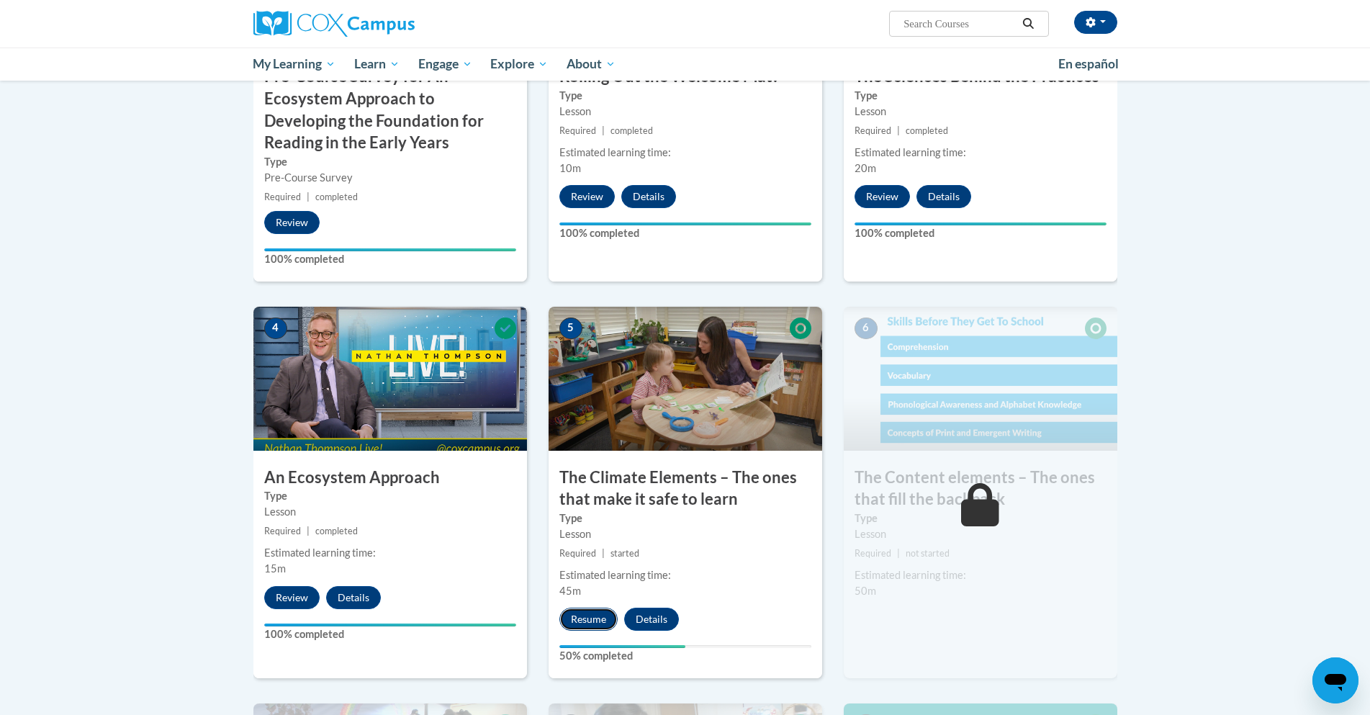
click at [569, 620] on button "Resume" at bounding box center [588, 619] width 58 height 23
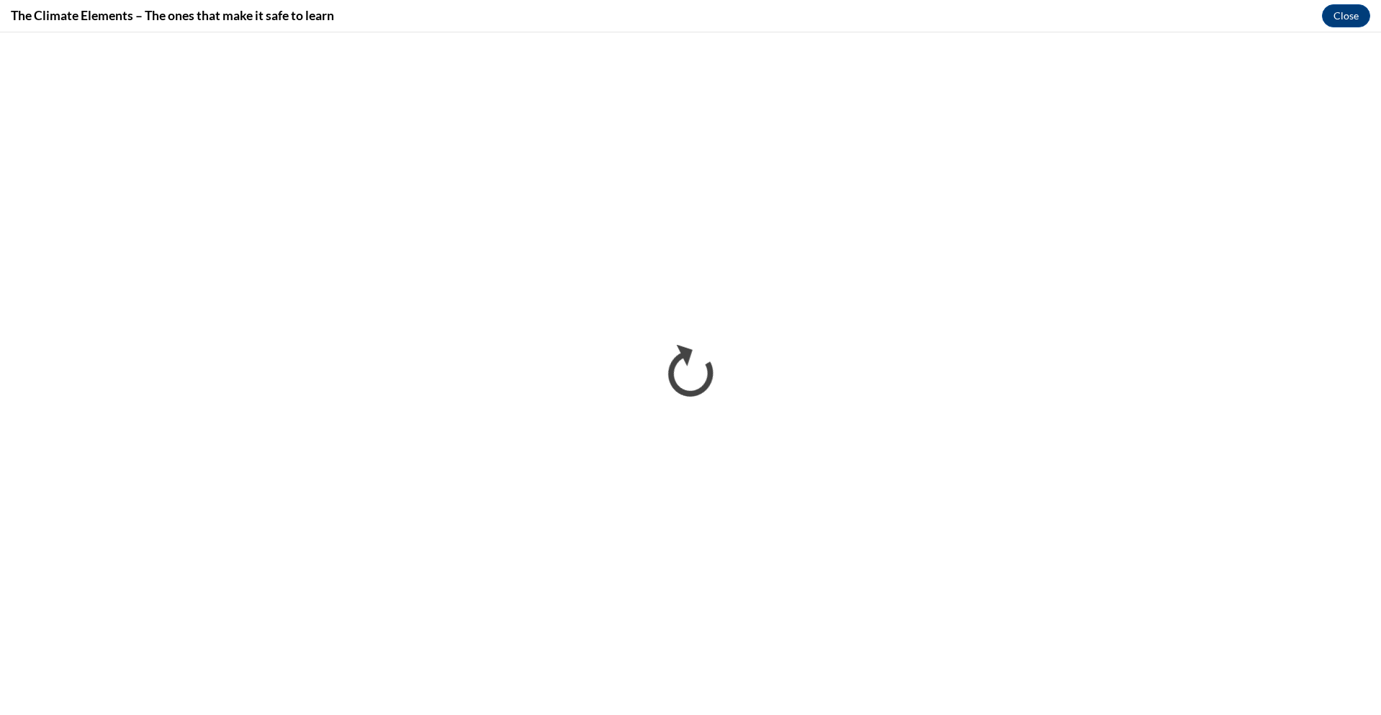
scroll to position [0, 0]
